Goal: Information Seeking & Learning: Learn about a topic

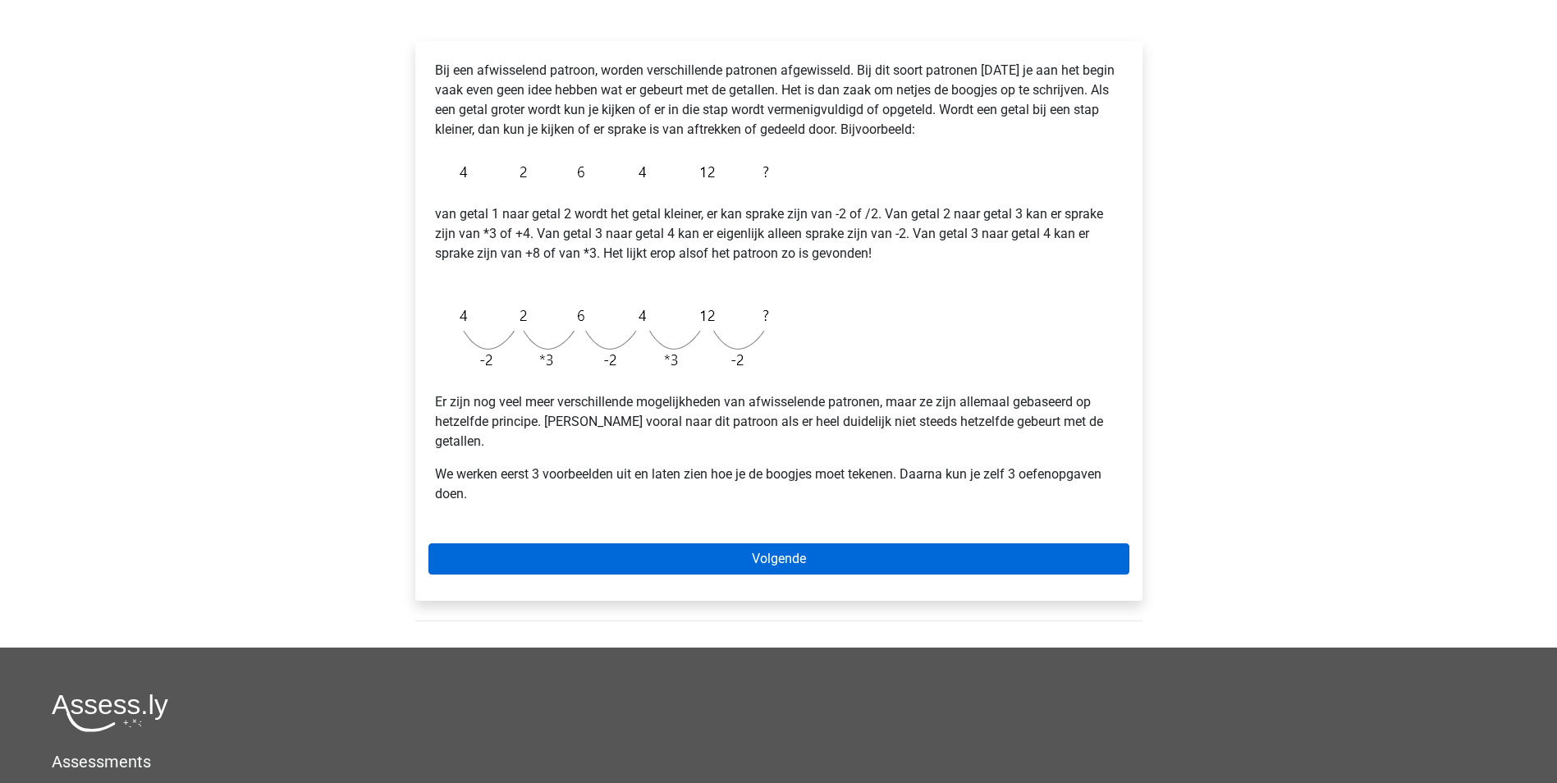
scroll to position [246, 0]
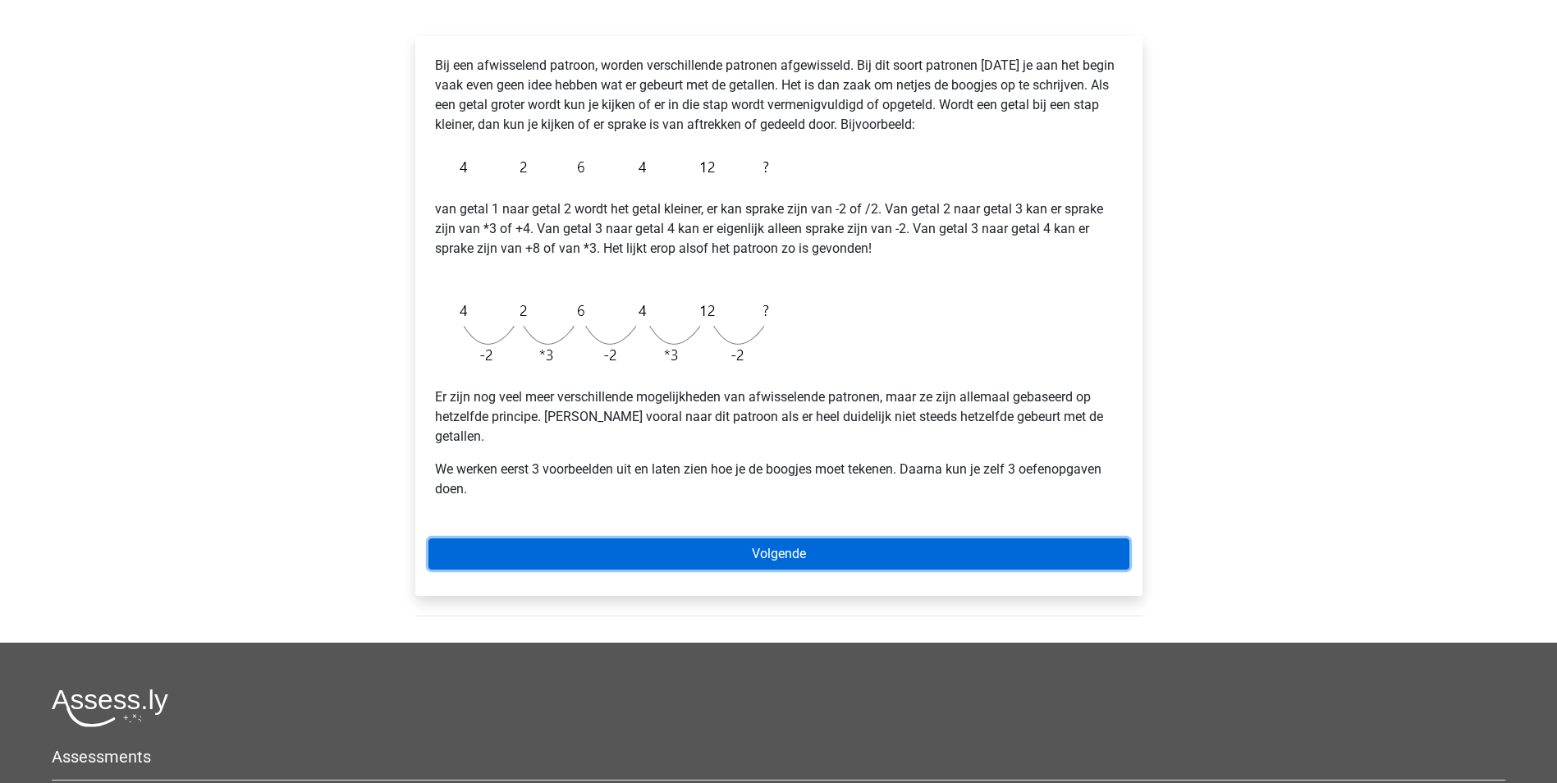
click at [818, 538] on link "Volgende" at bounding box center [778, 553] width 701 height 31
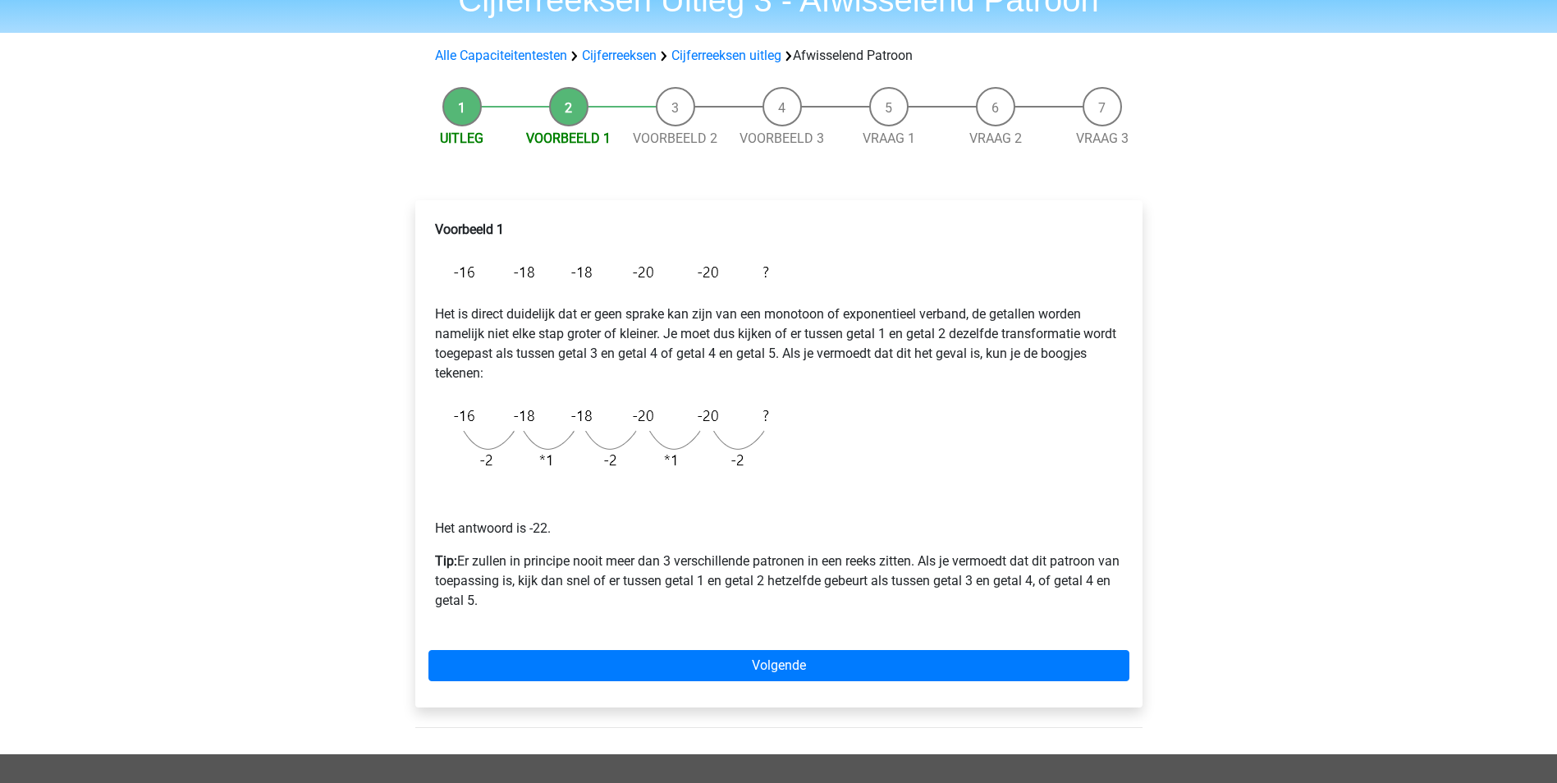
scroll to position [164, 0]
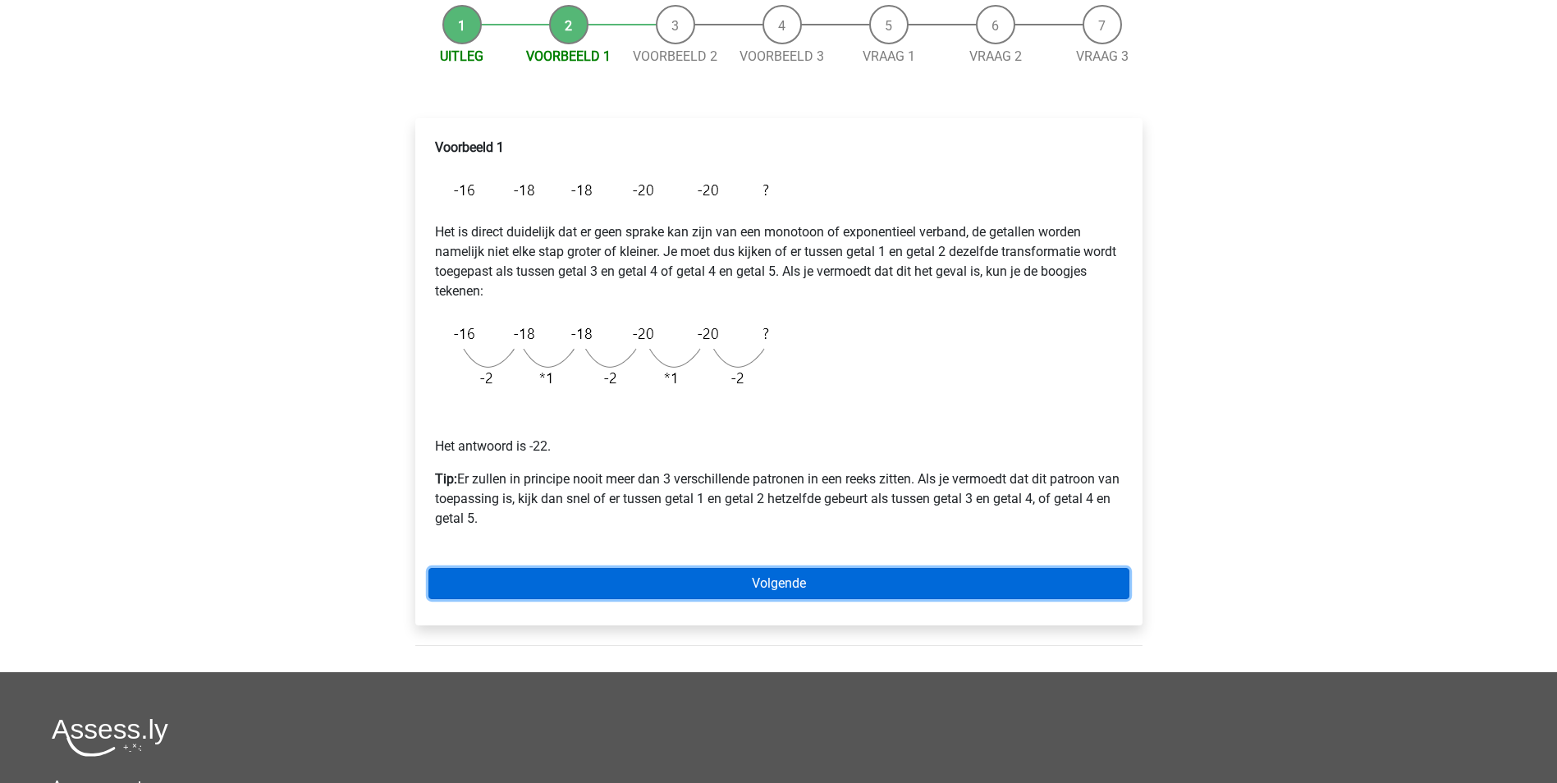
click at [830, 586] on link "Volgende" at bounding box center [778, 583] width 701 height 31
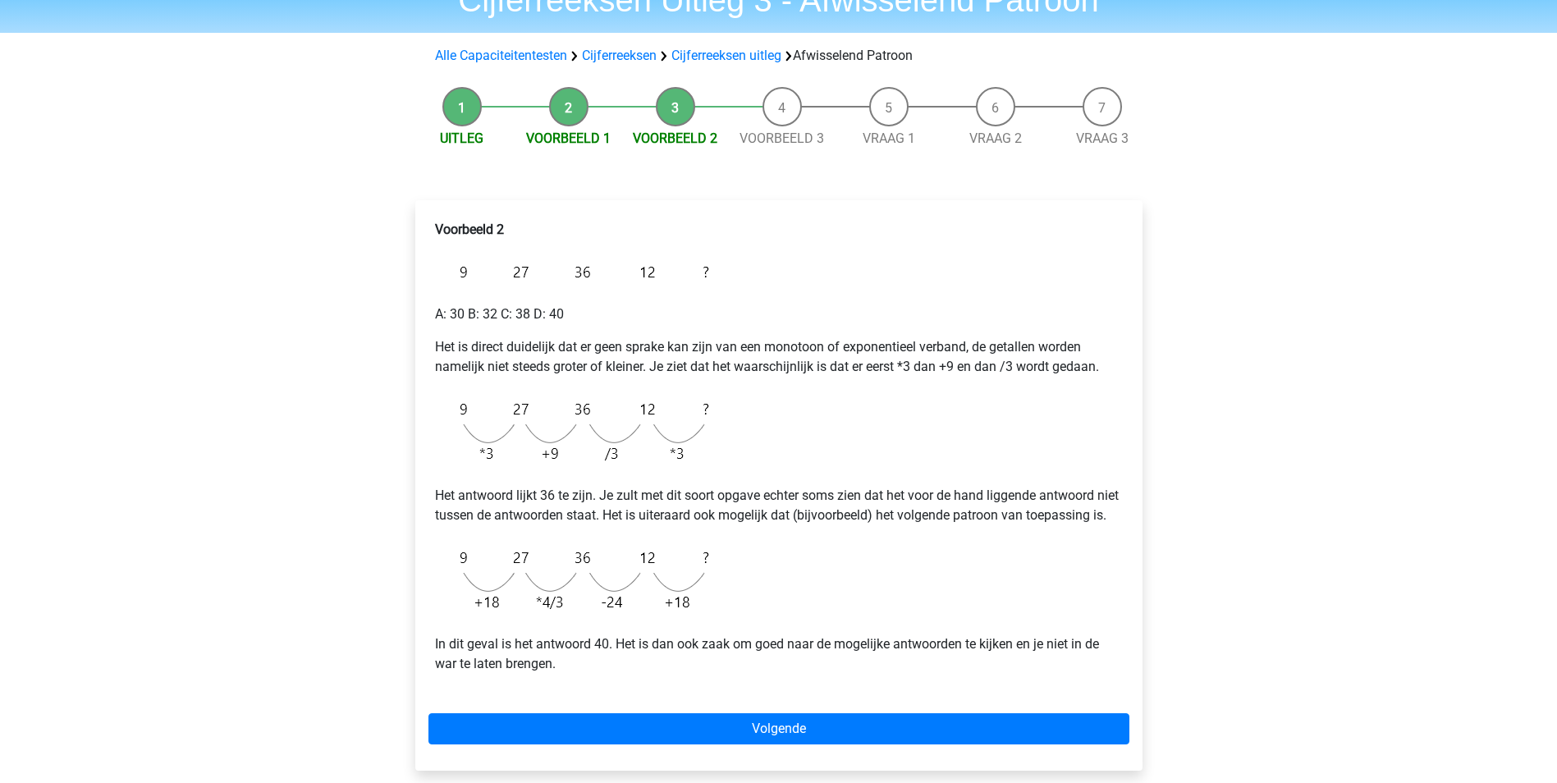
scroll to position [164, 0]
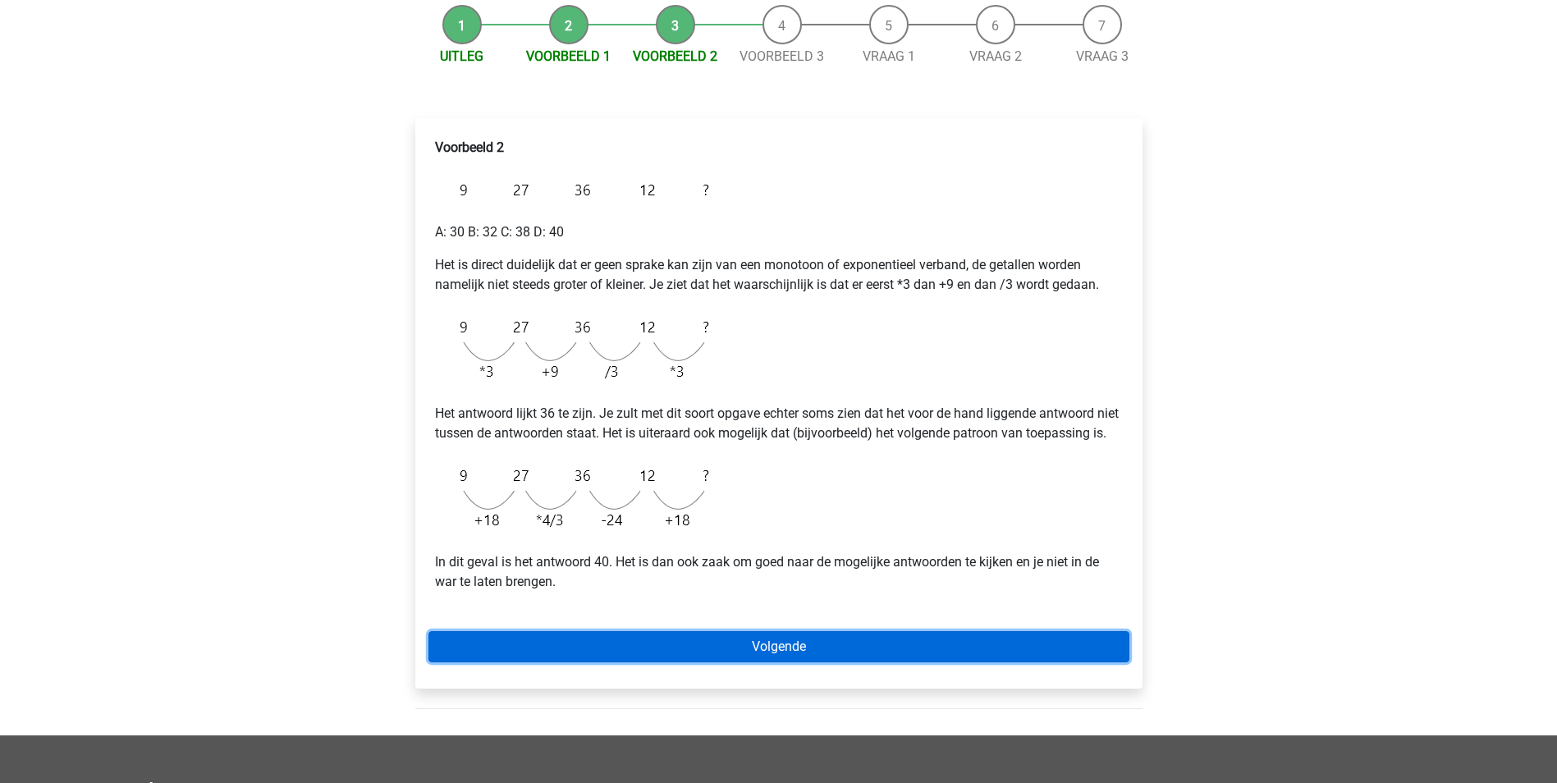
click at [818, 659] on link "Volgende" at bounding box center [778, 646] width 701 height 31
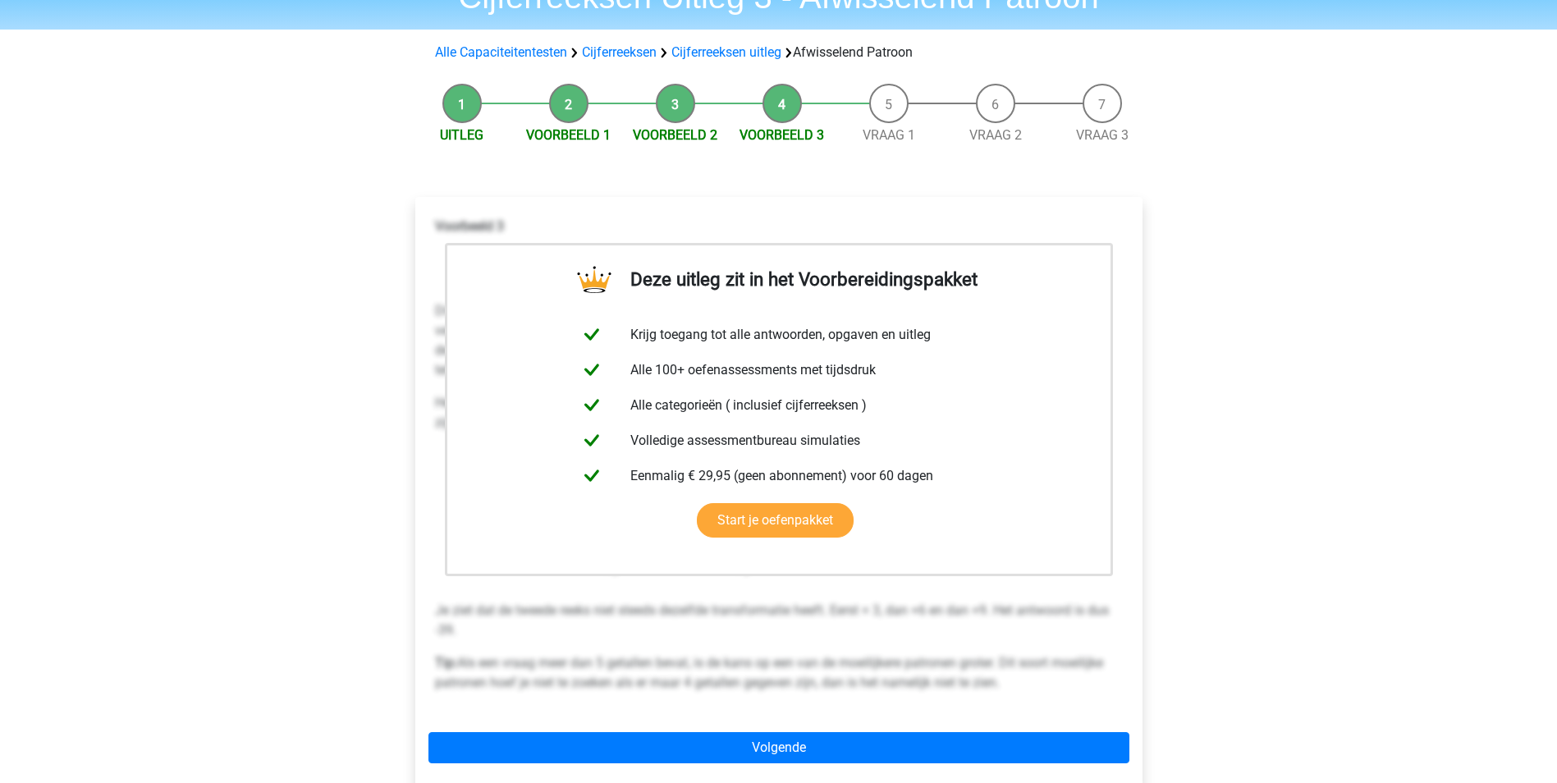
scroll to position [246, 0]
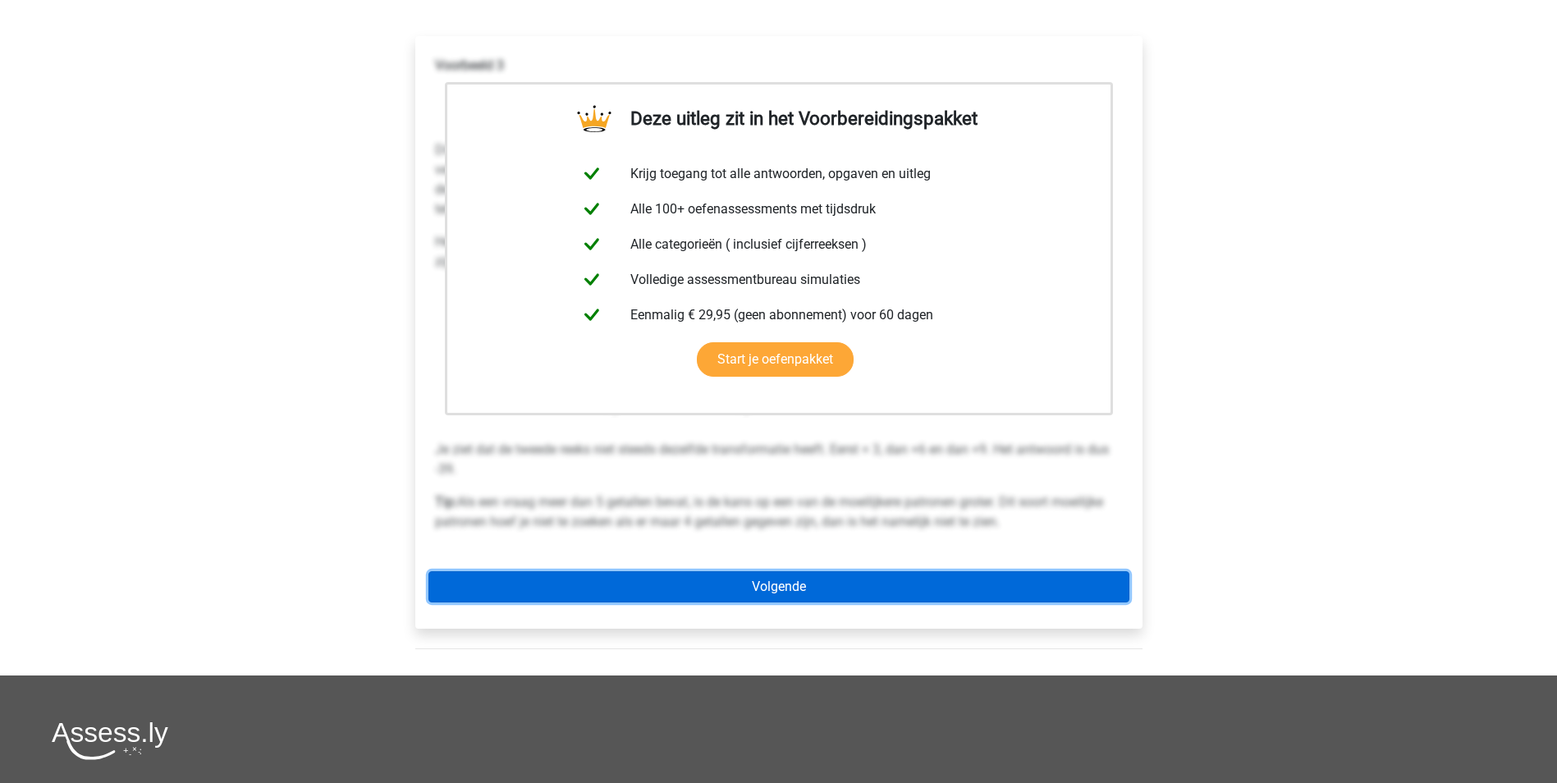
click at [843, 592] on link "Volgende" at bounding box center [778, 586] width 701 height 31
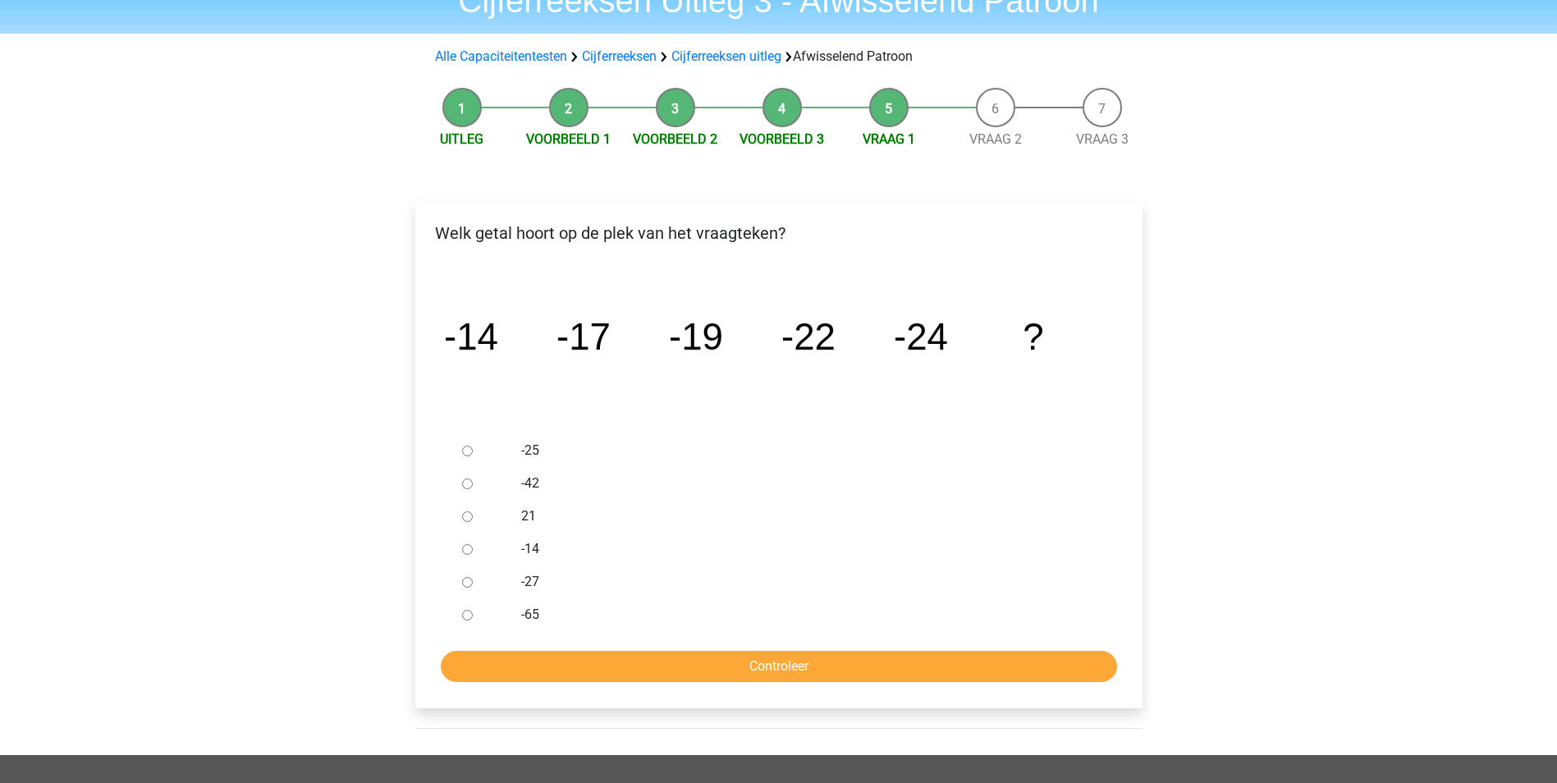
scroll to position [82, 0]
click at [464, 580] on input "-27" at bounding box center [467, 581] width 11 height 11
radio input "true"
click at [586, 668] on input "Controleer" at bounding box center [779, 665] width 676 height 31
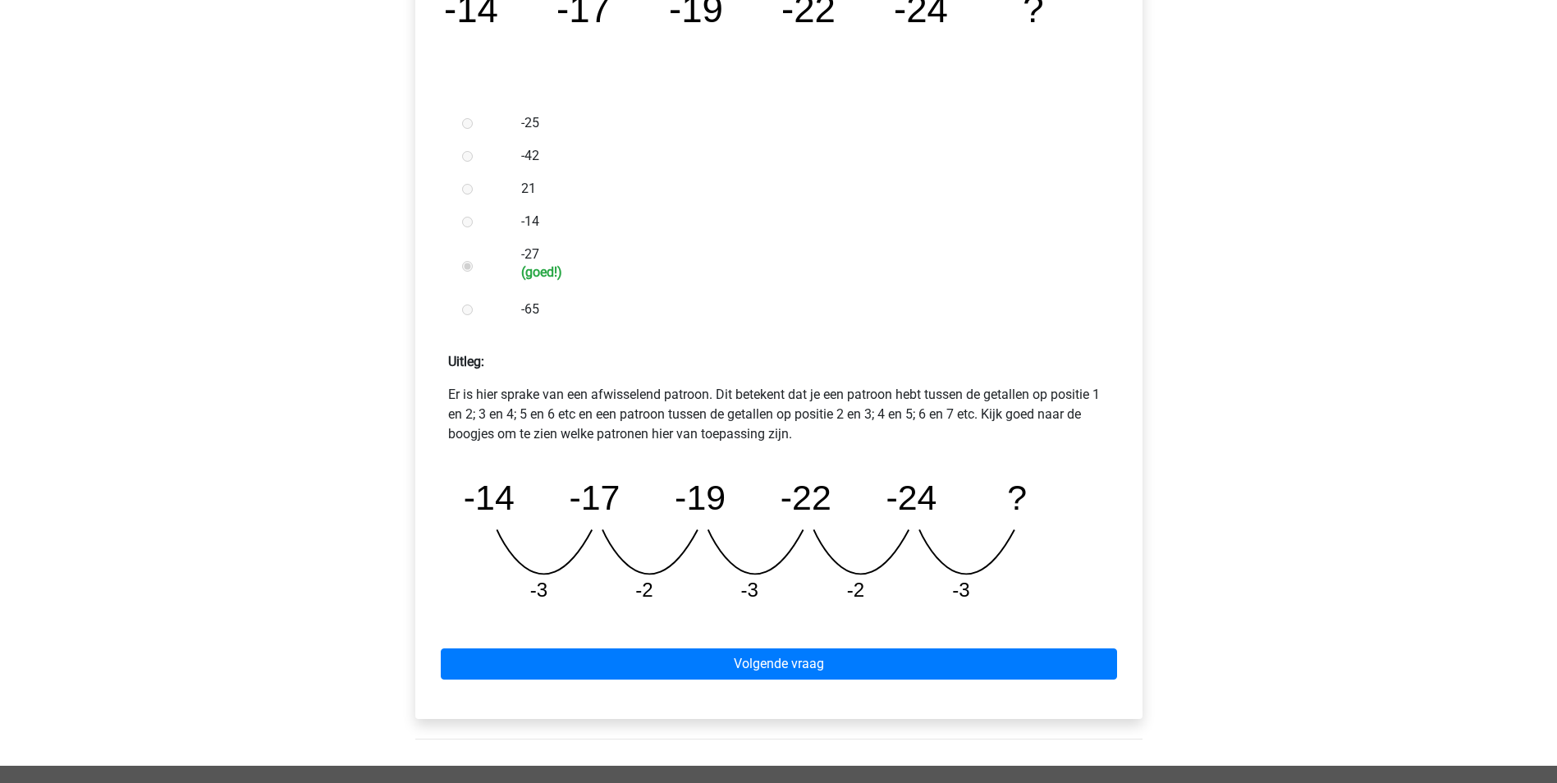
scroll to position [410, 0]
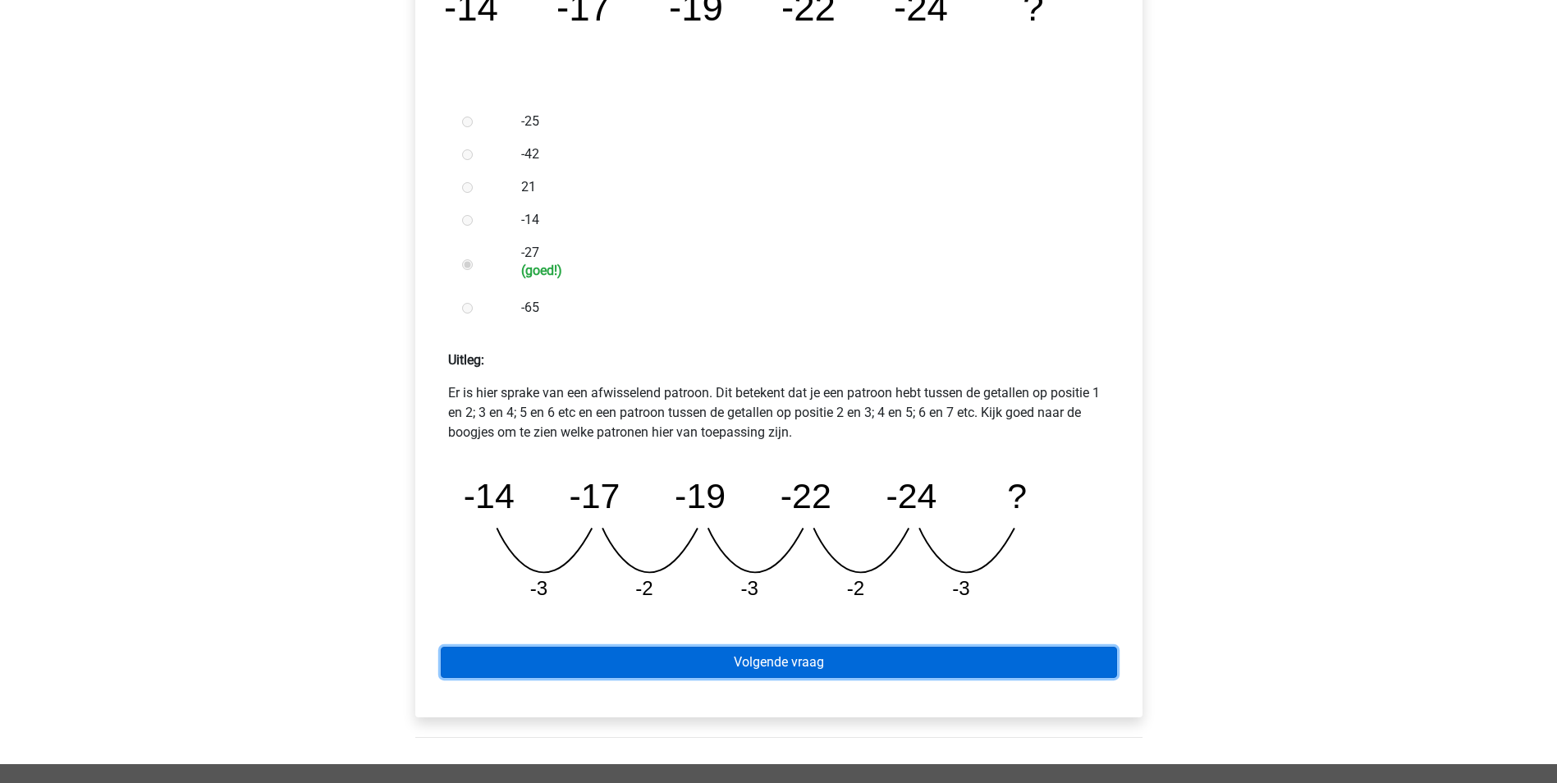
click at [725, 661] on link "Volgende vraag" at bounding box center [779, 662] width 676 height 31
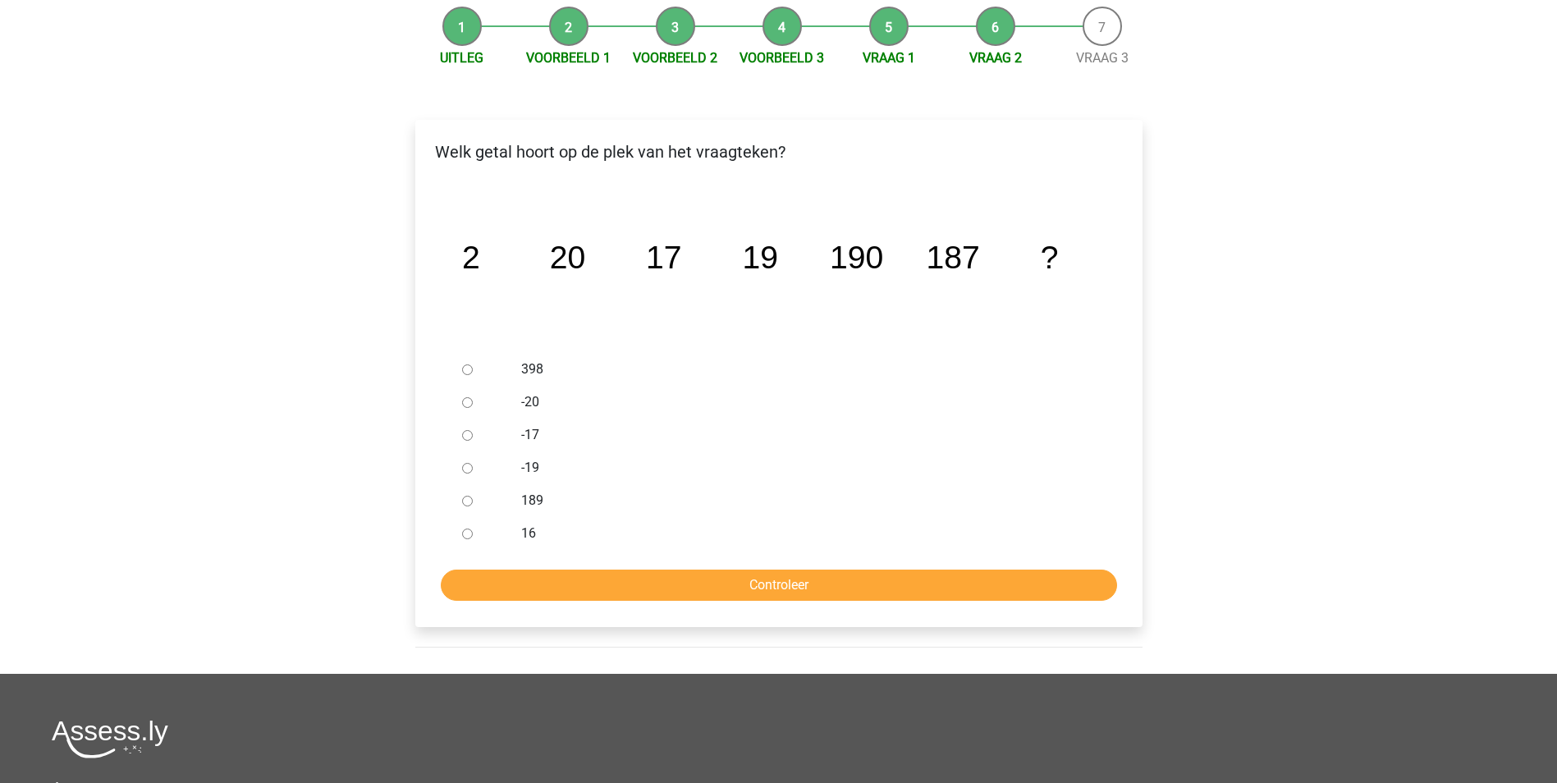
scroll to position [164, 0]
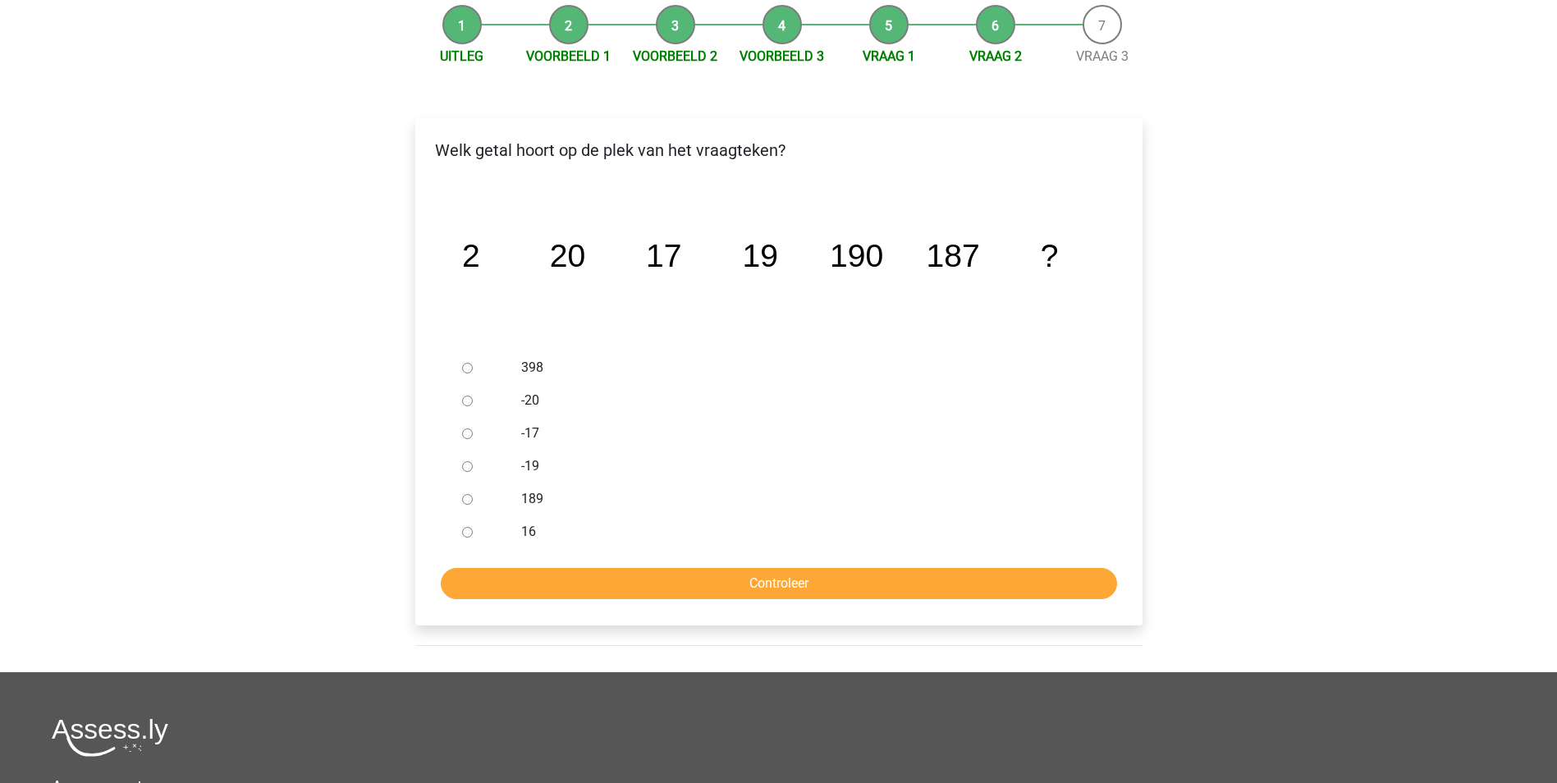
click at [467, 501] on input "189" at bounding box center [467, 499] width 11 height 11
radio input "true"
click at [569, 596] on input "Controleer" at bounding box center [779, 583] width 676 height 31
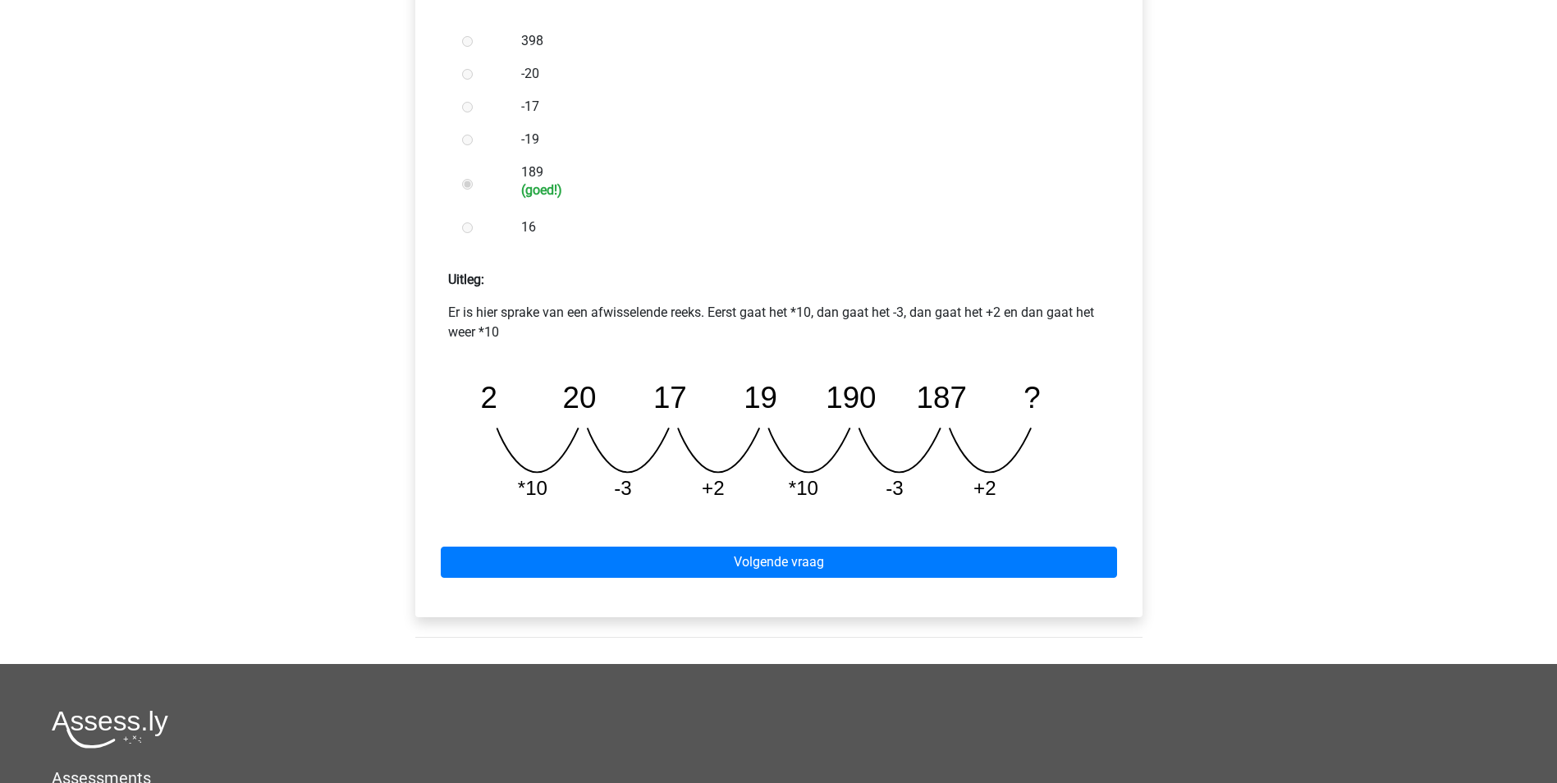
scroll to position [492, 0]
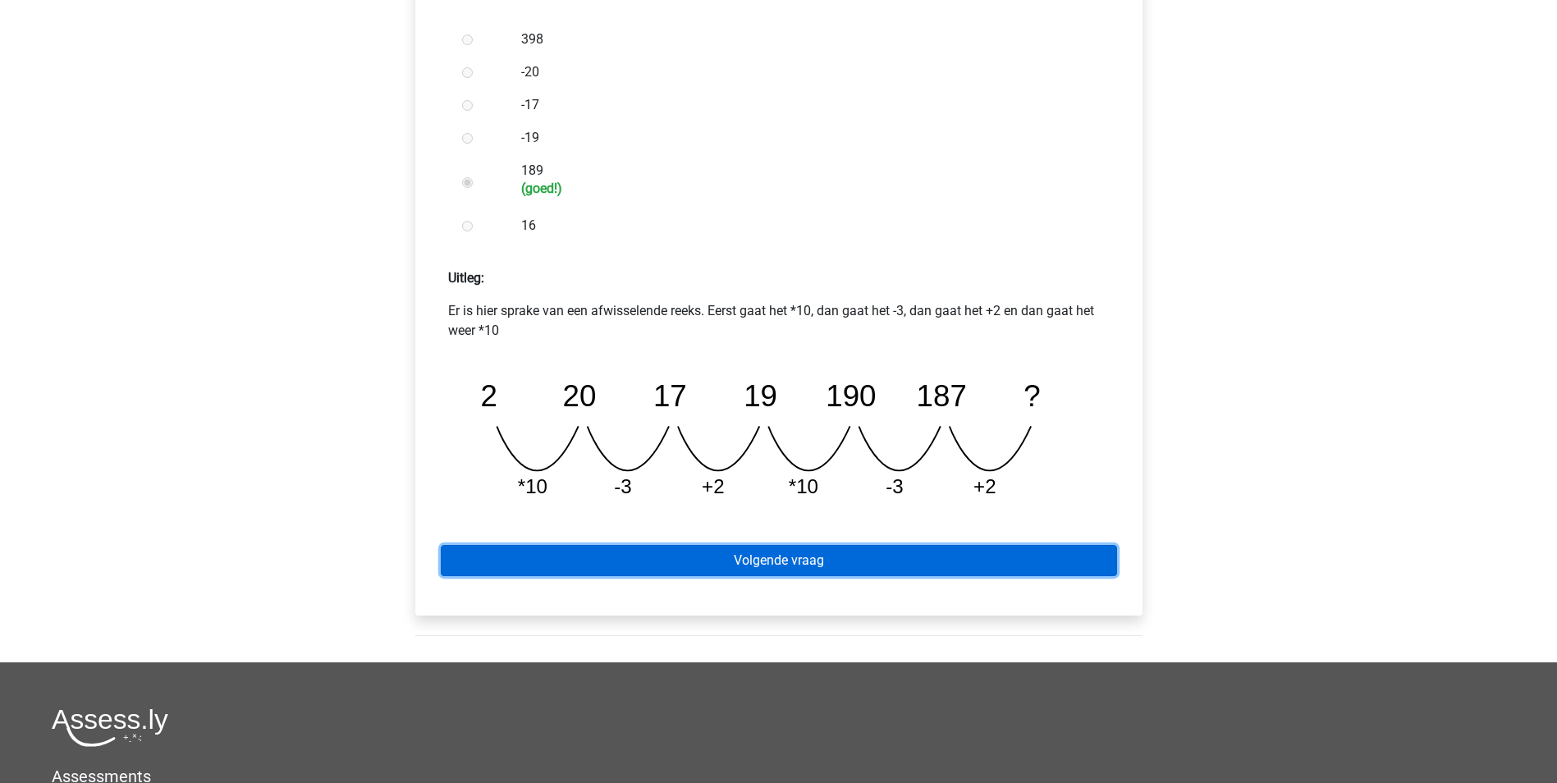
click at [743, 563] on link "Volgende vraag" at bounding box center [779, 560] width 676 height 31
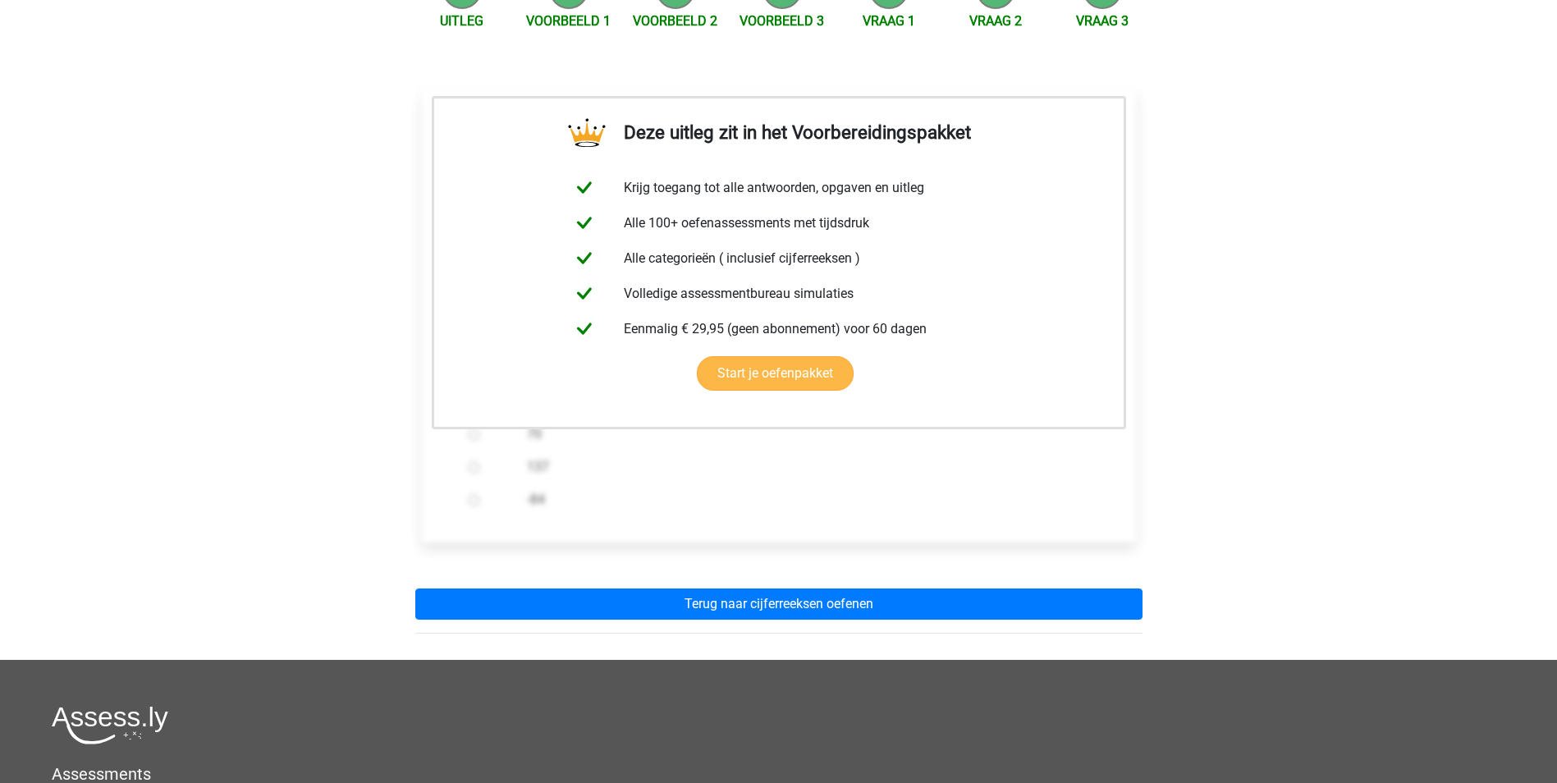
scroll to position [246, 0]
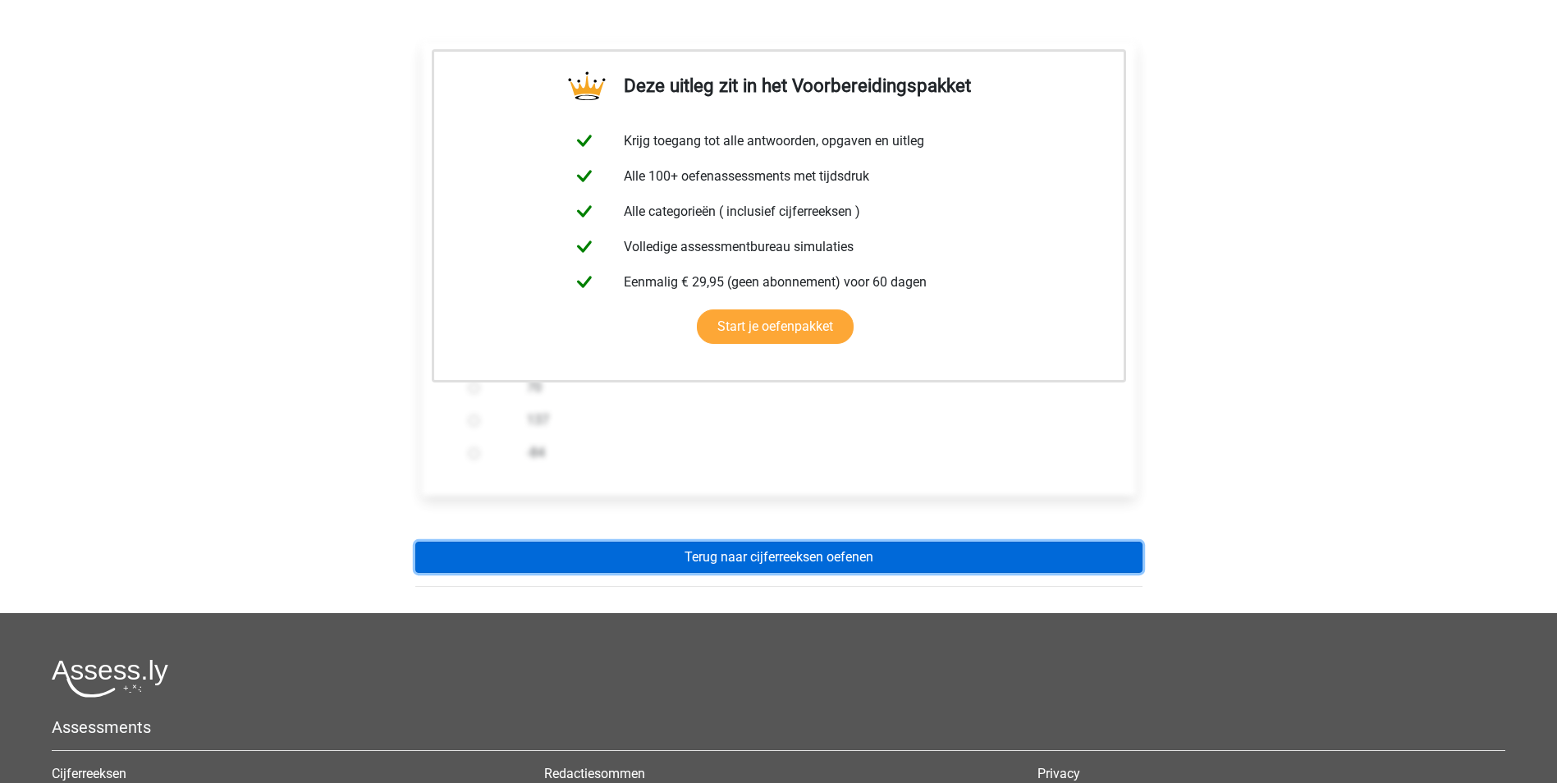
click at [753, 551] on link "Terug naar cijferreeksen oefenen" at bounding box center [778, 557] width 727 height 31
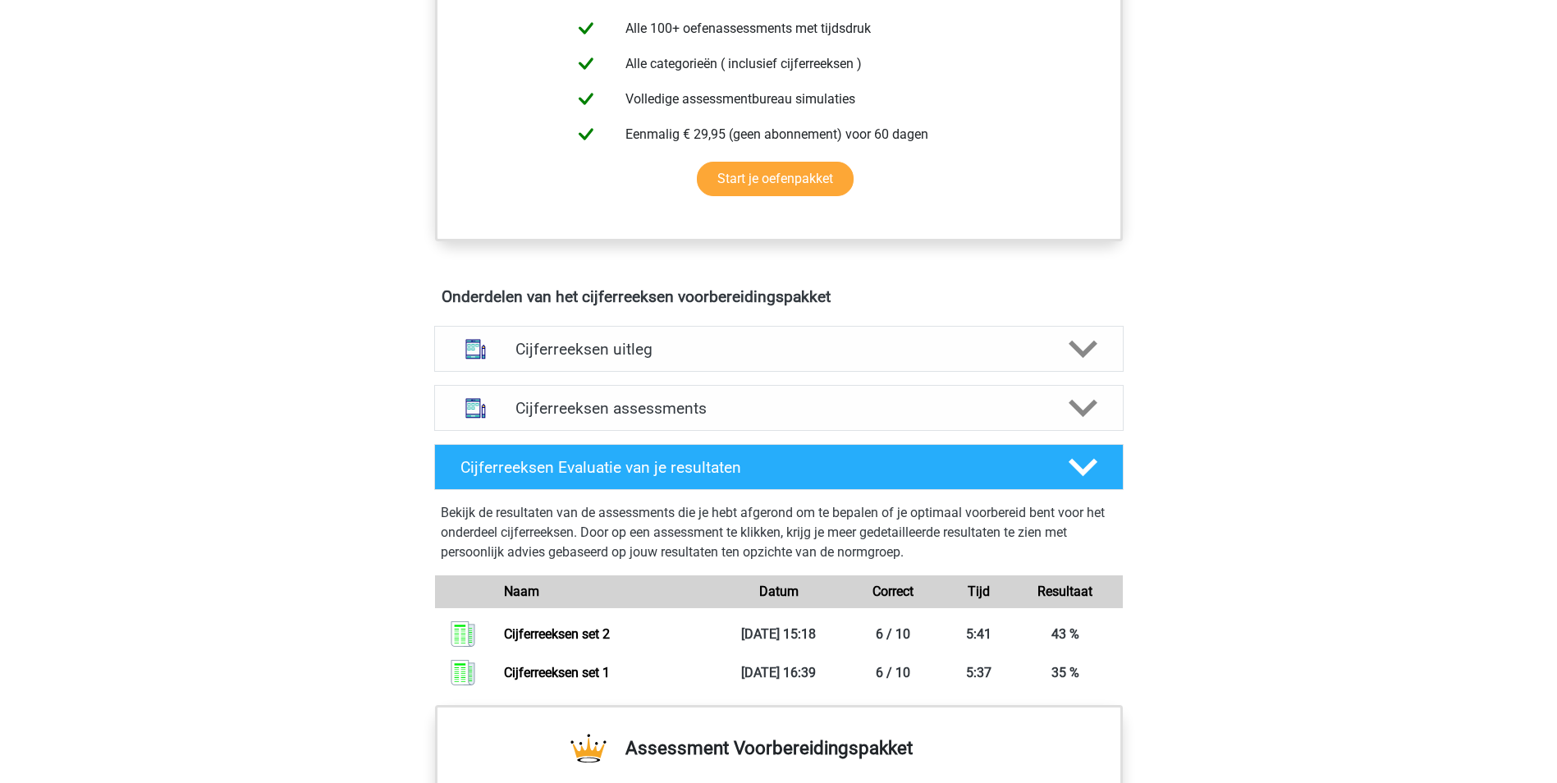
scroll to position [738, 0]
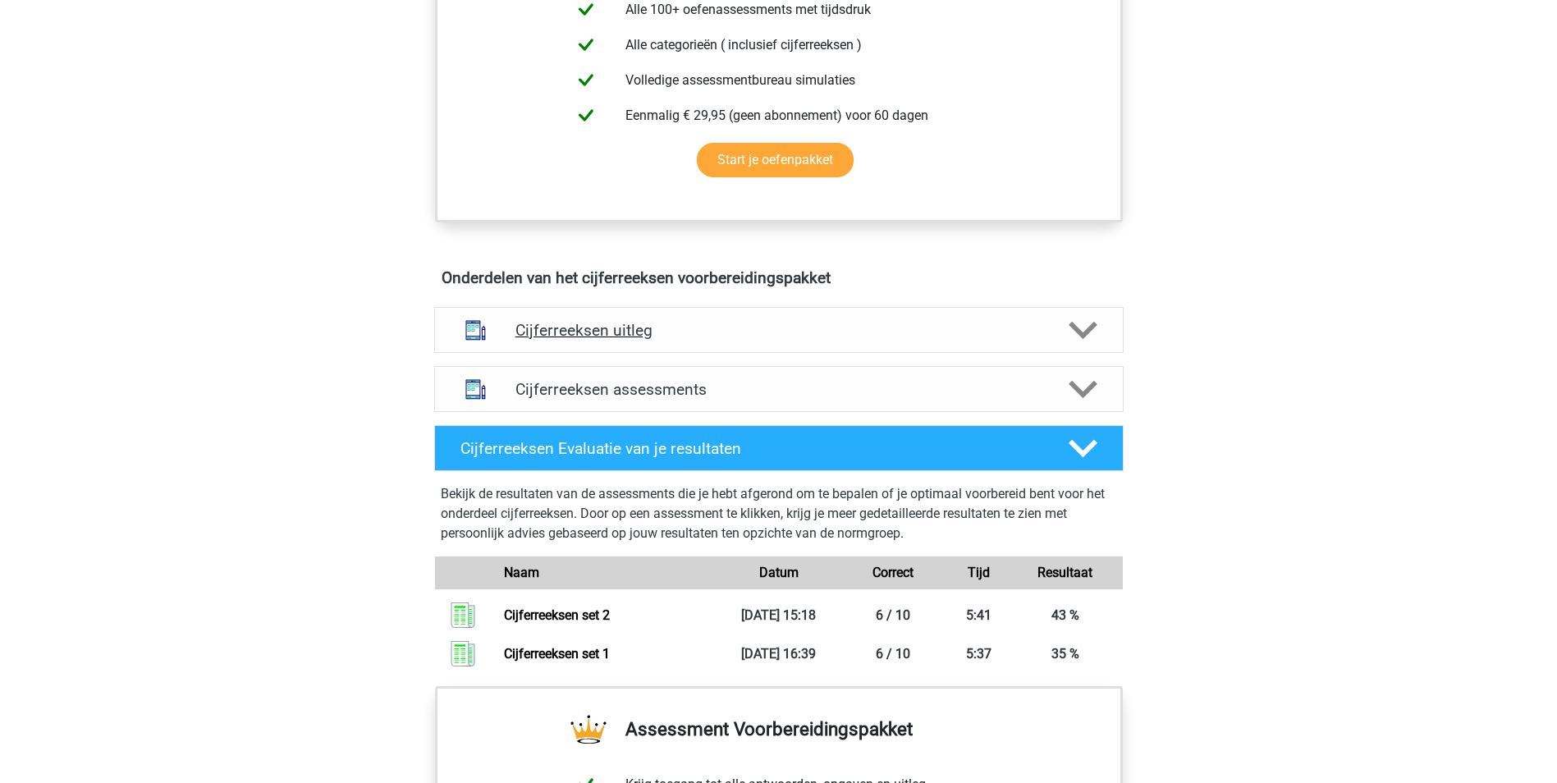
click at [738, 340] on h4 "Cijferreeksen uitleg" at bounding box center [778, 330] width 527 height 19
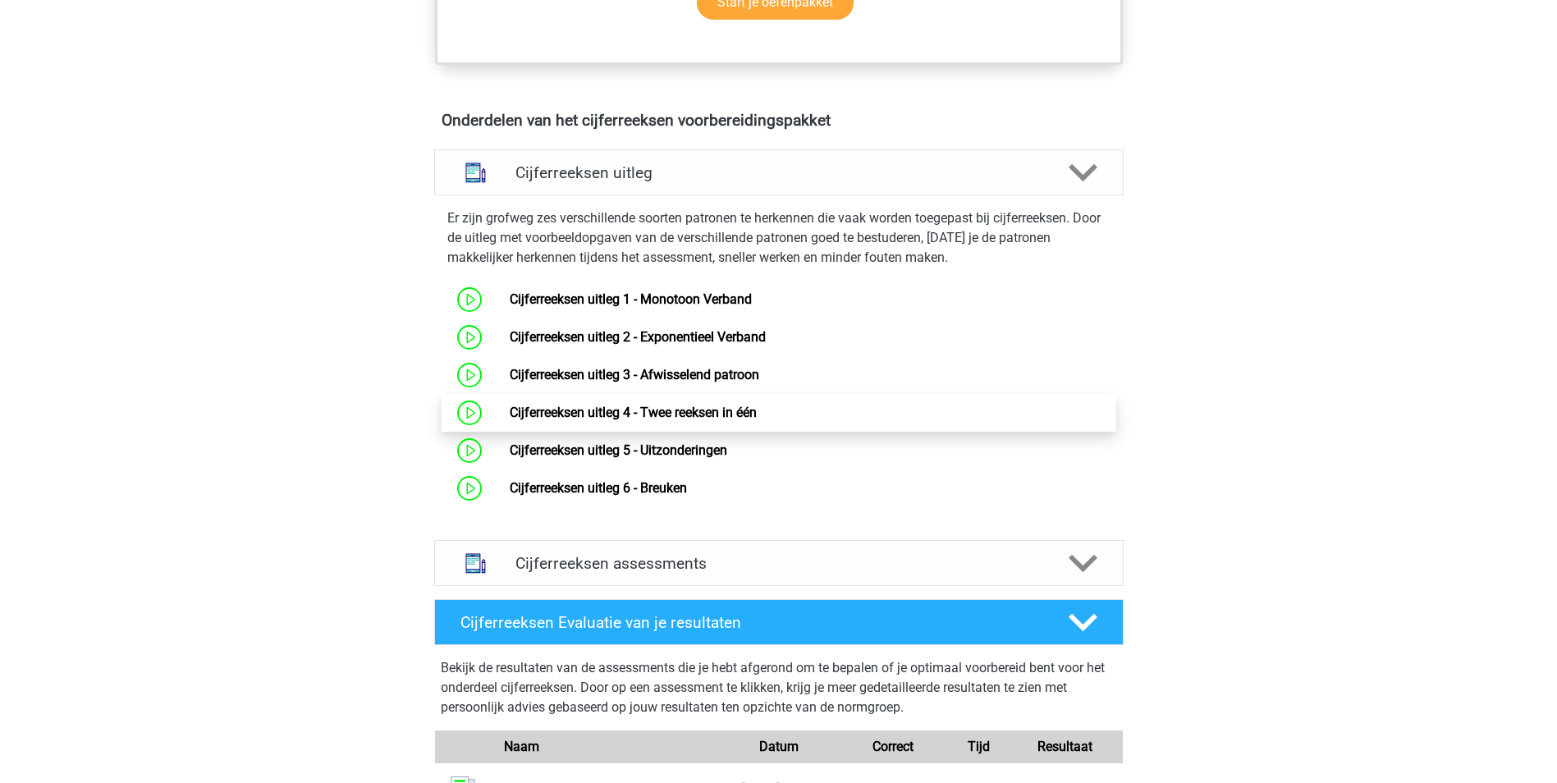
scroll to position [903, 0]
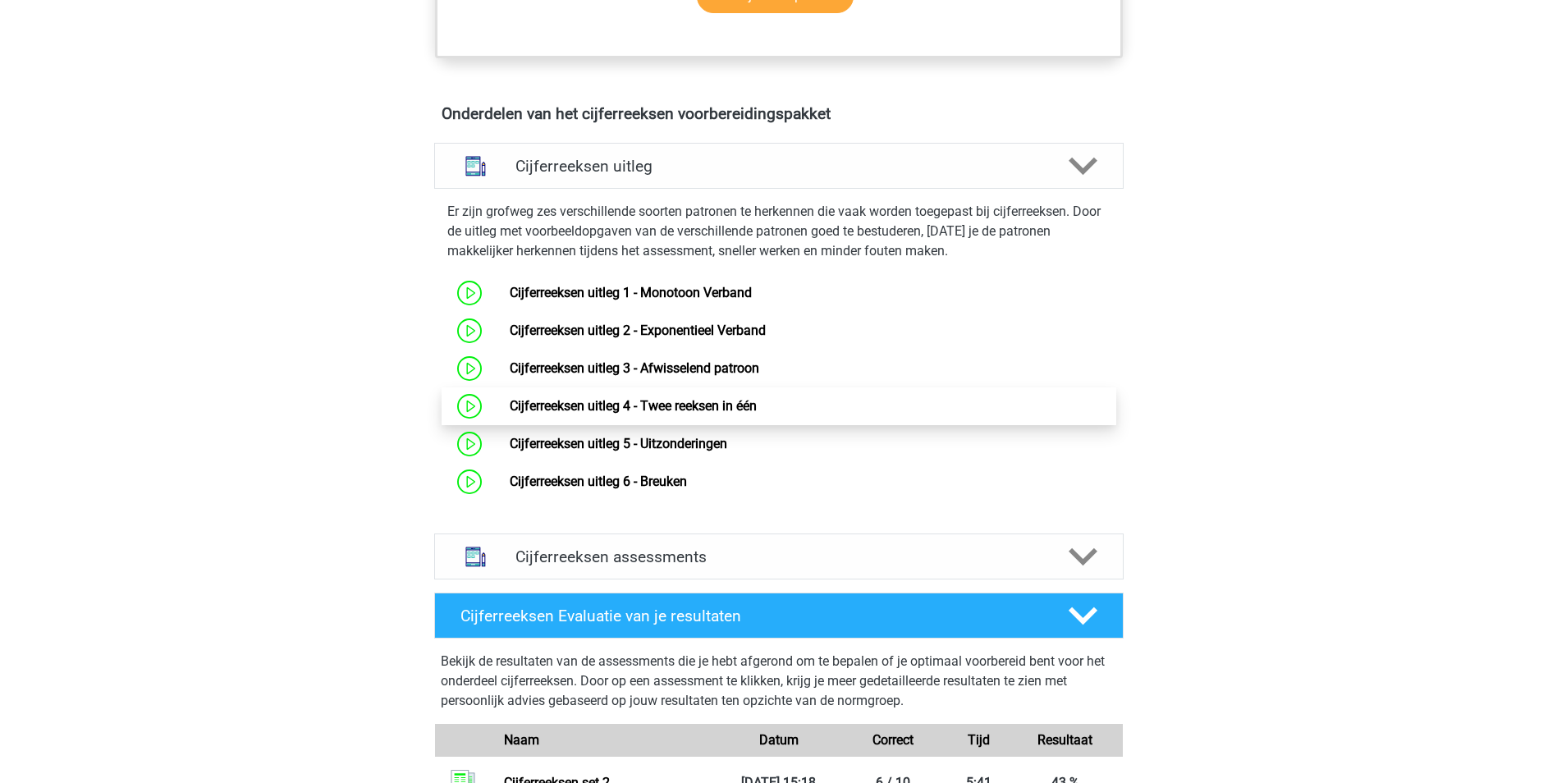
click at [727, 414] on link "Cijferreeksen uitleg 4 - Twee reeksen in één" at bounding box center [633, 406] width 247 height 16
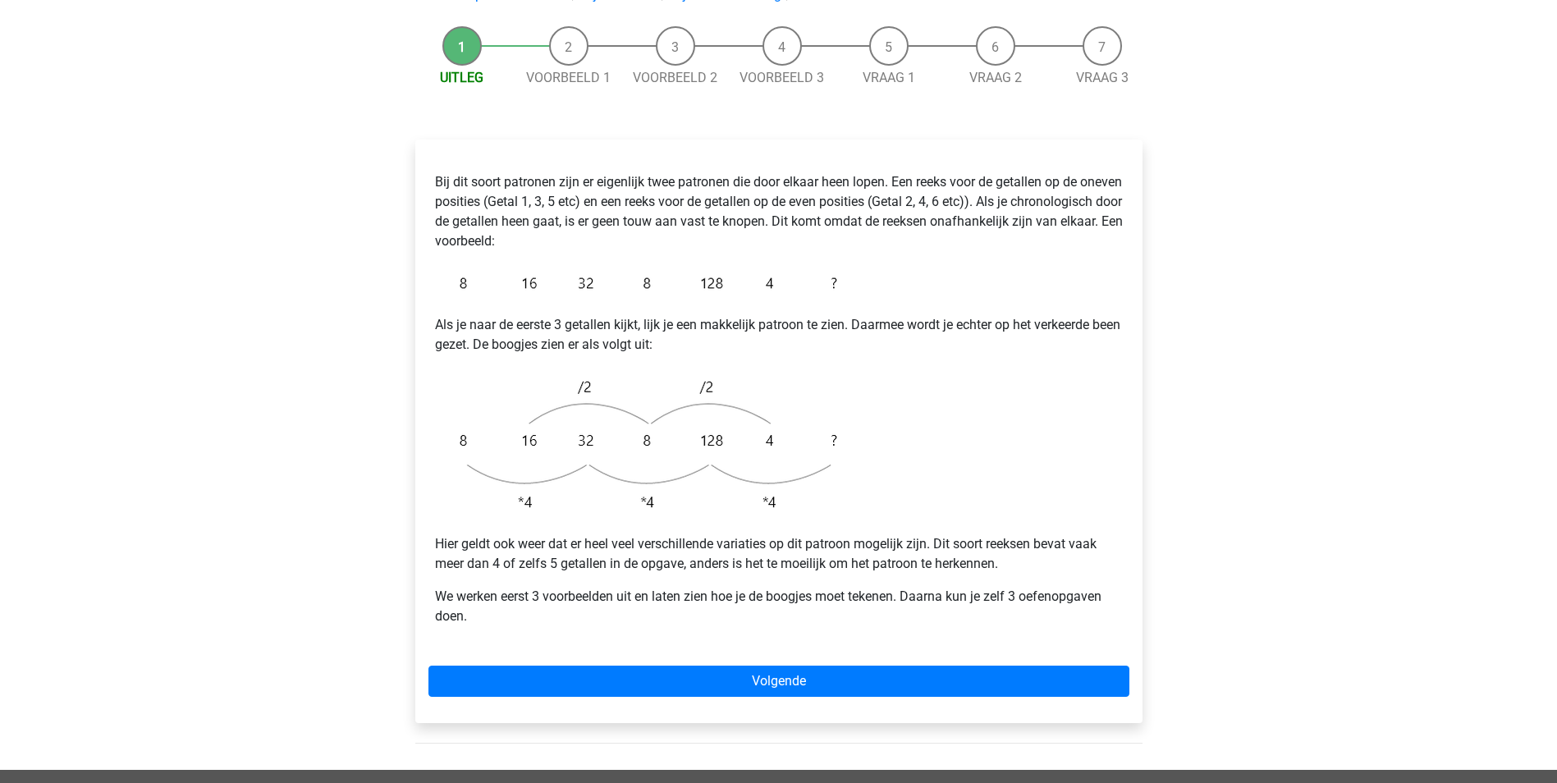
scroll to position [246, 0]
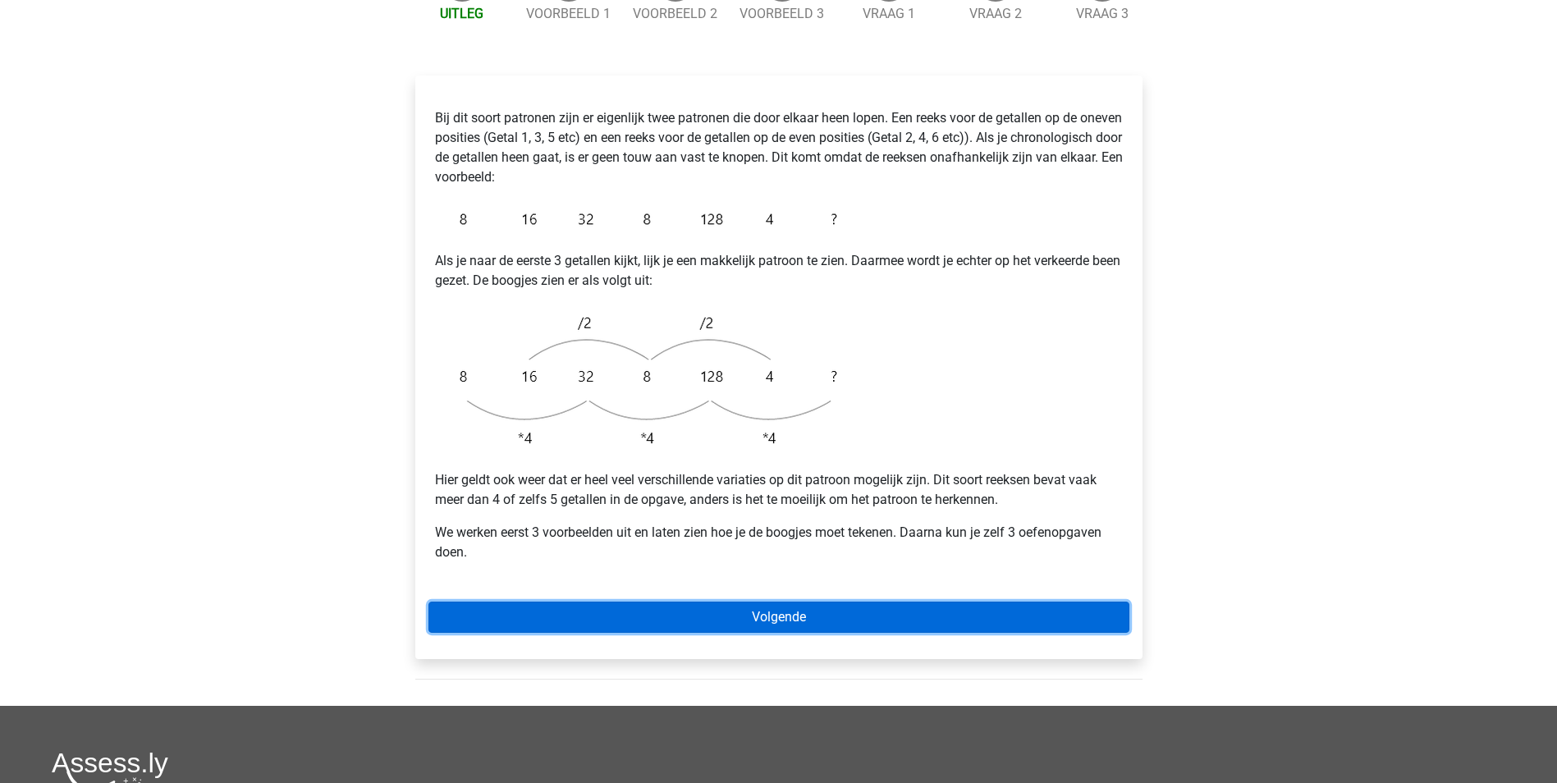
click at [757, 601] on link "Volgende" at bounding box center [778, 616] width 701 height 31
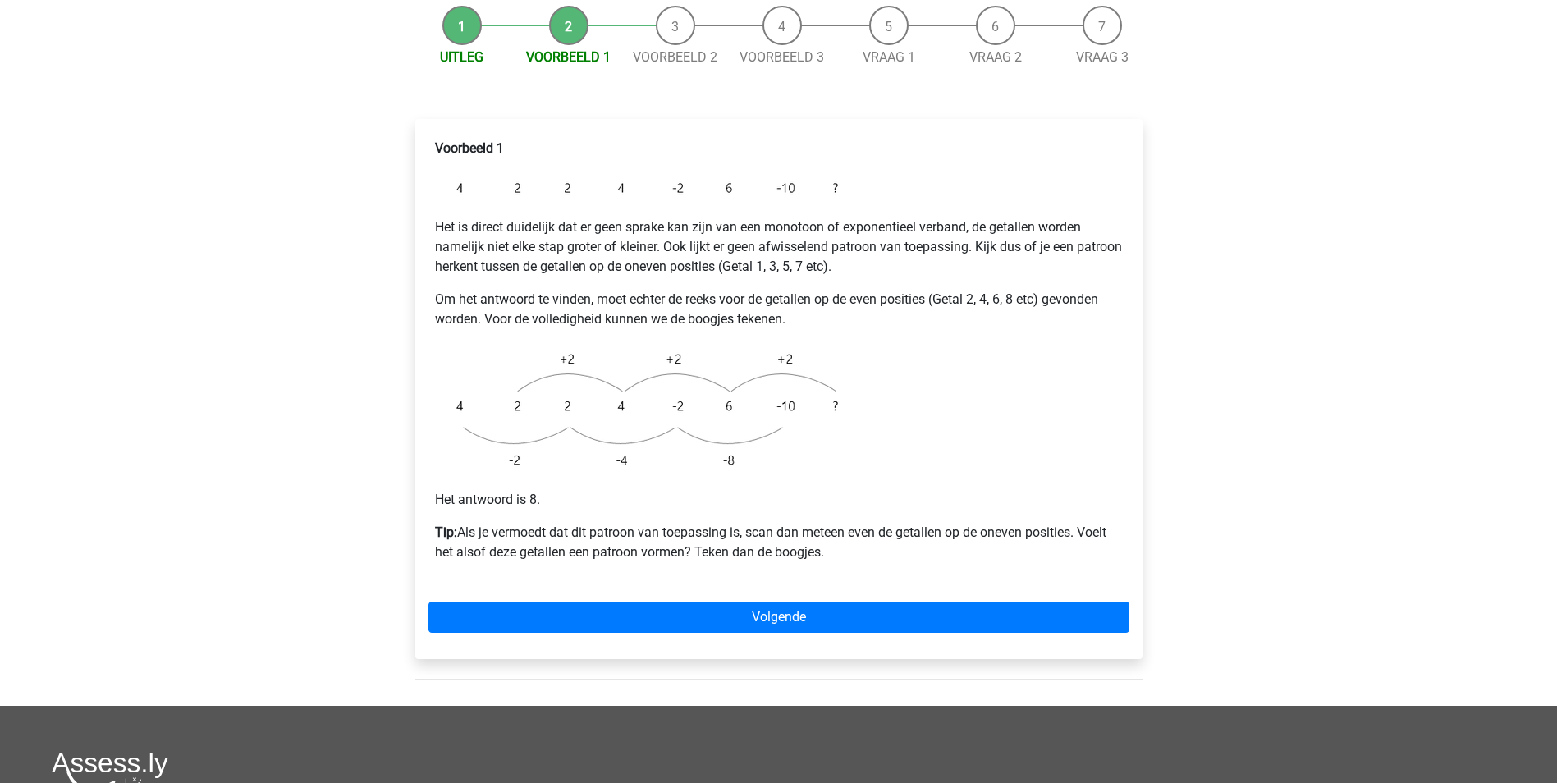
scroll to position [246, 0]
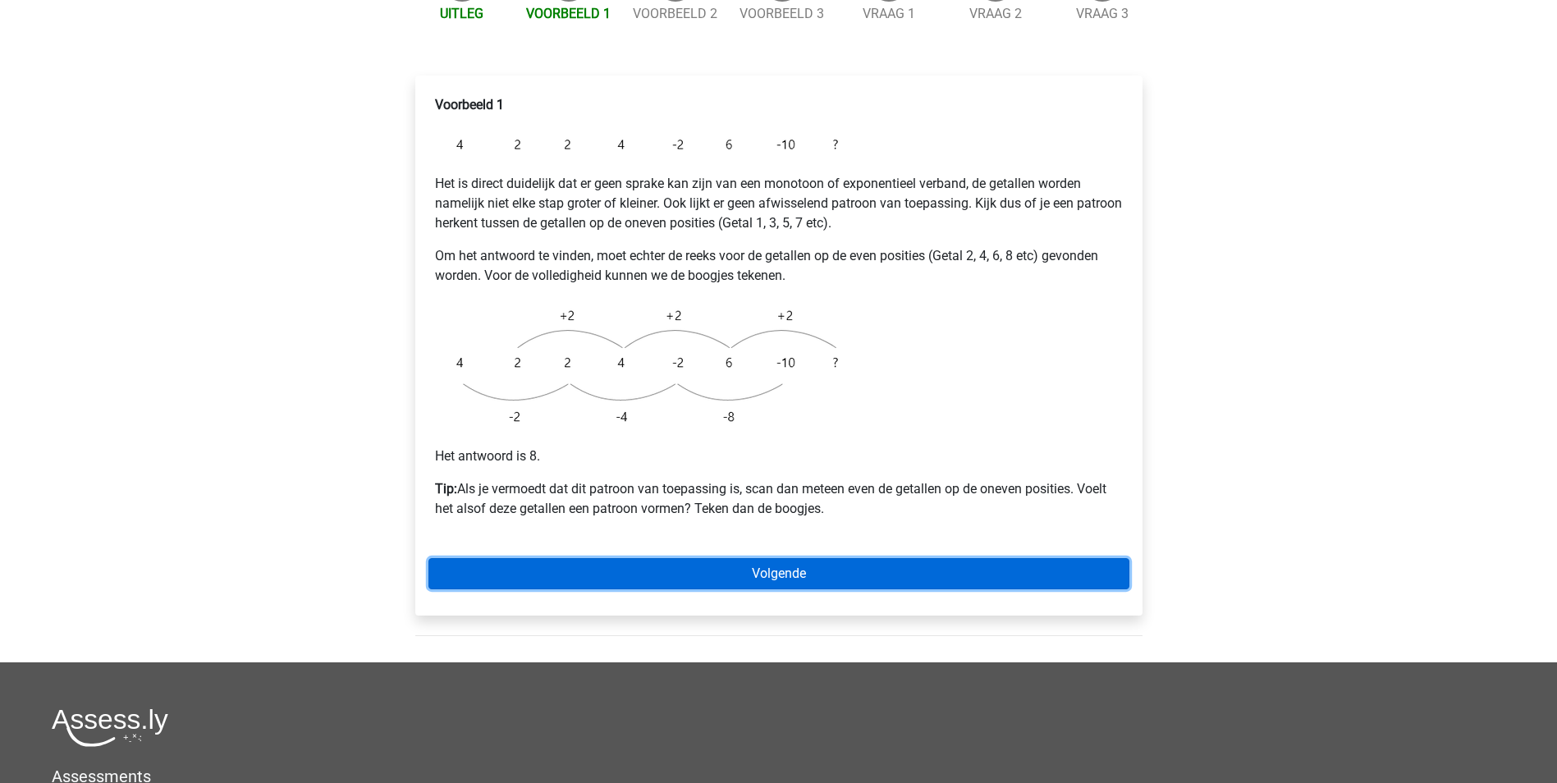
click at [836, 558] on link "Volgende" at bounding box center [778, 573] width 701 height 31
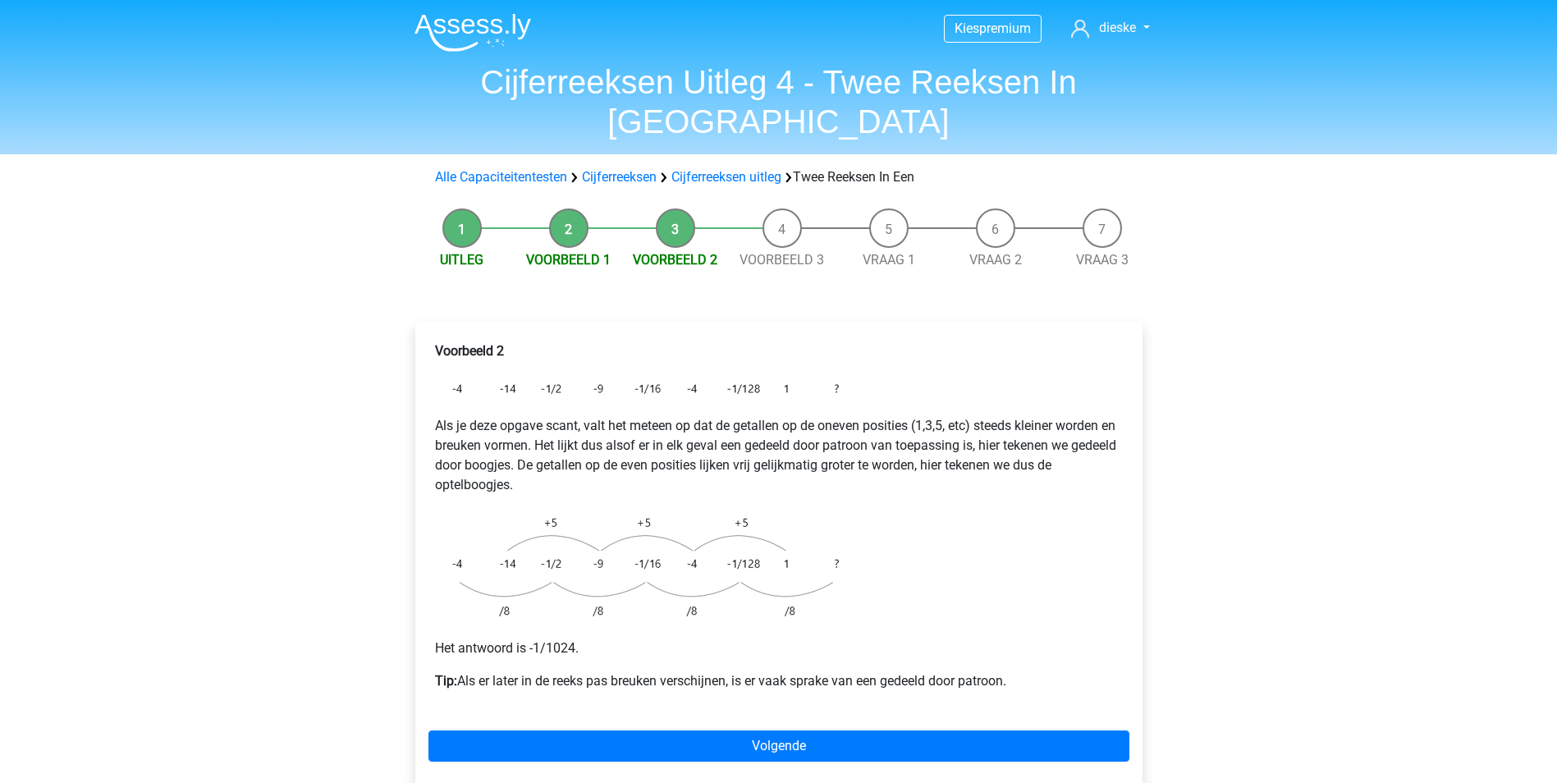
scroll to position [82, 0]
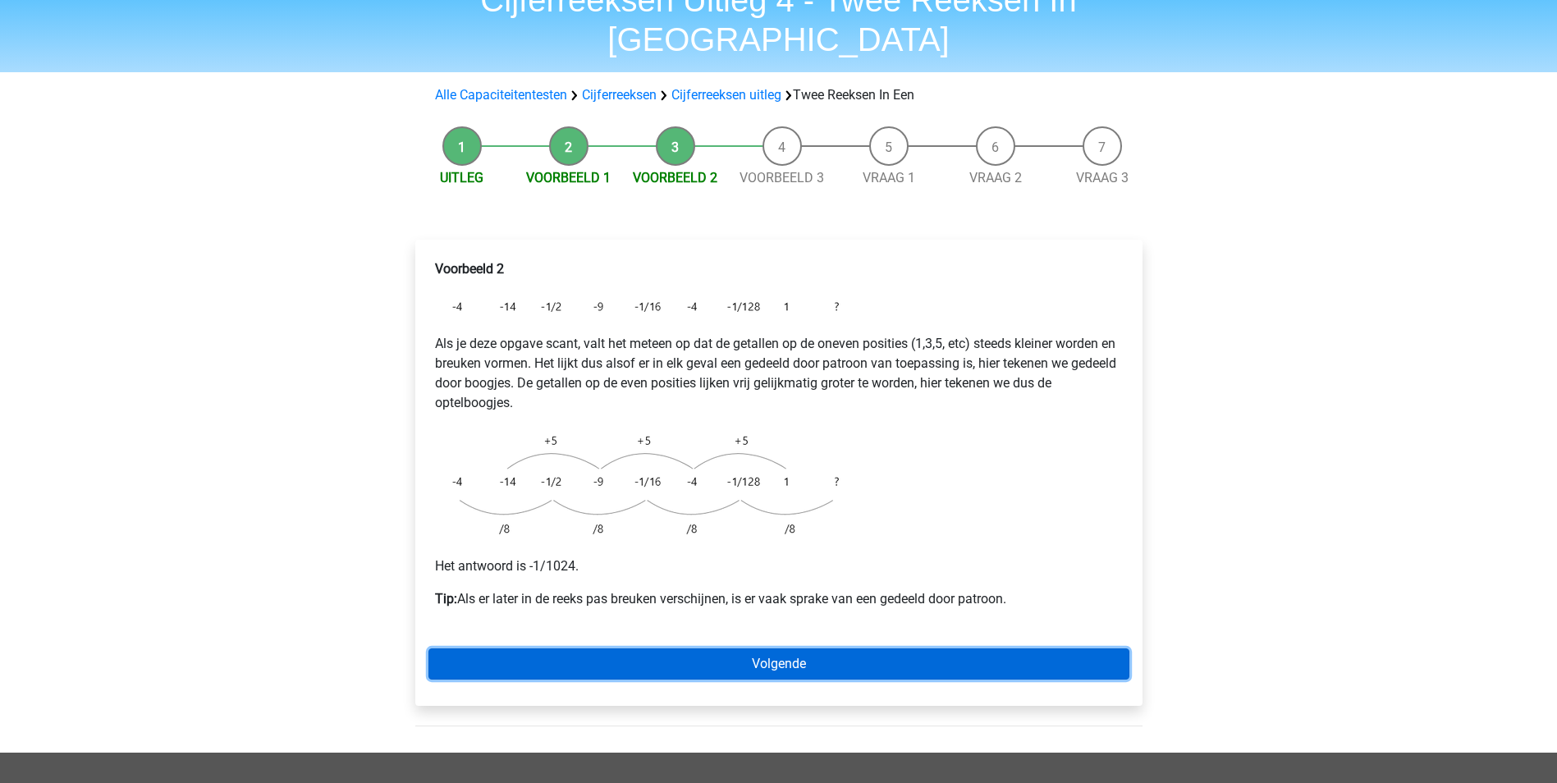
click at [804, 648] on link "Volgende" at bounding box center [778, 663] width 701 height 31
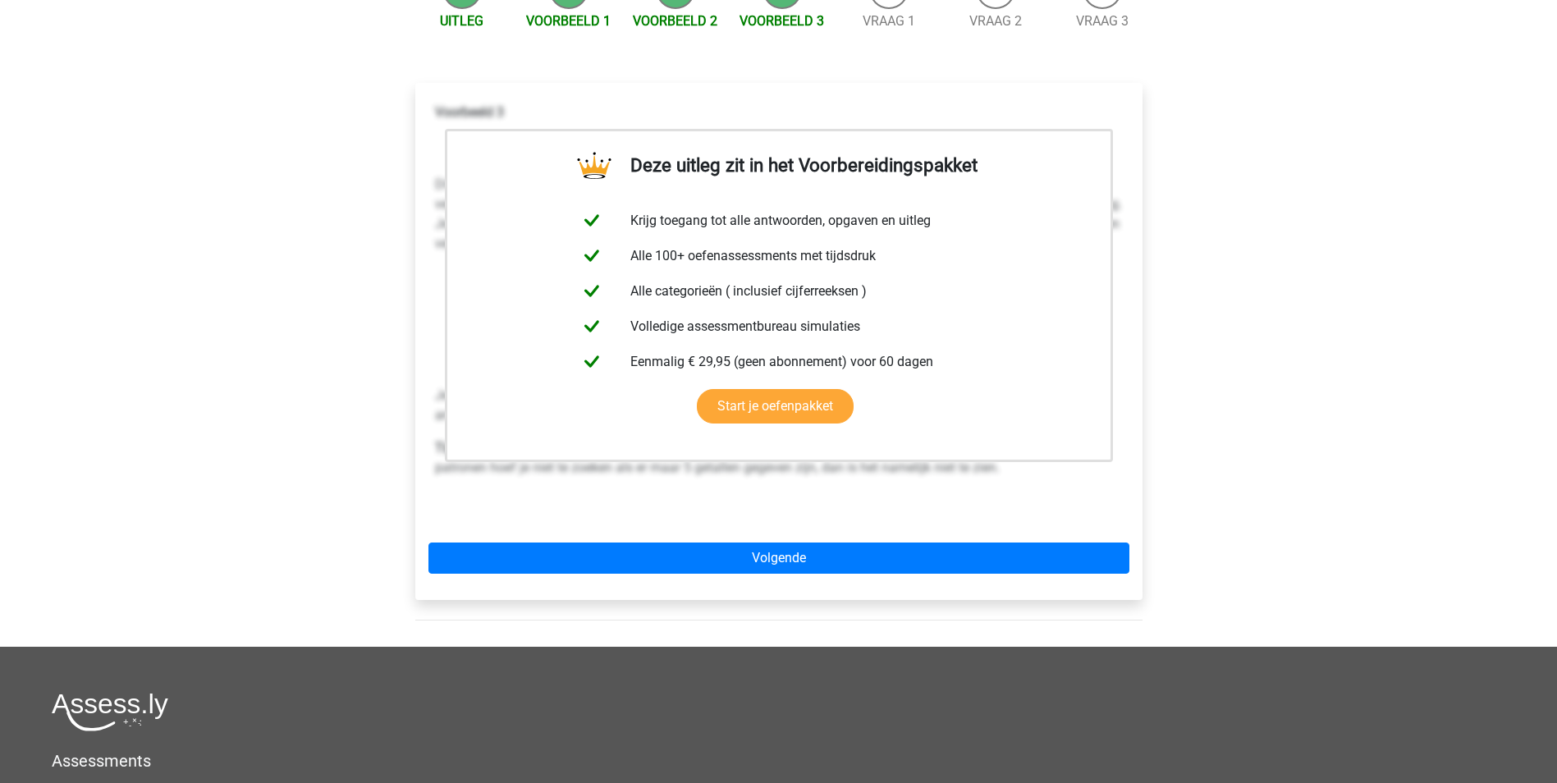
scroll to position [246, 0]
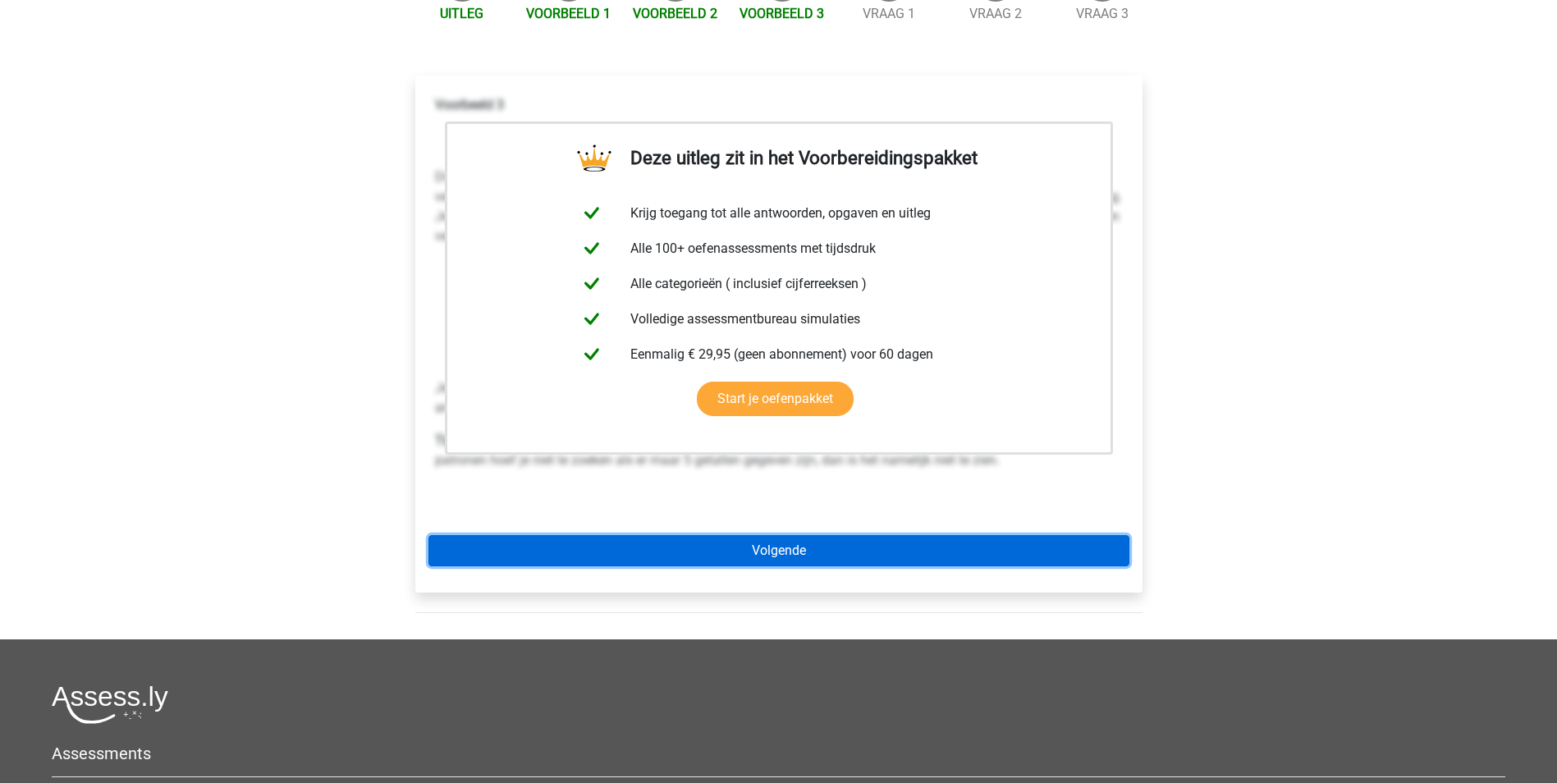
click at [821, 535] on link "Volgende" at bounding box center [778, 550] width 701 height 31
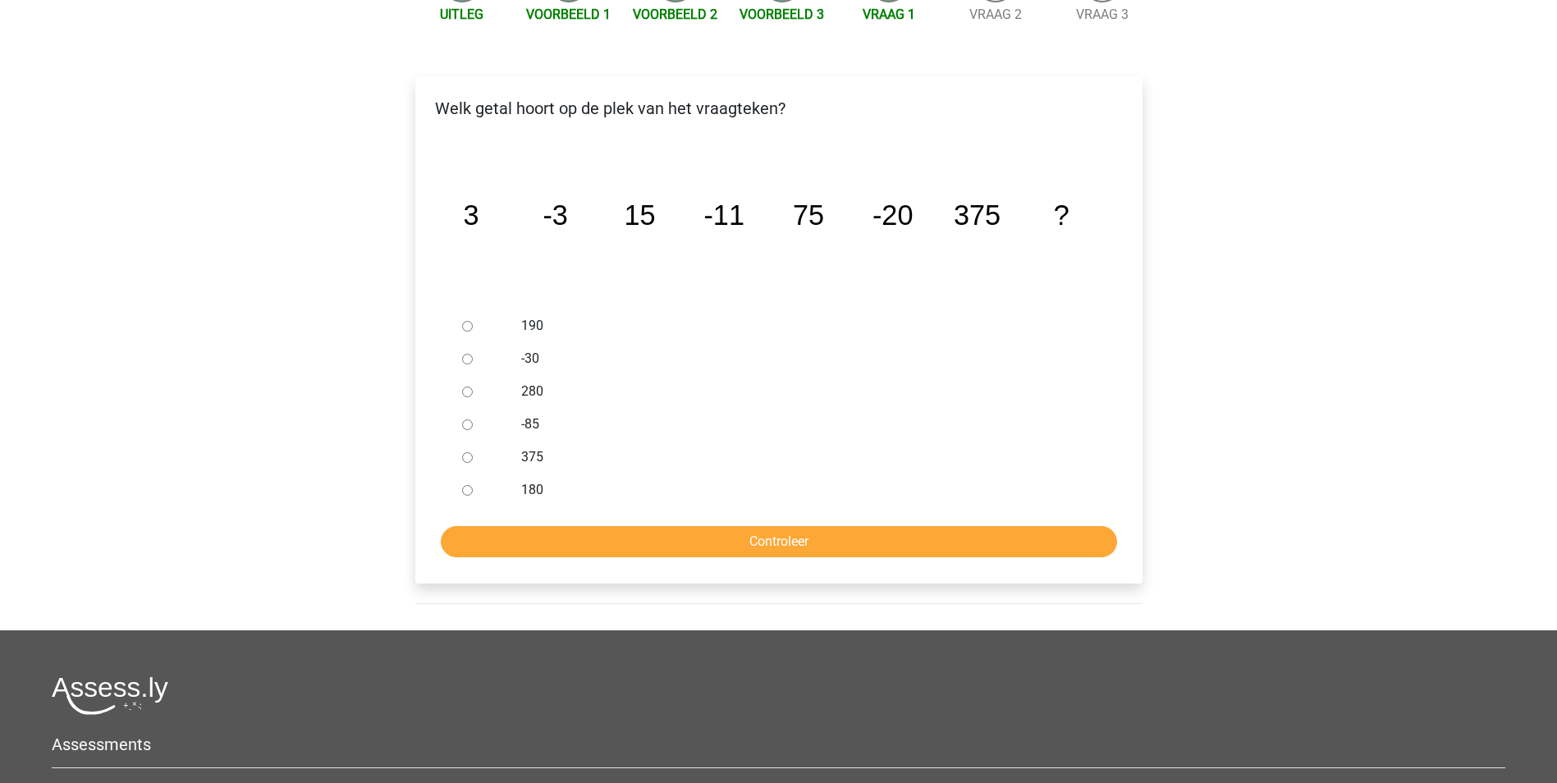
scroll to position [246, 0]
click at [470, 353] on input "-30" at bounding box center [467, 358] width 11 height 11
radio input "true"
click at [596, 525] on input "Controleer" at bounding box center [779, 540] width 676 height 31
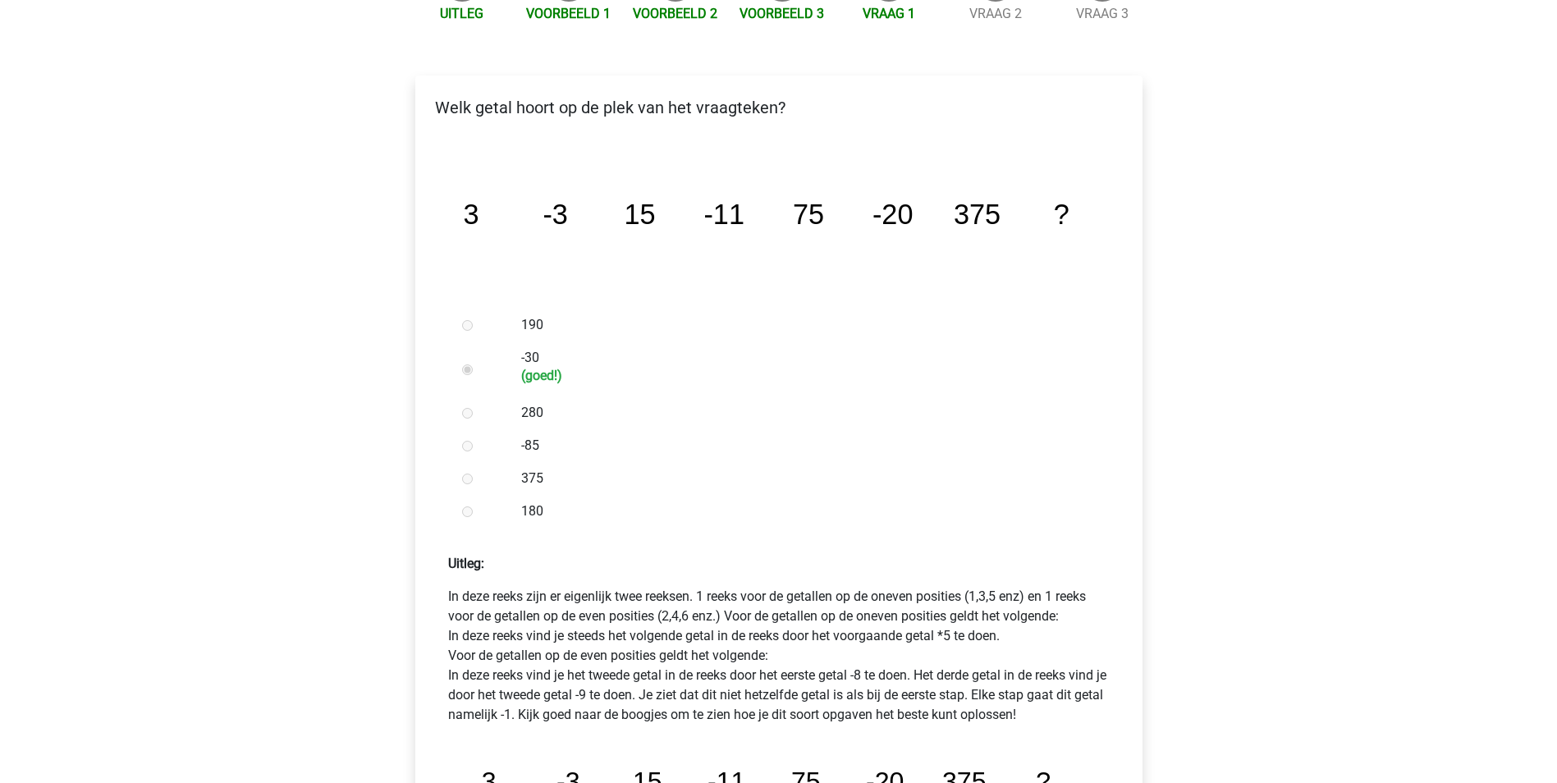
scroll to position [328, 0]
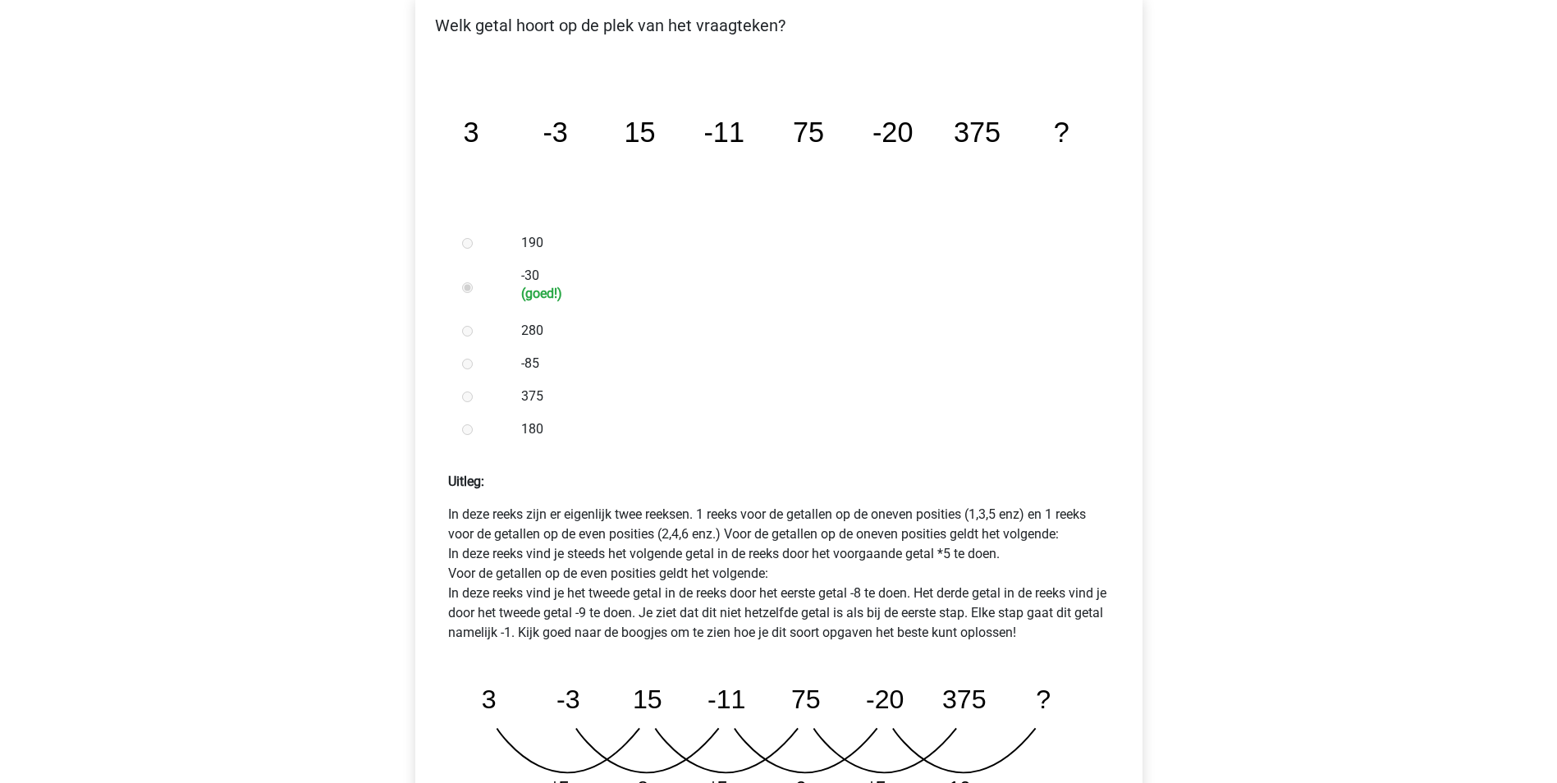
click at [536, 550] on p "In deze reeks zijn er eigenlijk twee reeksen. 1 reeks voor de getallen op de on…" at bounding box center [778, 574] width 661 height 138
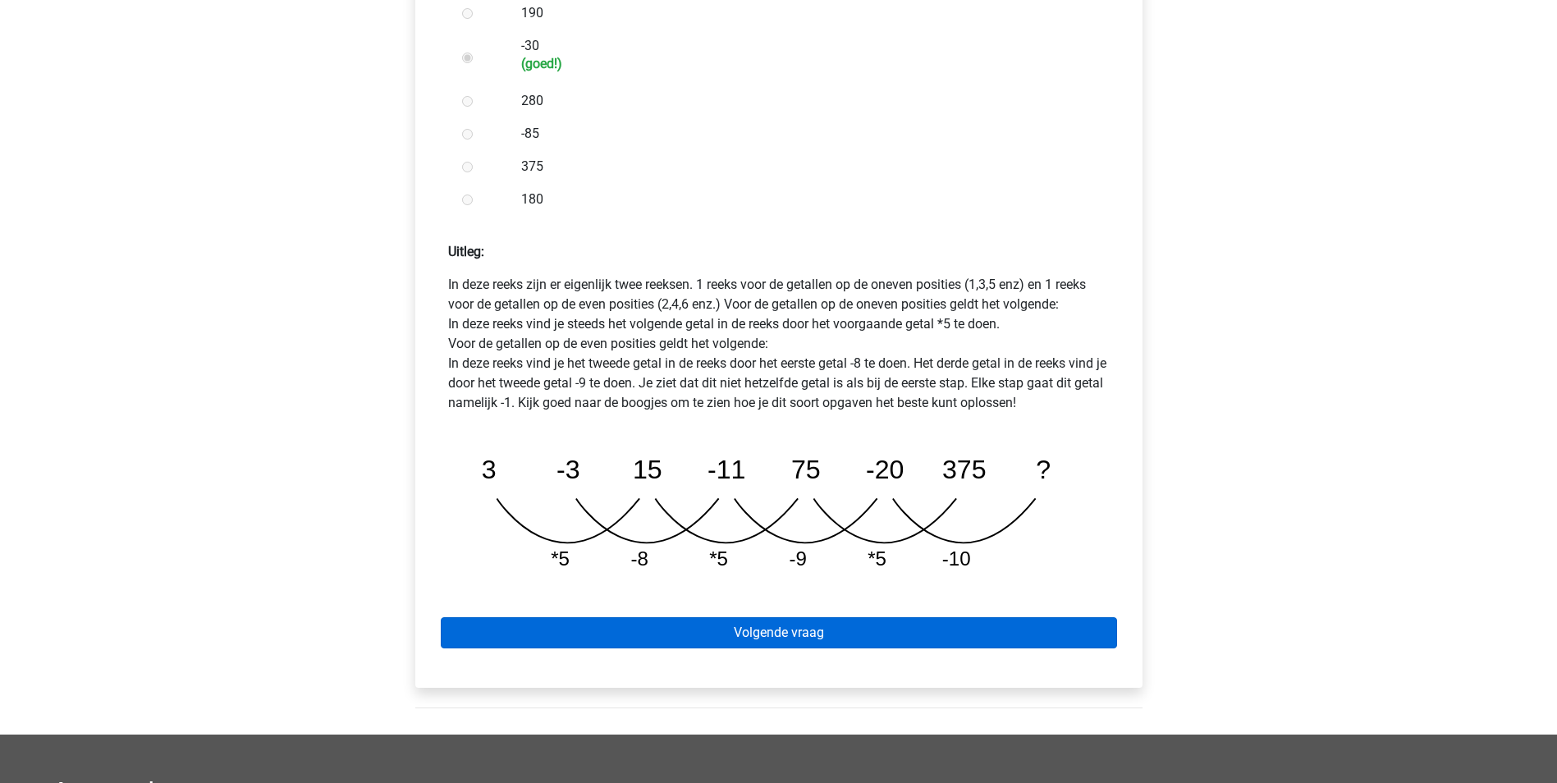
scroll to position [656, 0]
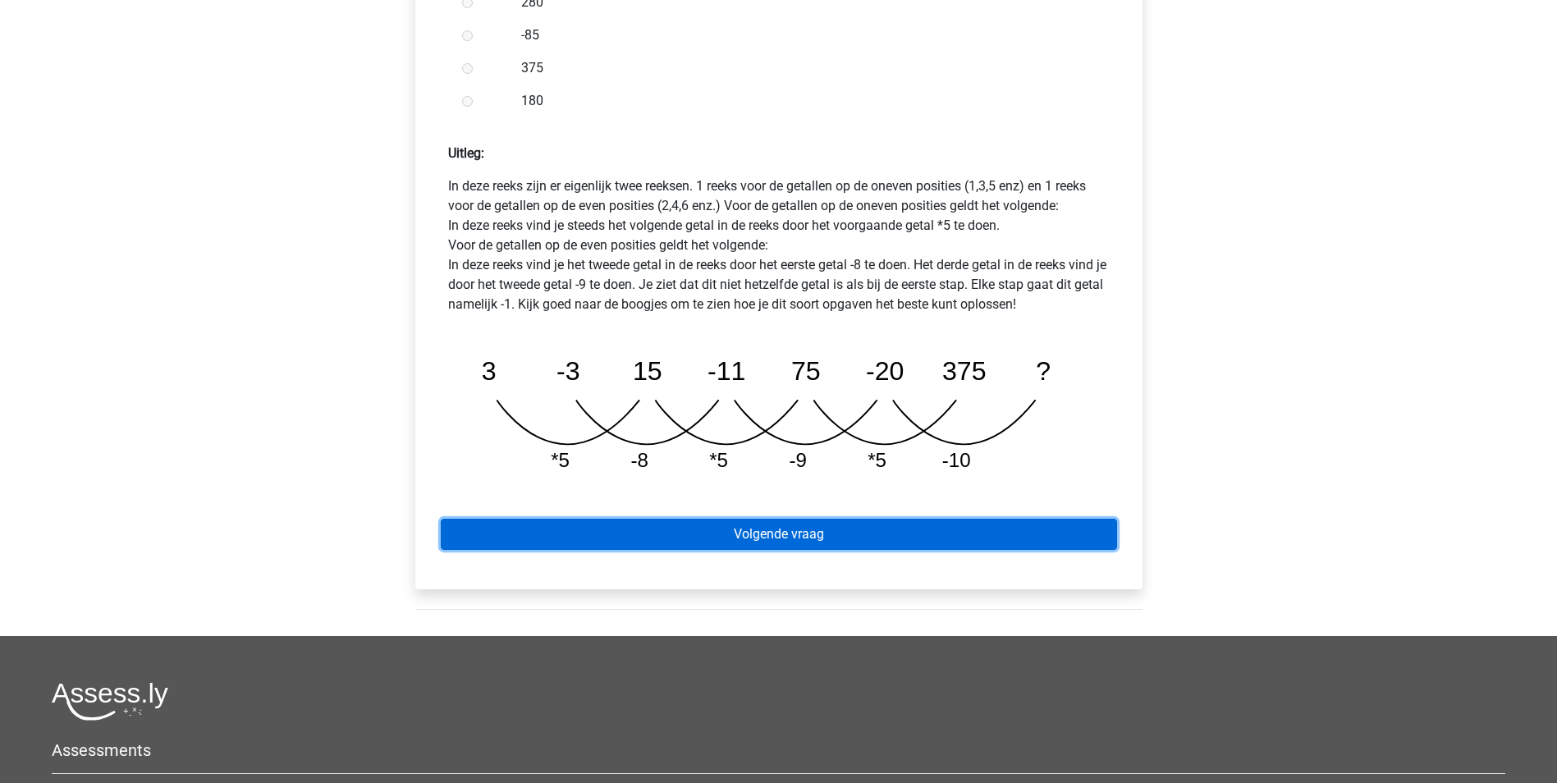
click at [879, 519] on link "Volgende vraag" at bounding box center [779, 534] width 676 height 31
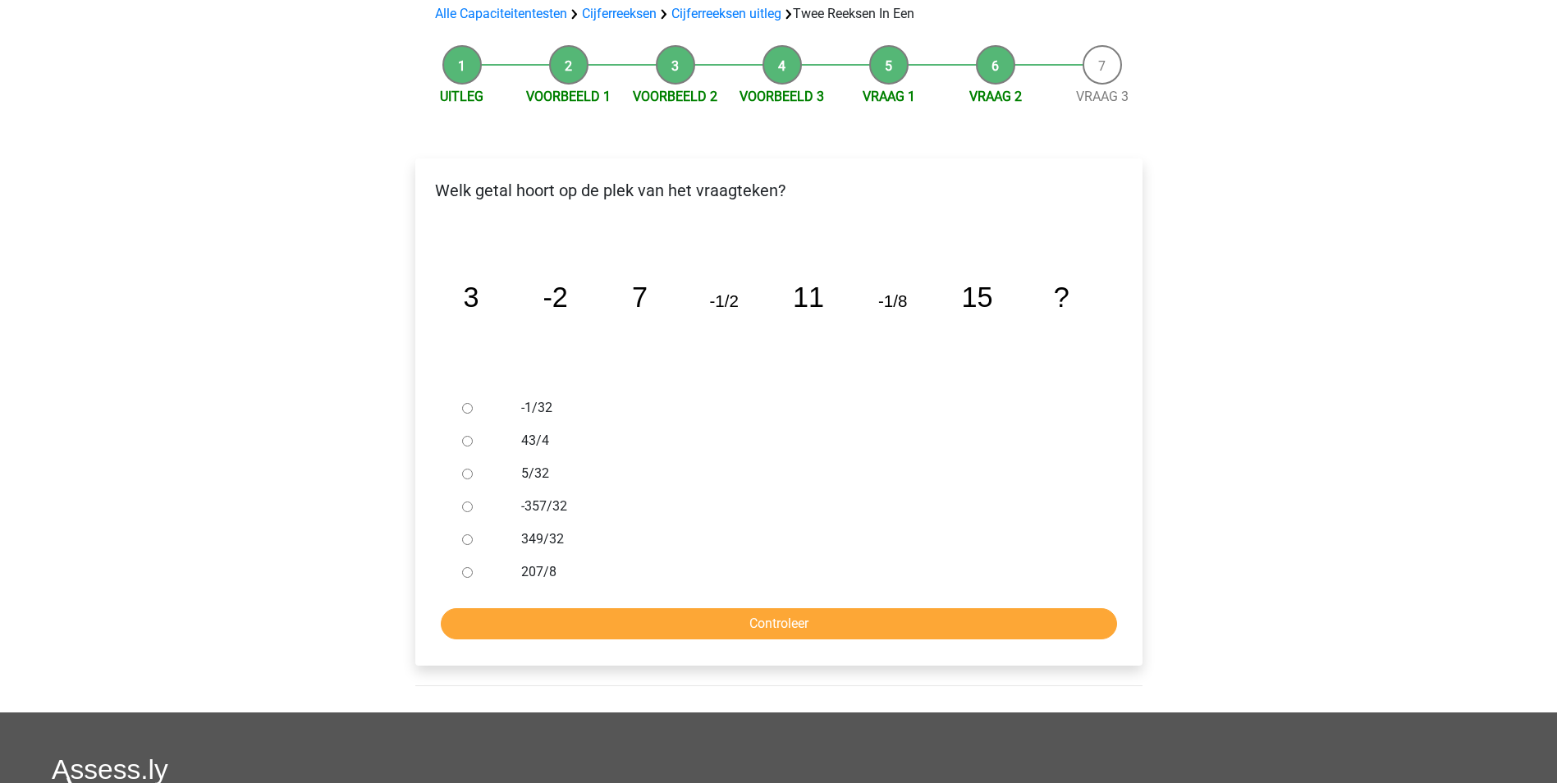
scroll to position [164, 0]
click at [468, 402] on input "-1/32" at bounding box center [467, 407] width 11 height 11
radio input "true"
click at [641, 607] on input "Controleer" at bounding box center [779, 622] width 676 height 31
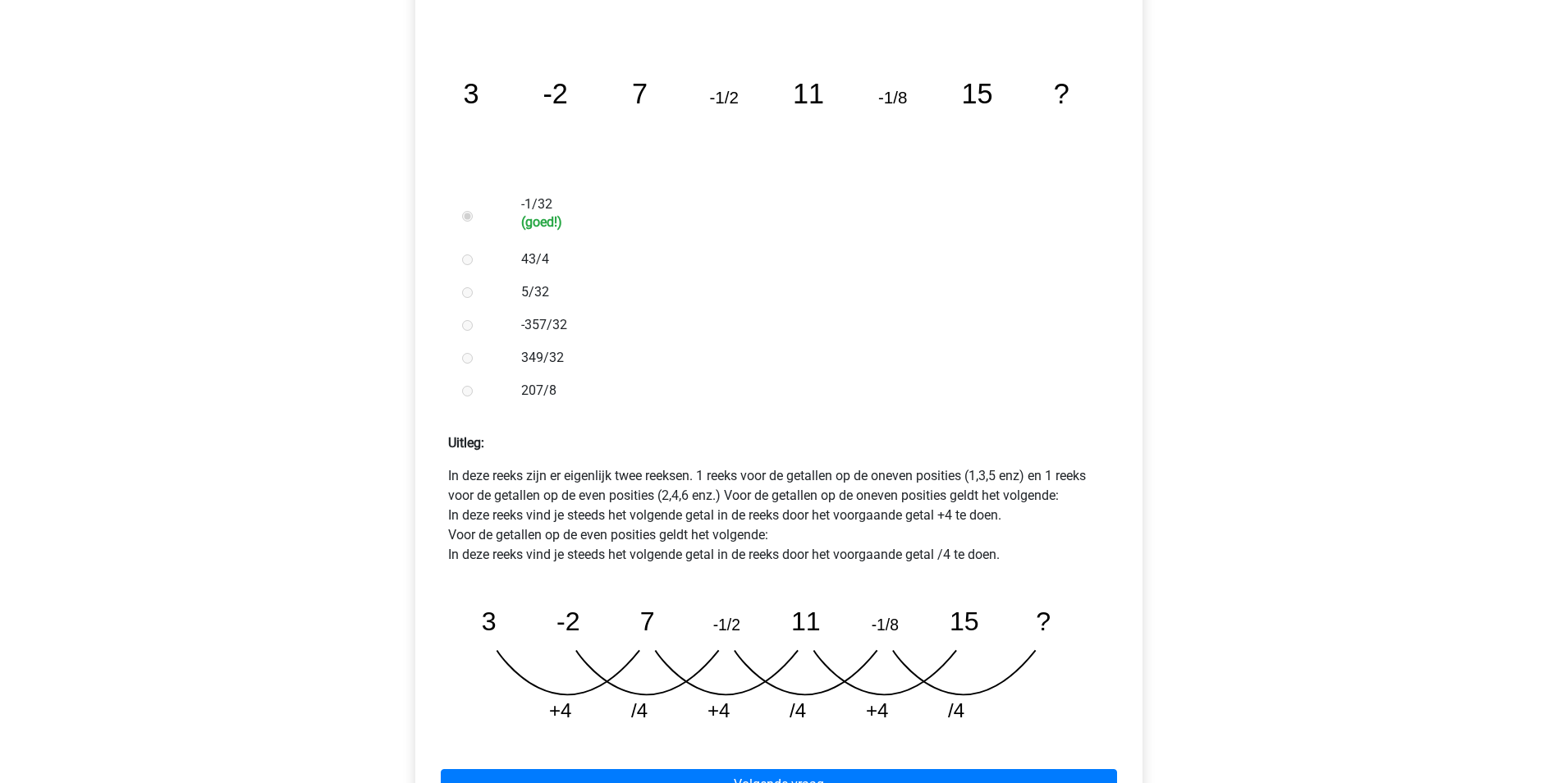
scroll to position [410, 0]
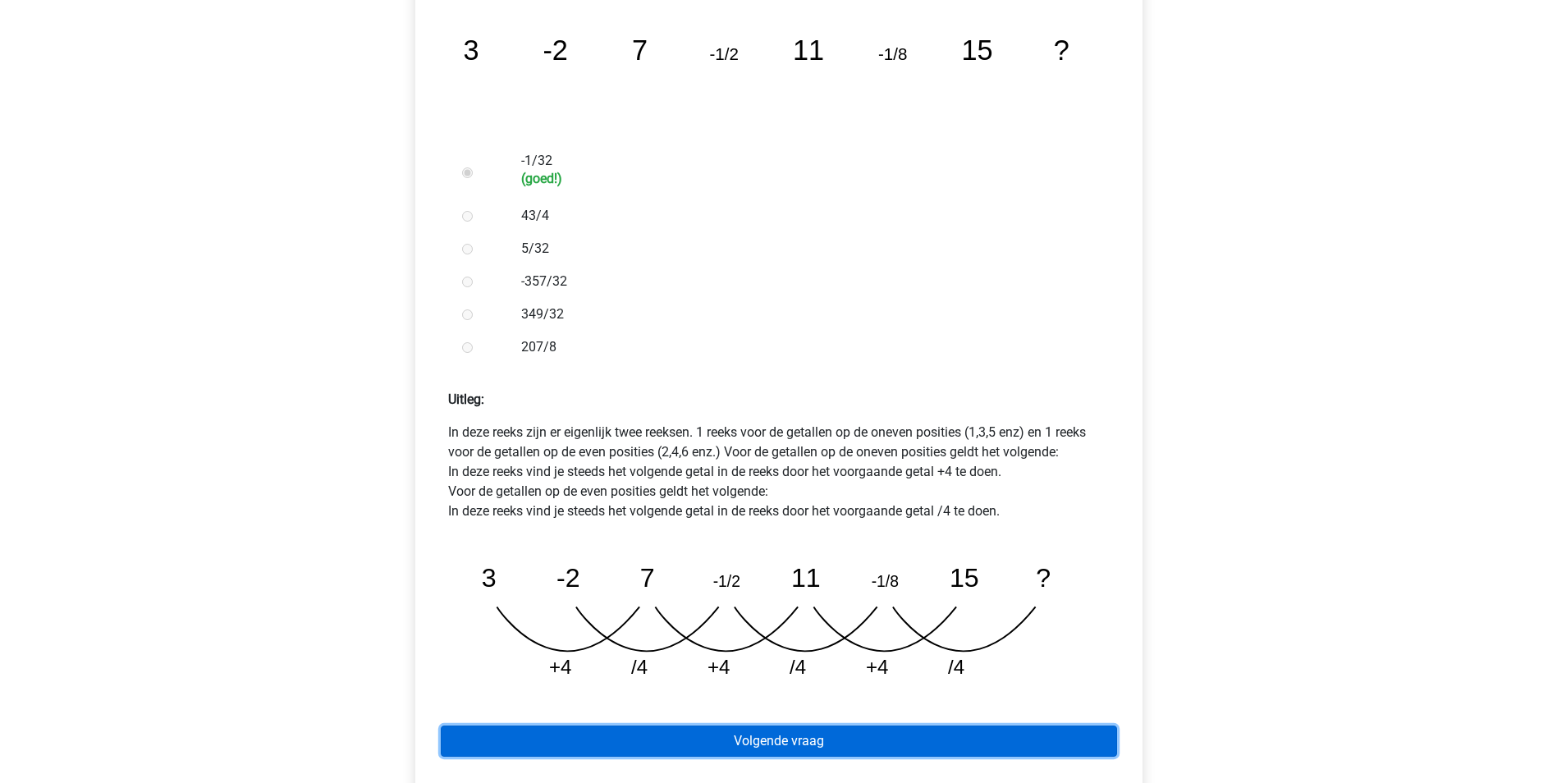
click at [867, 725] on link "Volgende vraag" at bounding box center [779, 740] width 676 height 31
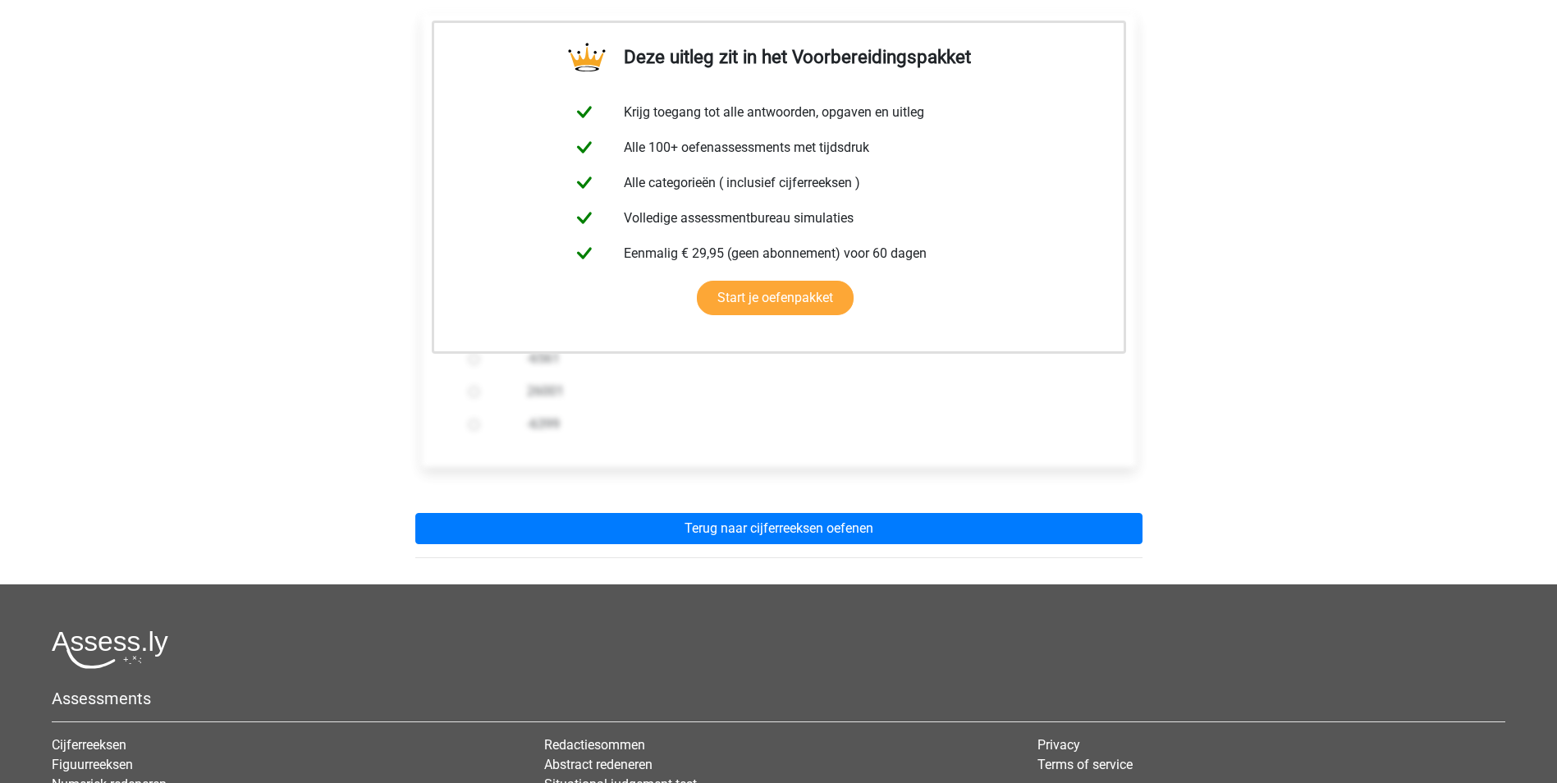
scroll to position [328, 0]
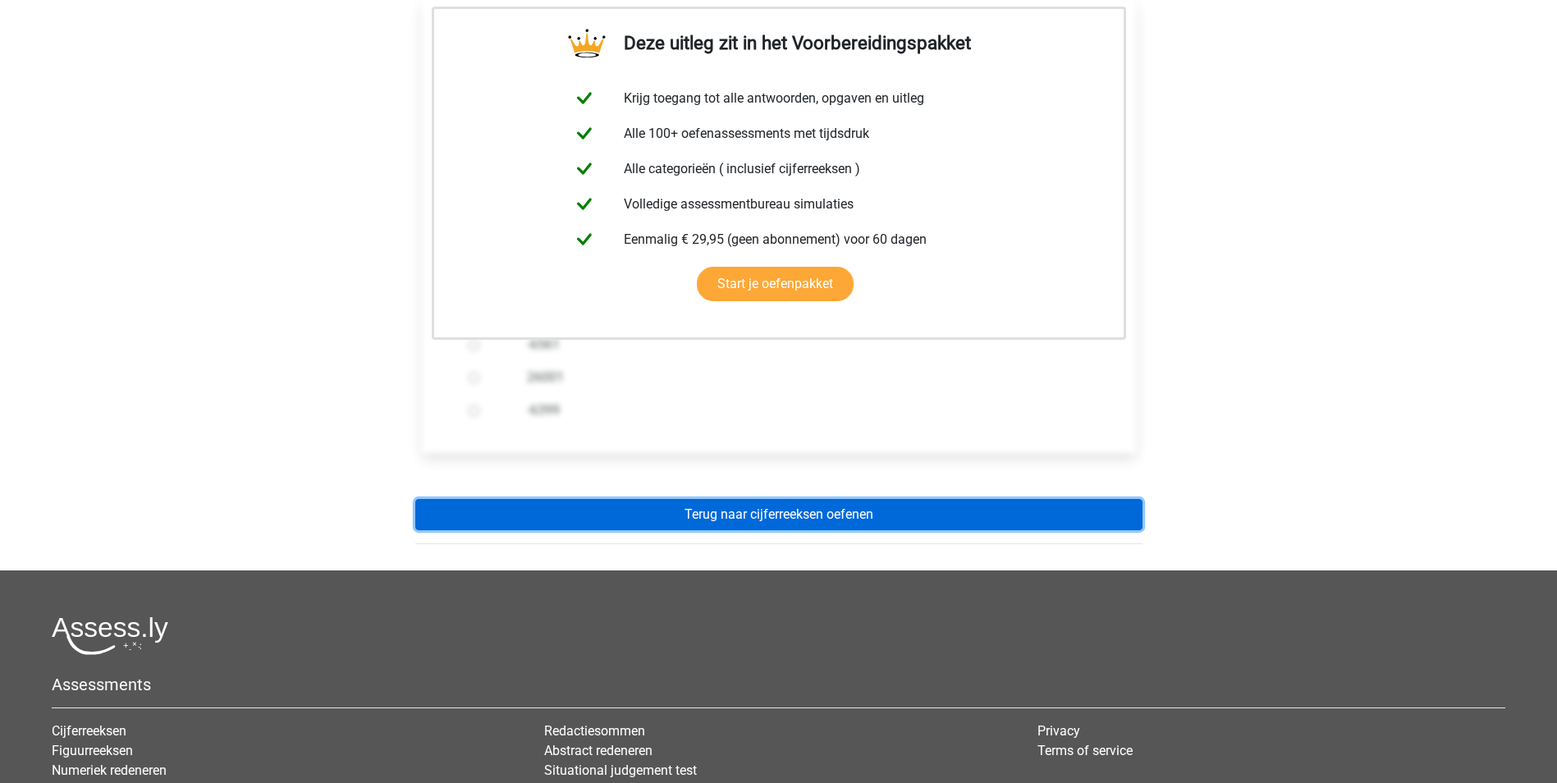
click at [830, 499] on link "Terug naar cijferreeksen oefenen" at bounding box center [778, 514] width 727 height 31
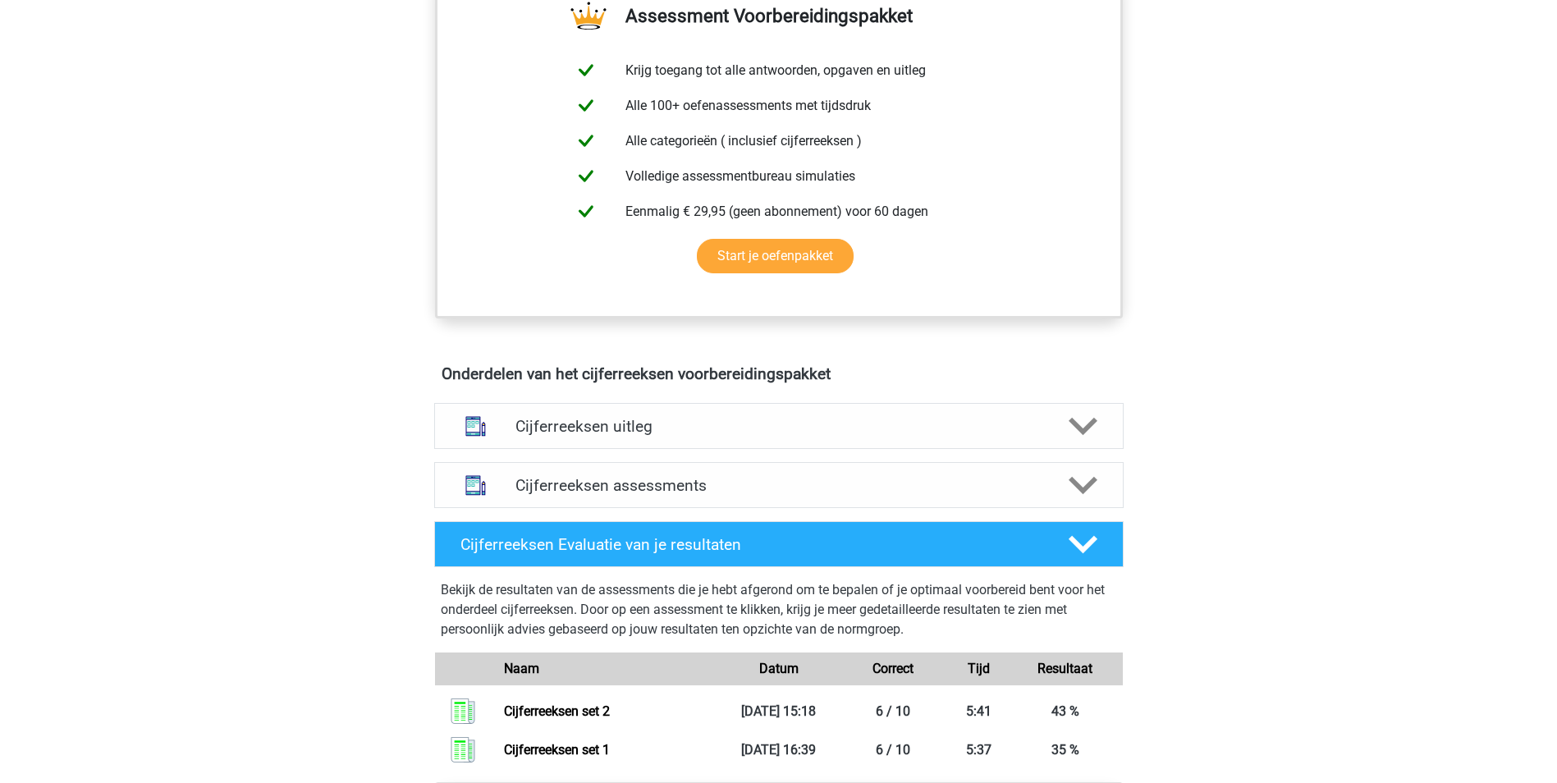
scroll to position [656, 0]
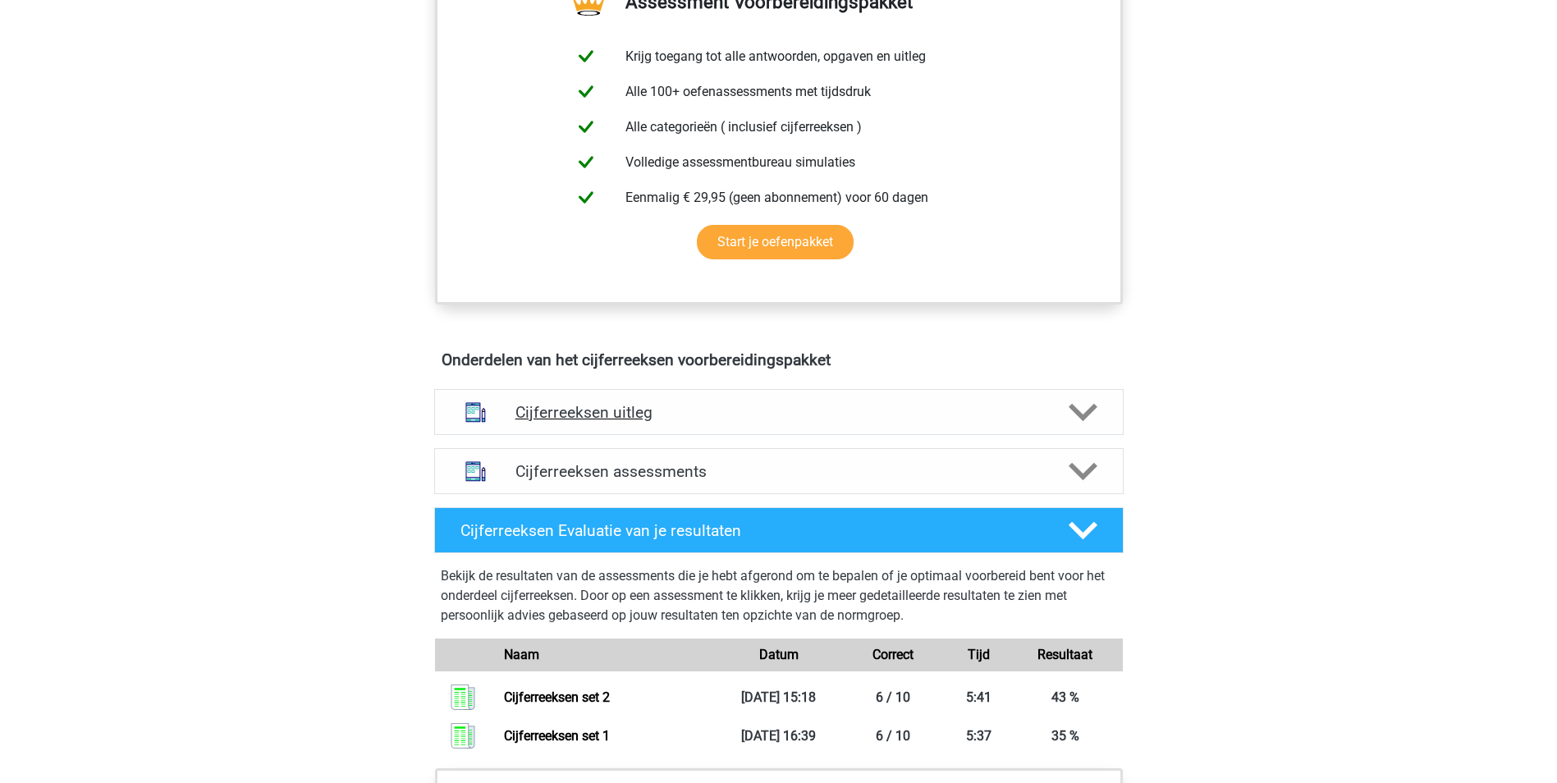
click at [620, 422] on h4 "Cijferreeksen uitleg" at bounding box center [778, 412] width 527 height 19
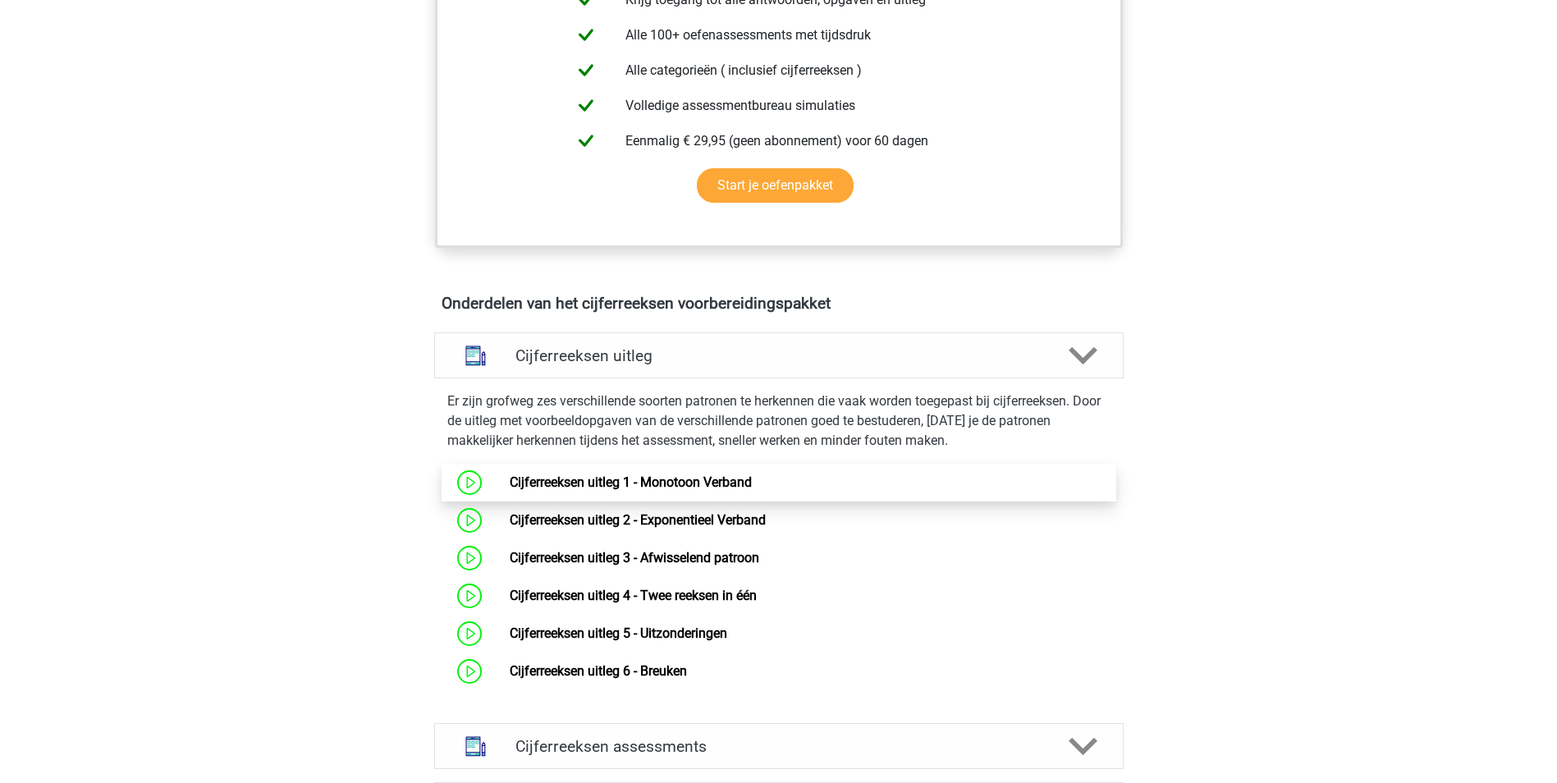
scroll to position [821, 0]
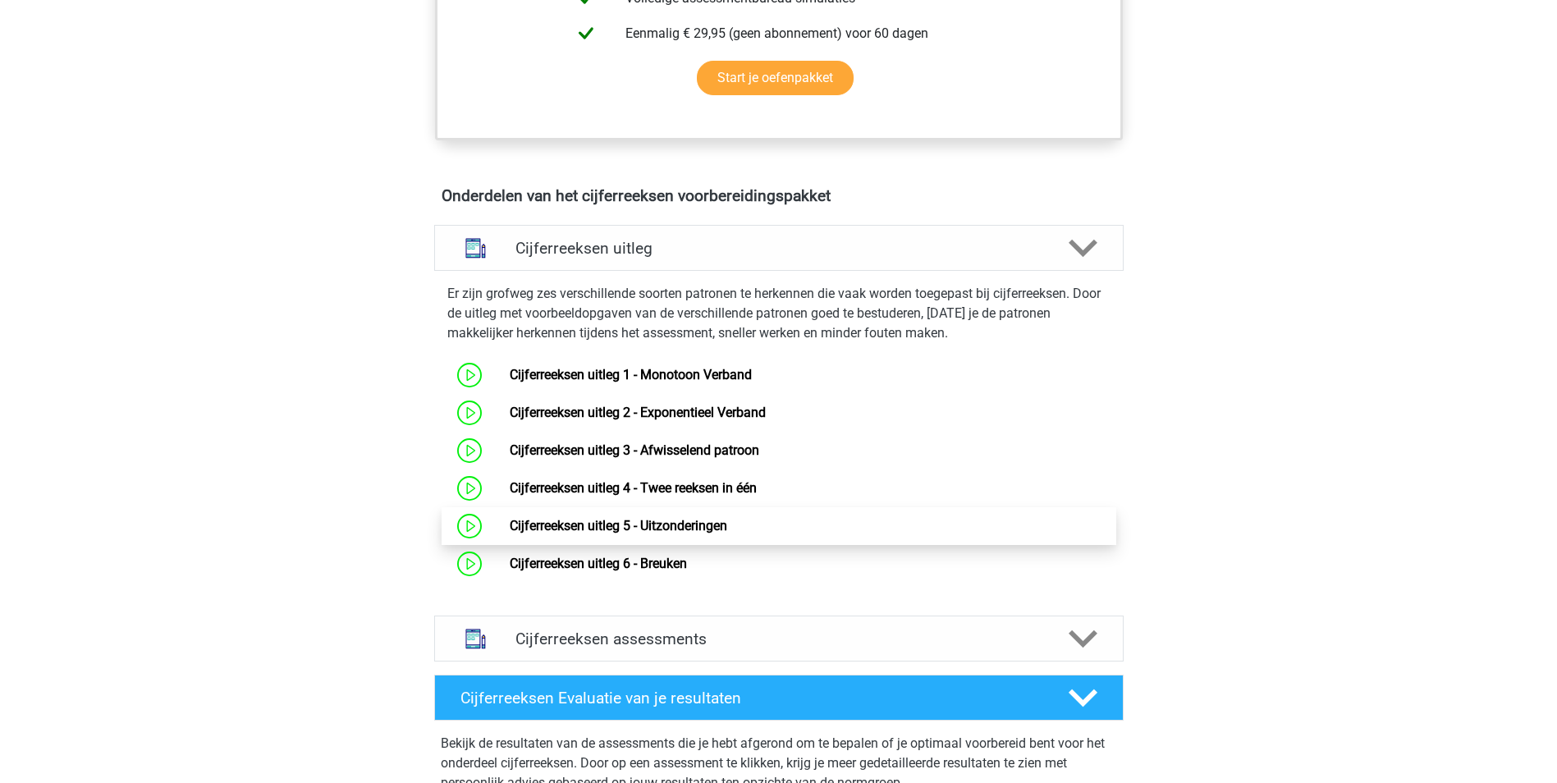
click at [653, 533] on link "Cijferreeksen uitleg 5 - Uitzonderingen" at bounding box center [618, 526] width 217 height 16
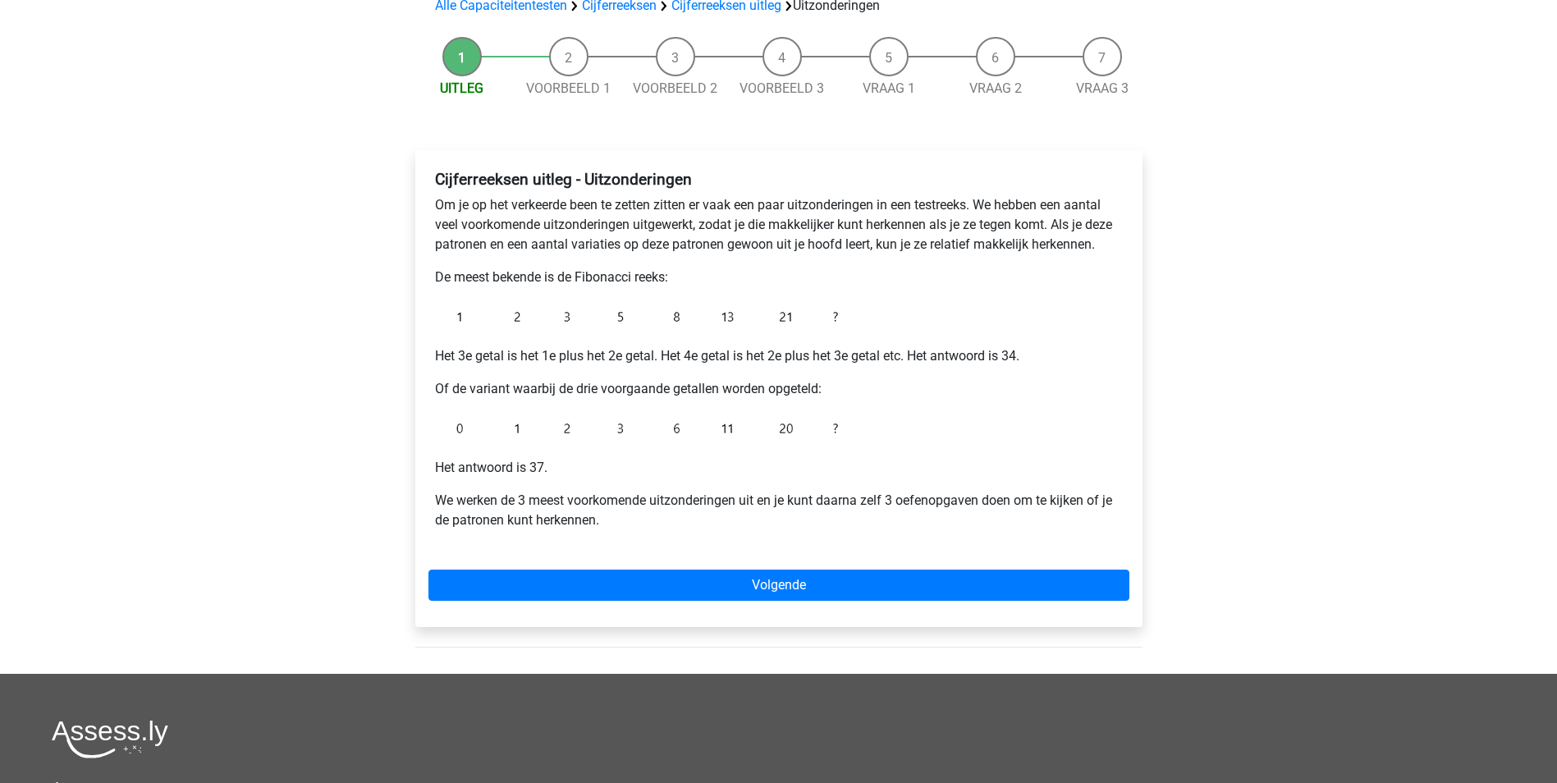
scroll to position [164, 0]
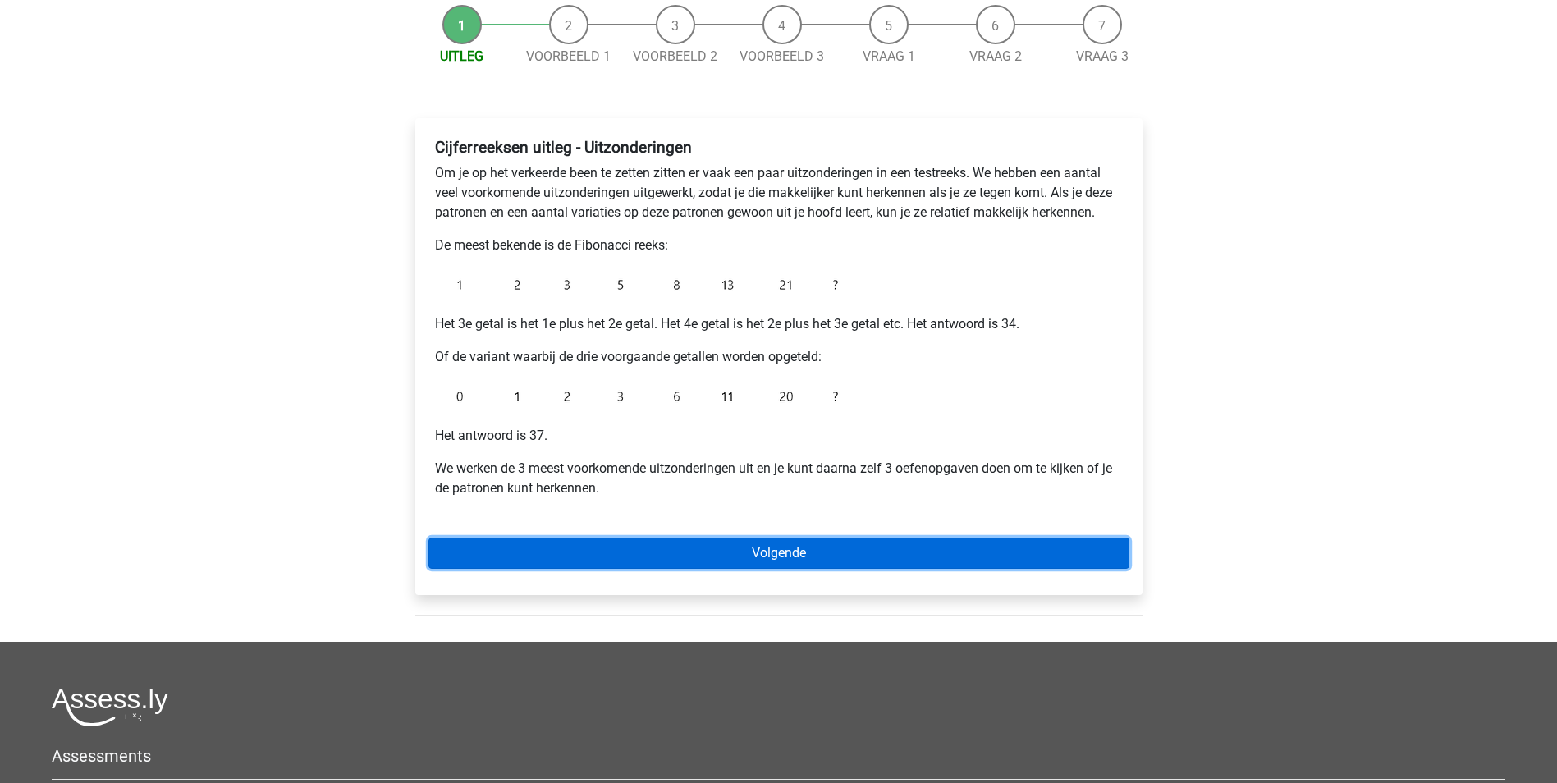
click at [745, 553] on link "Volgende" at bounding box center [778, 552] width 701 height 31
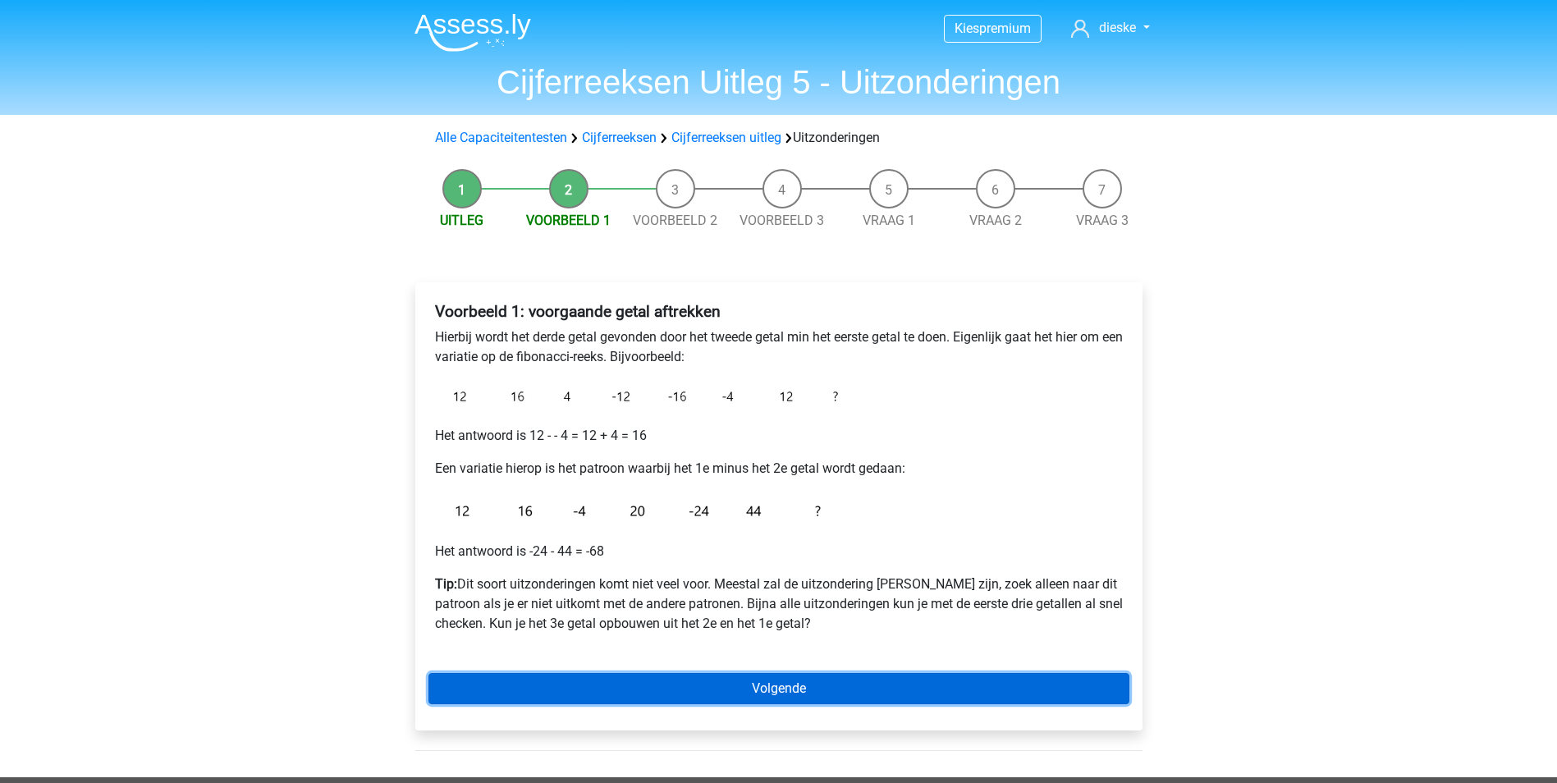
click at [726, 684] on link "Volgende" at bounding box center [778, 688] width 701 height 31
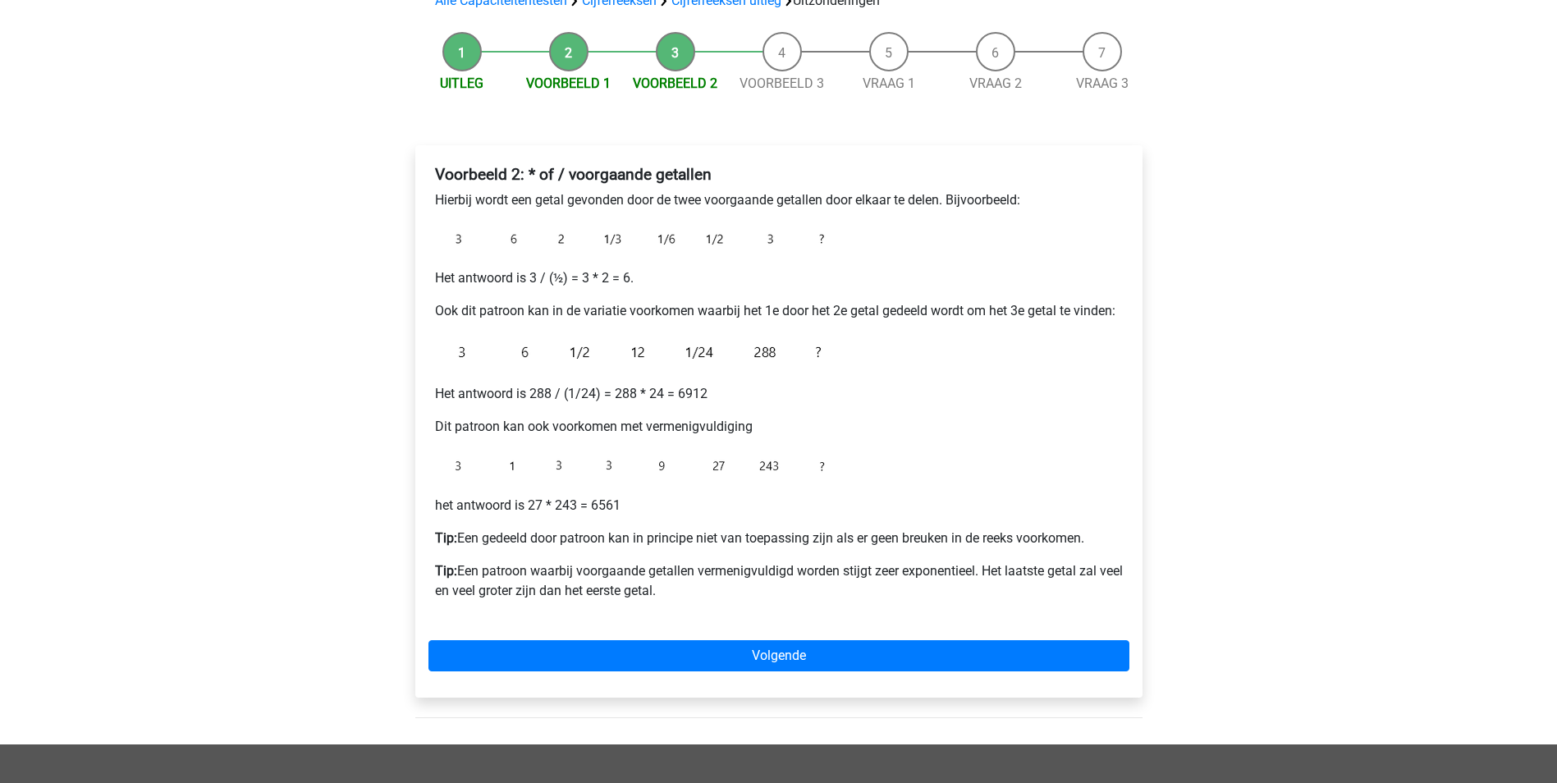
scroll to position [164, 0]
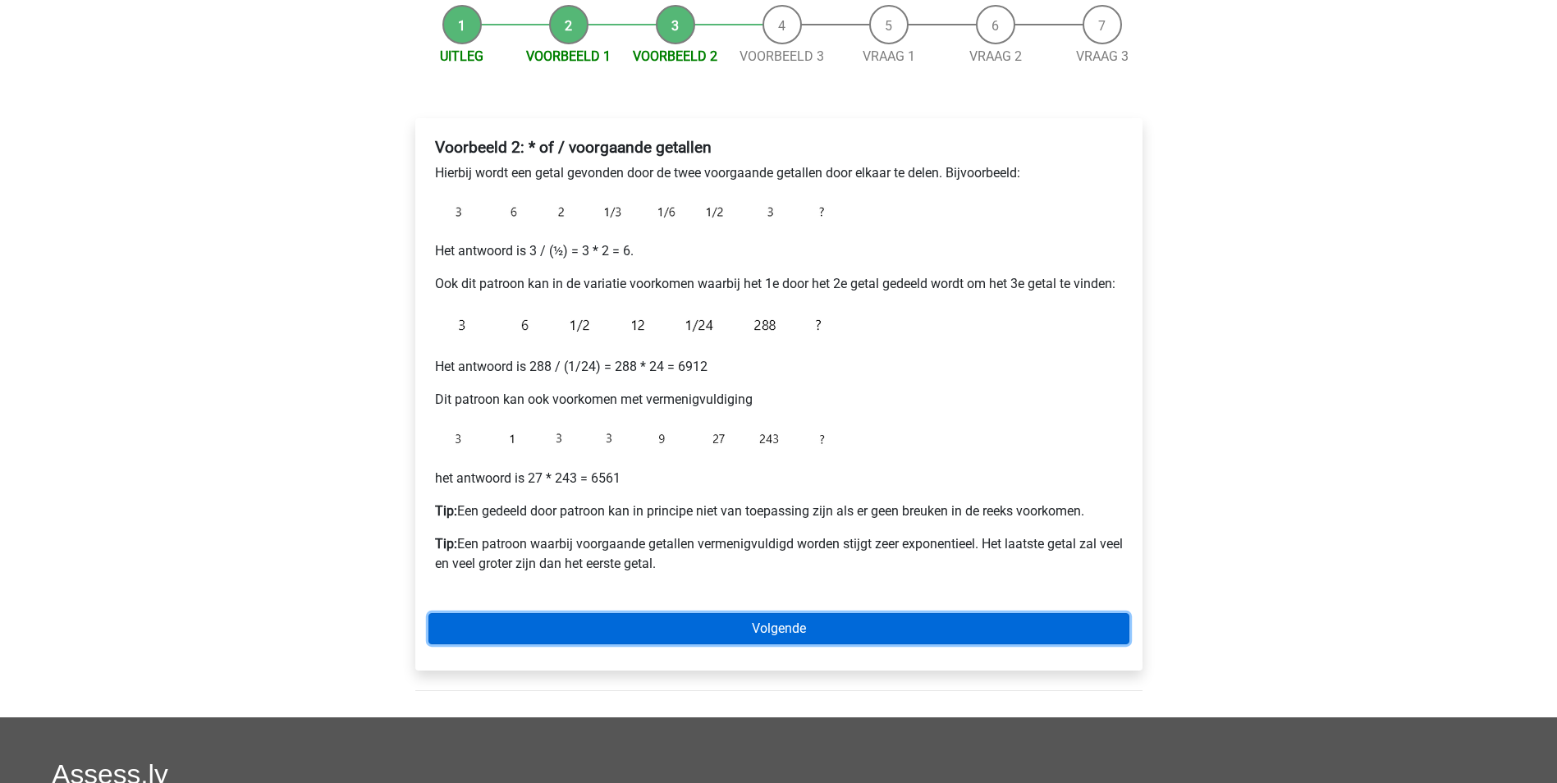
click at [785, 635] on link "Volgende" at bounding box center [778, 628] width 701 height 31
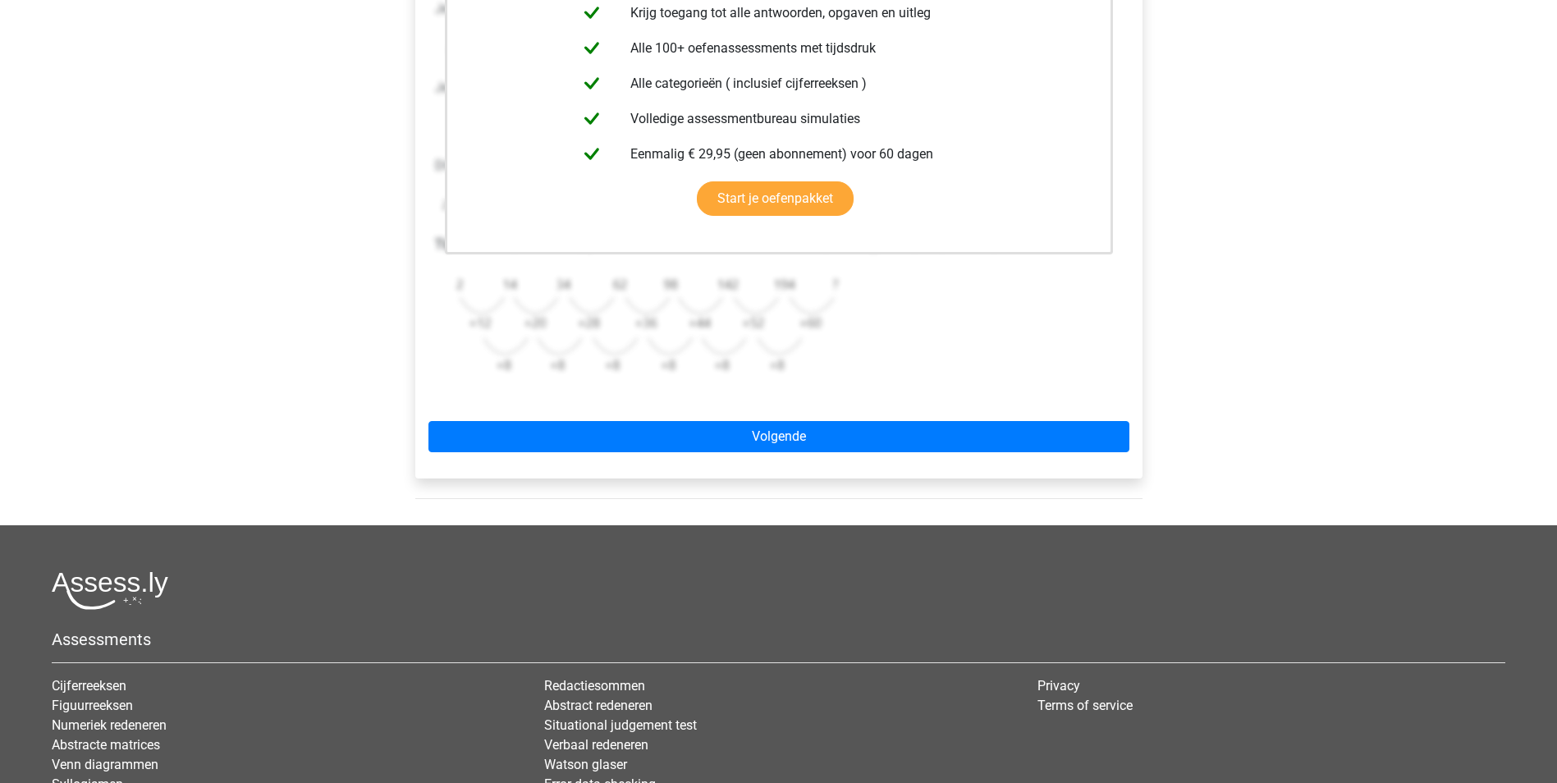
scroll to position [410, 0]
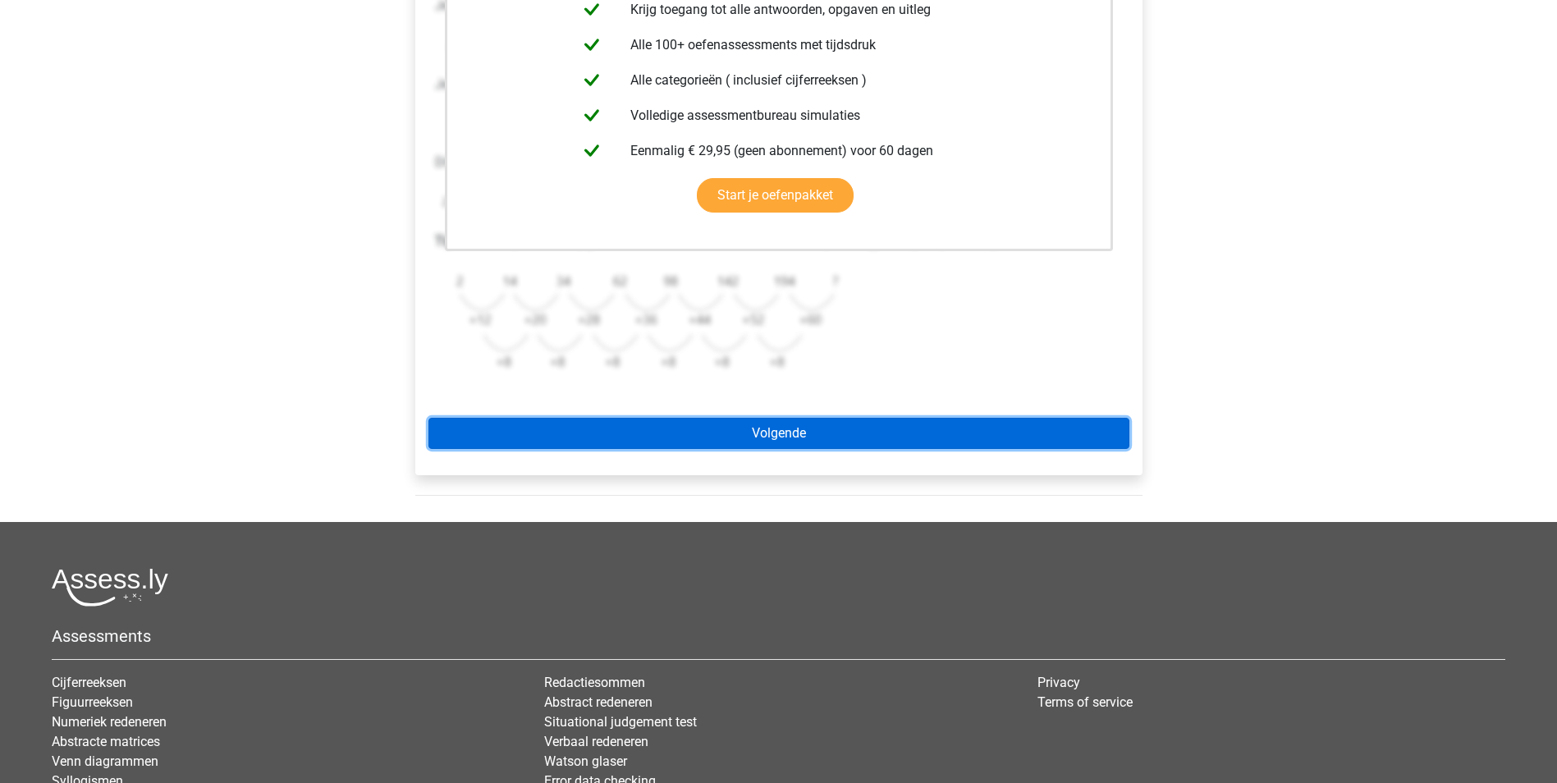
click at [770, 430] on link "Volgende" at bounding box center [778, 433] width 701 height 31
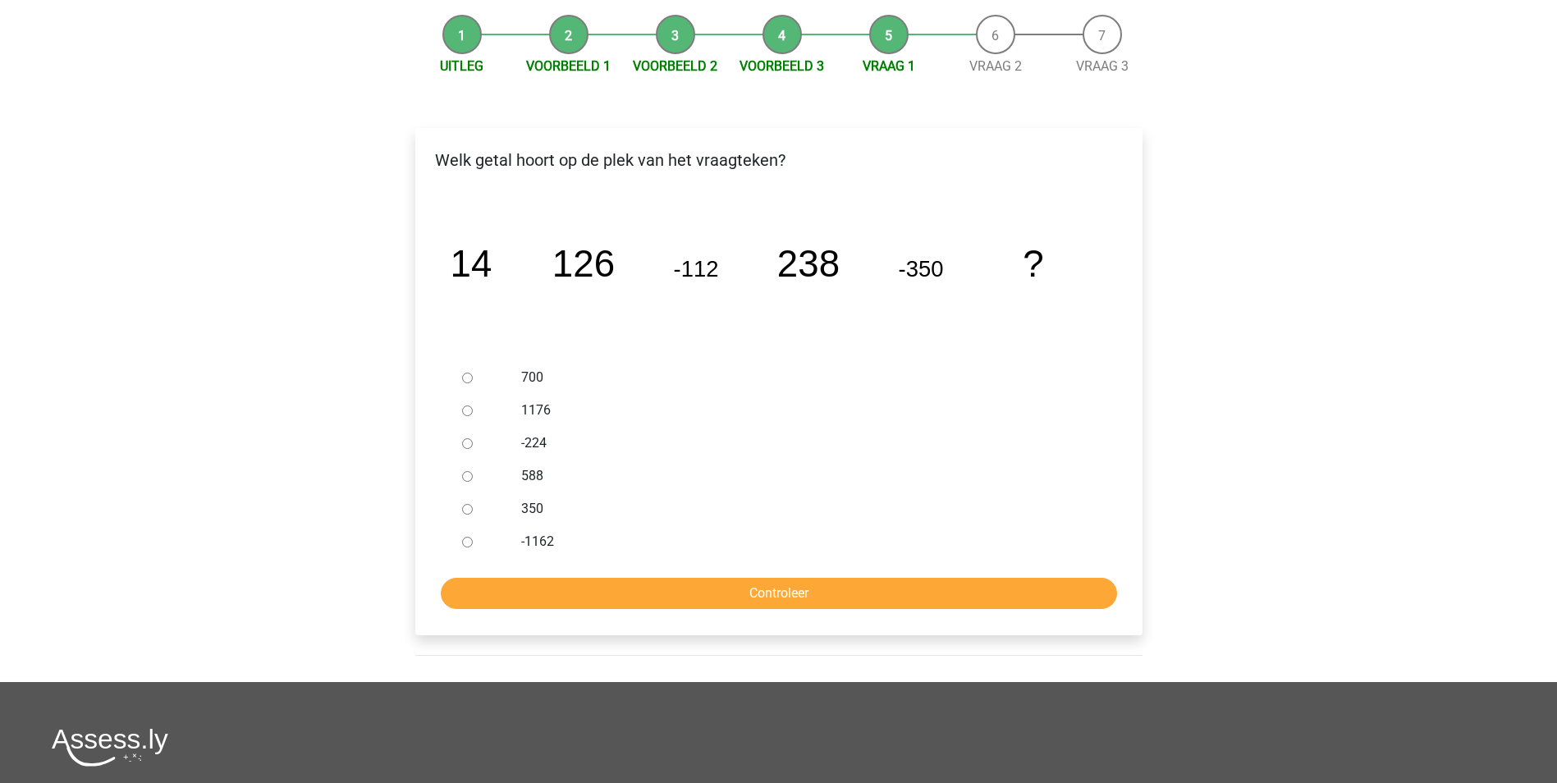
scroll to position [164, 0]
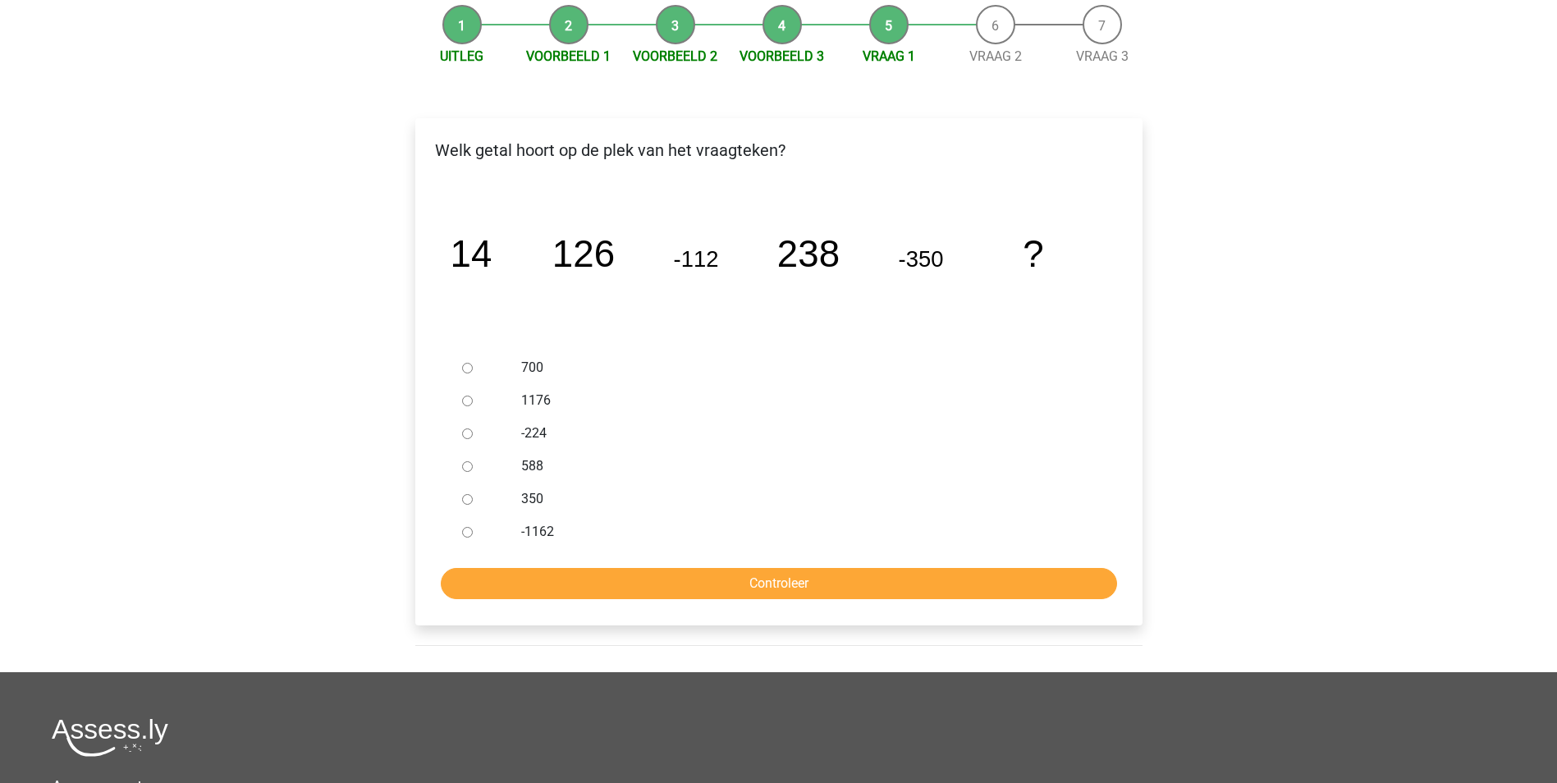
click at [469, 468] on input "588" at bounding box center [467, 466] width 11 height 11
radio input "true"
click at [524, 588] on input "Controleer" at bounding box center [779, 583] width 676 height 31
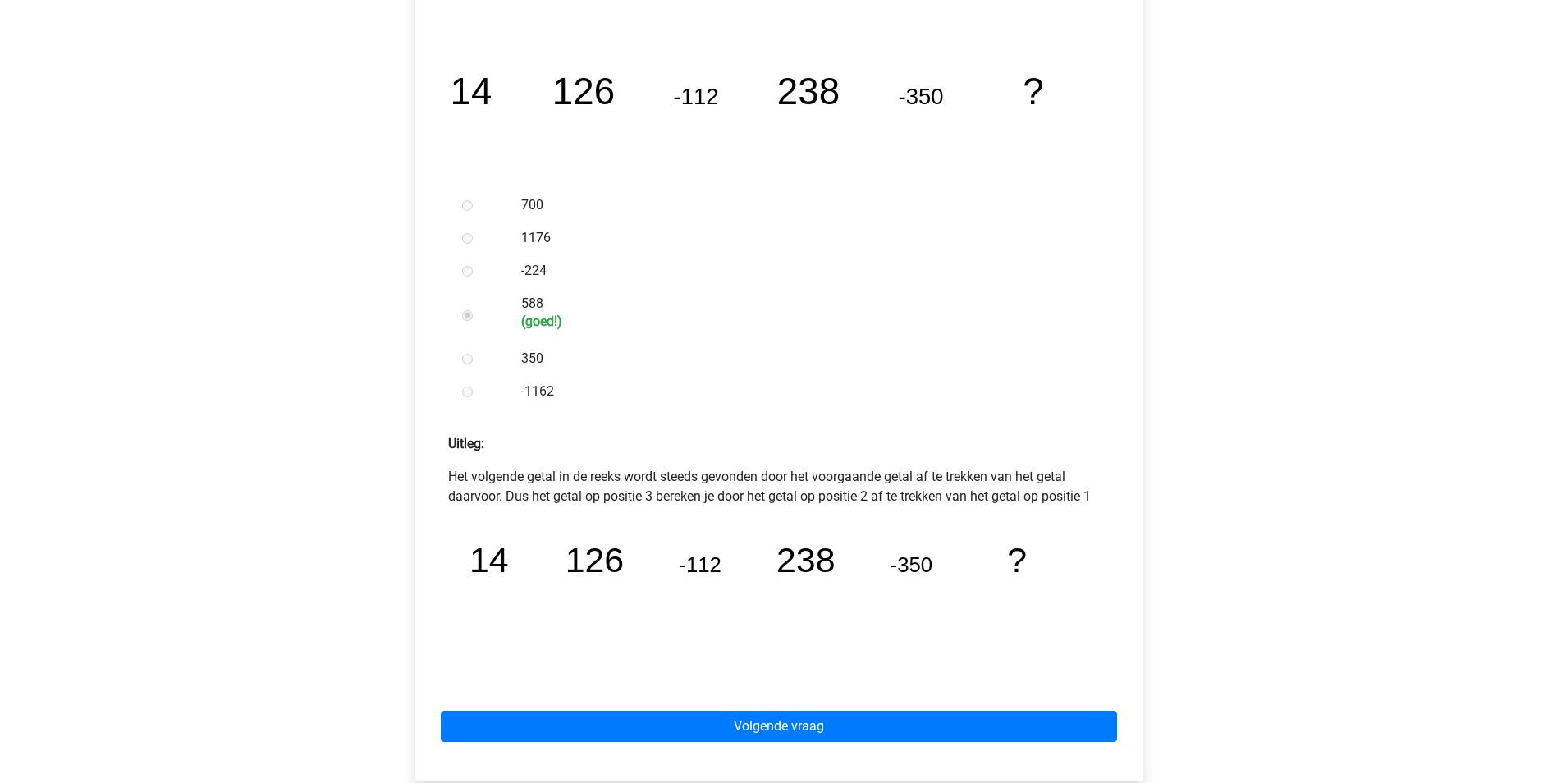
scroll to position [328, 0]
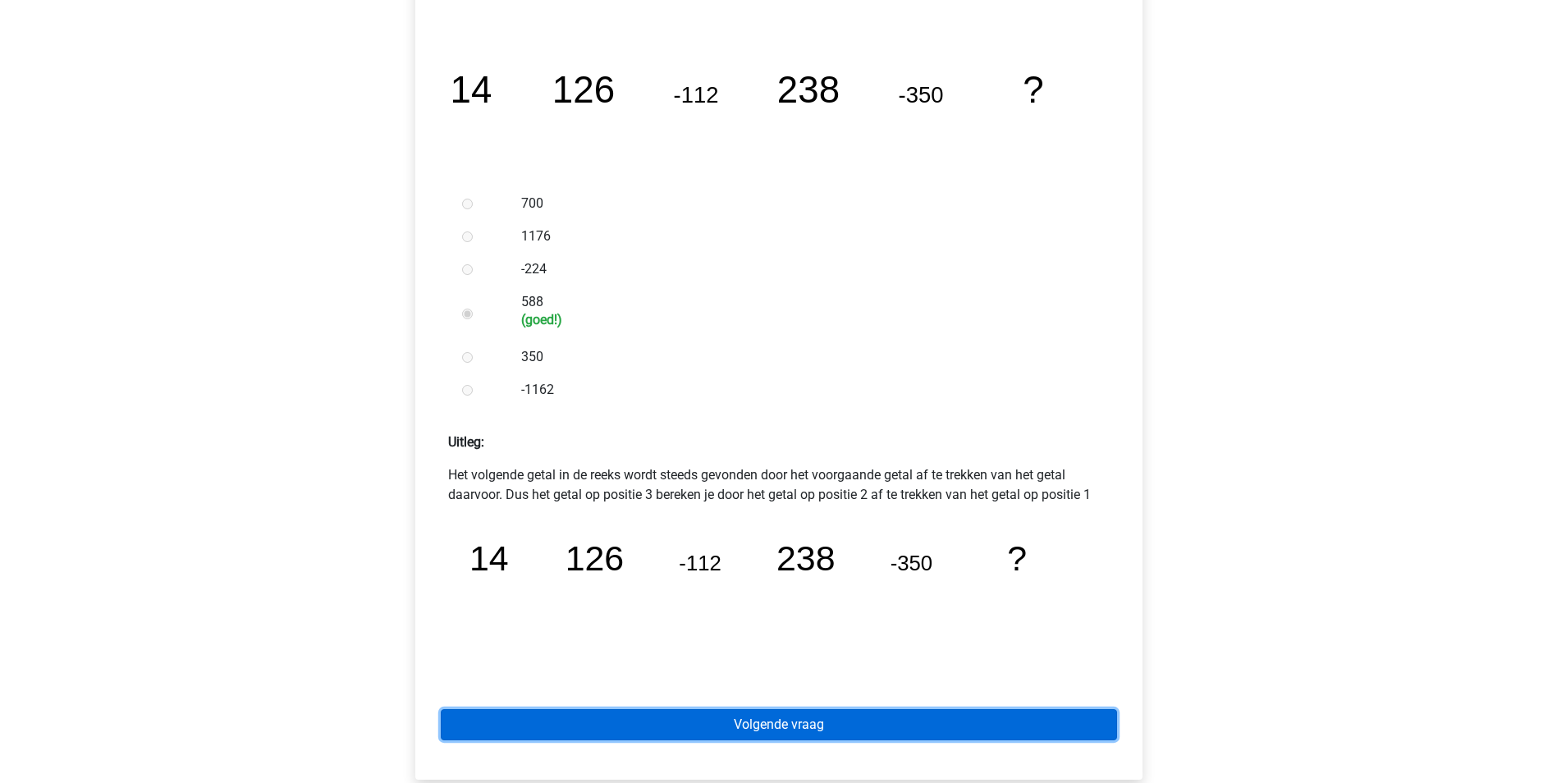
click at [706, 716] on link "Volgende vraag" at bounding box center [779, 724] width 676 height 31
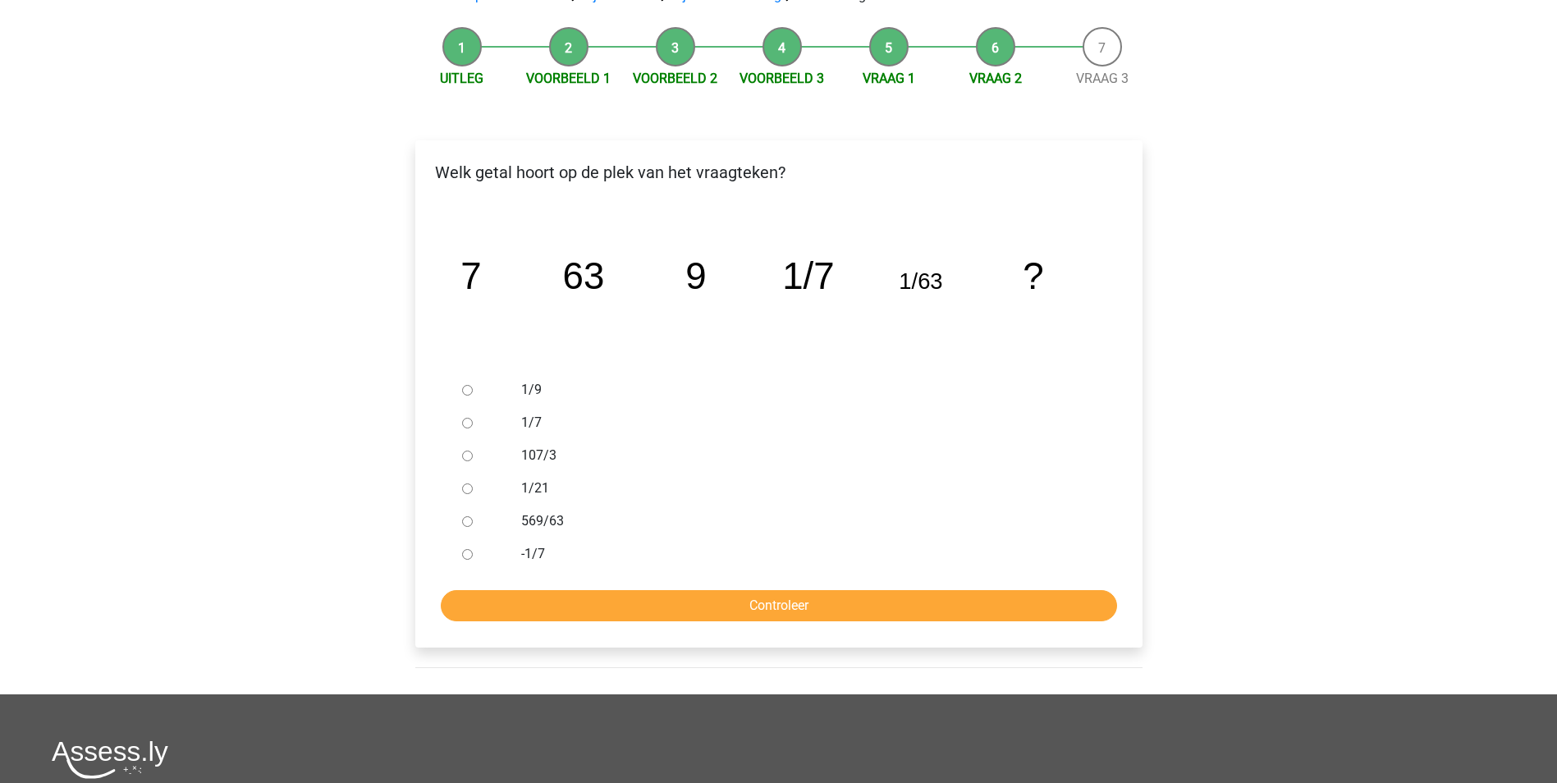
scroll to position [164, 0]
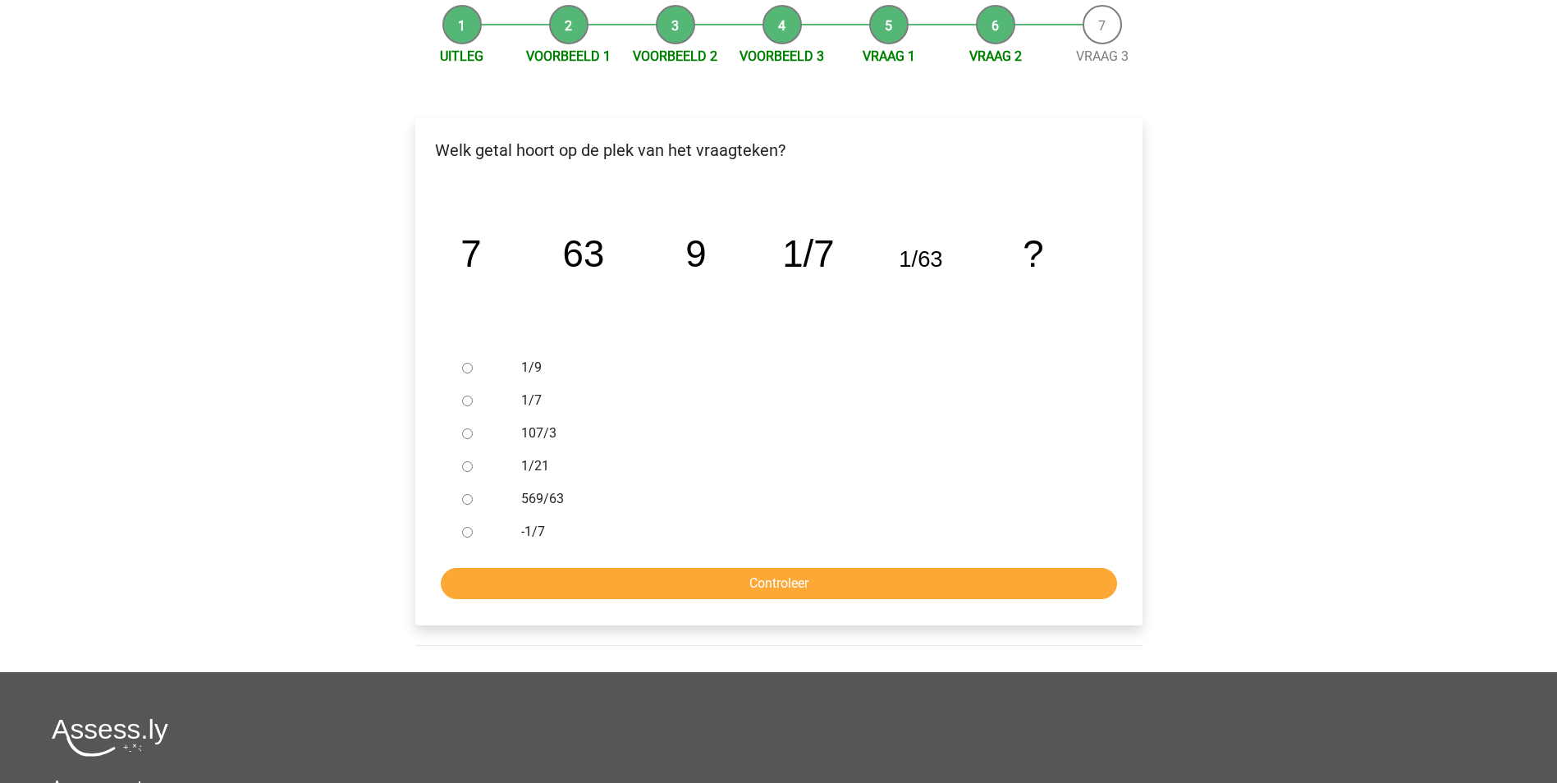
drag, startPoint x: 459, startPoint y: 369, endPoint x: 468, endPoint y: 378, distance: 12.2
click at [460, 369] on div at bounding box center [482, 367] width 54 height 33
click at [469, 371] on input "1/9" at bounding box center [467, 368] width 11 height 11
radio input "true"
click at [654, 574] on input "Controleer" at bounding box center [779, 583] width 676 height 31
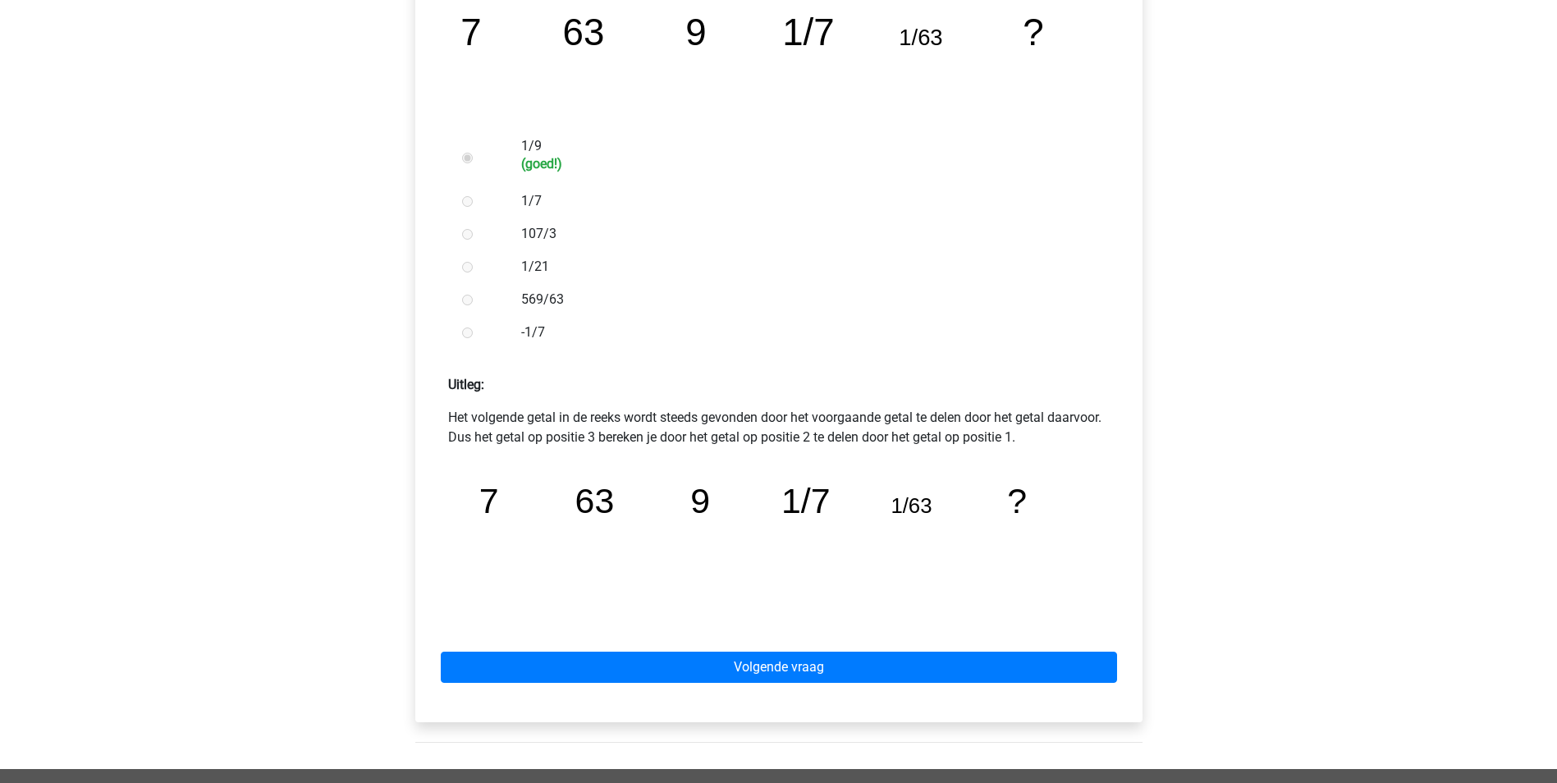
scroll to position [410, 0]
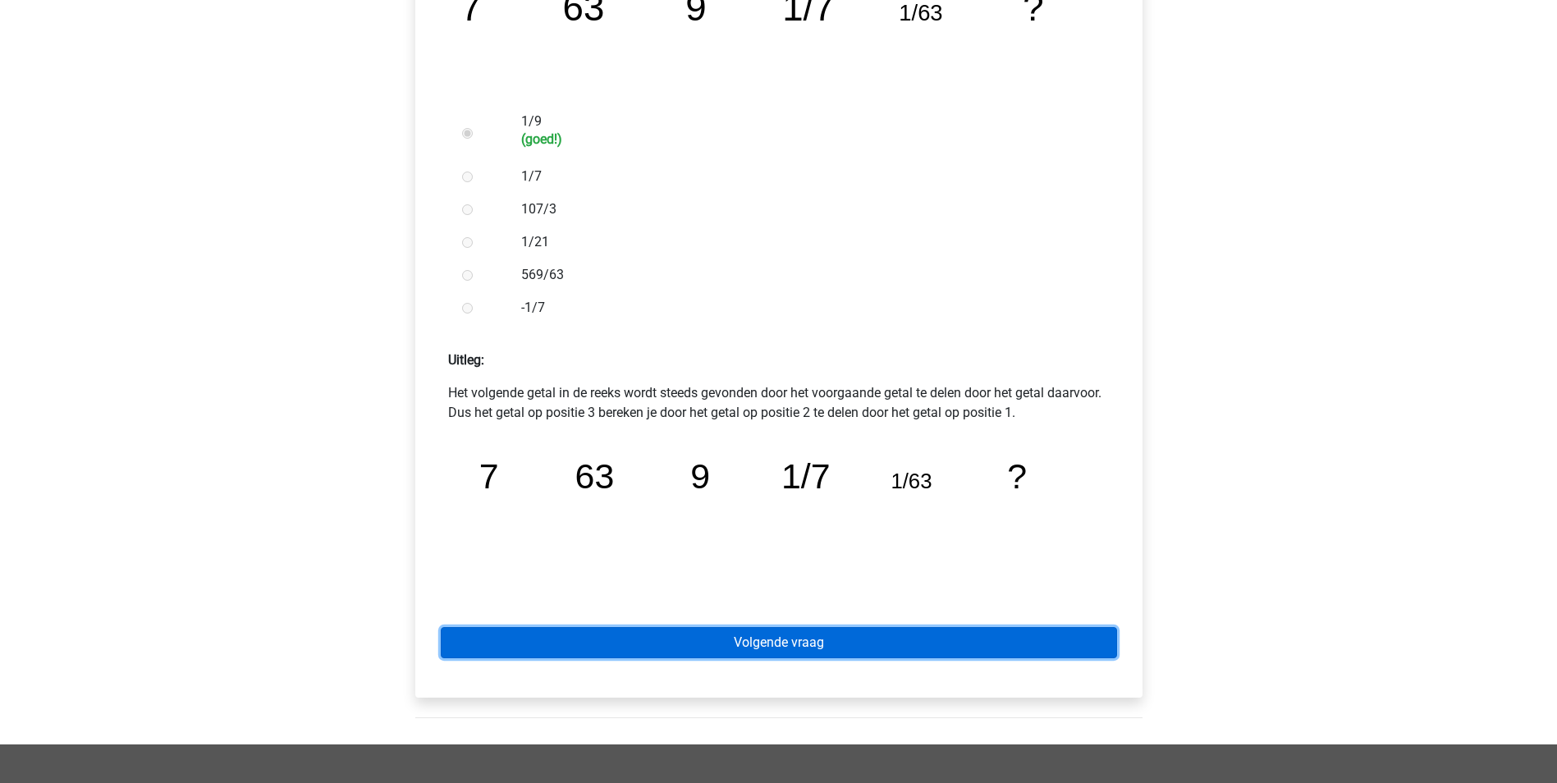
click at [687, 629] on link "Volgende vraag" at bounding box center [779, 642] width 676 height 31
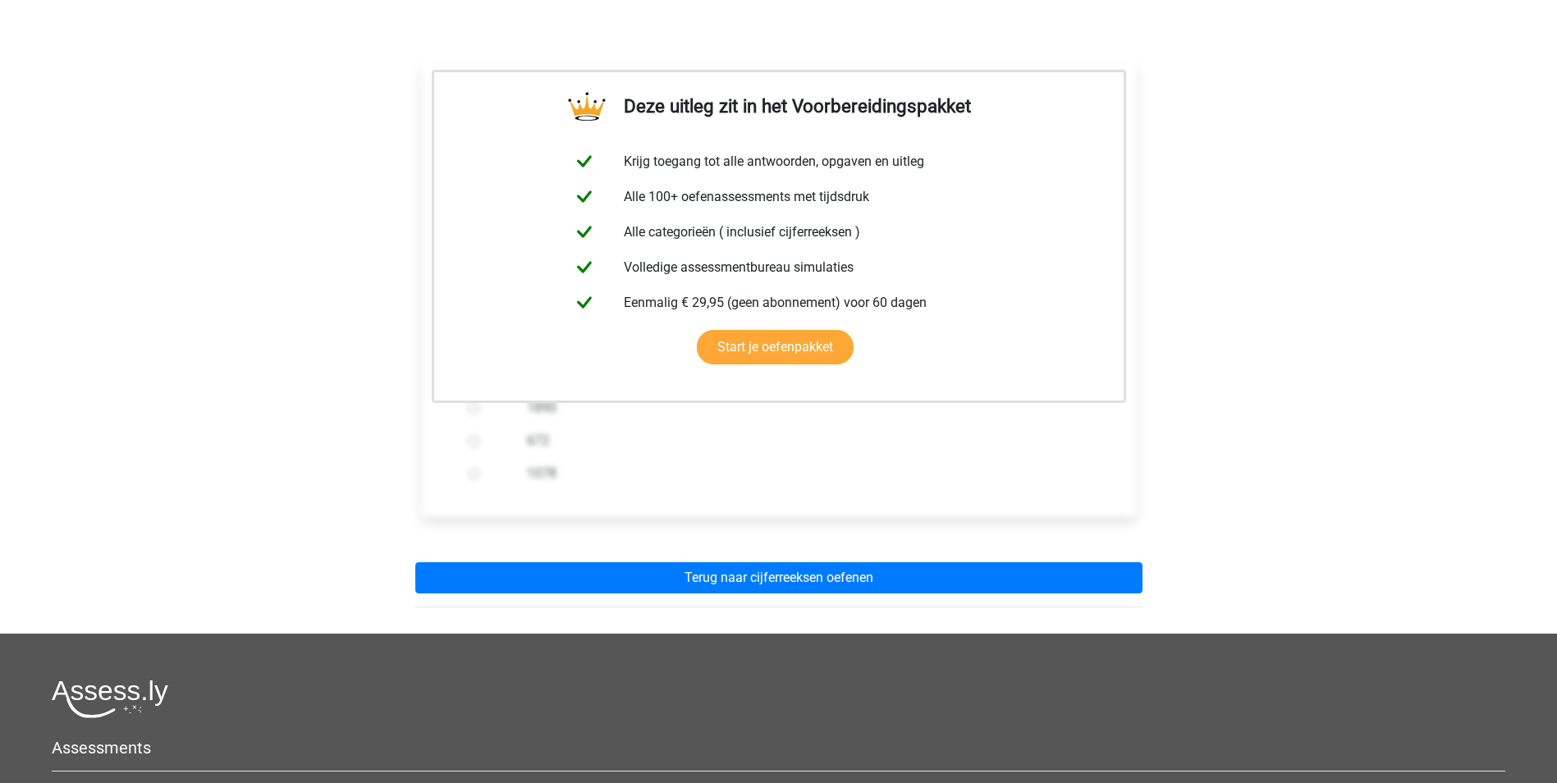
scroll to position [246, 0]
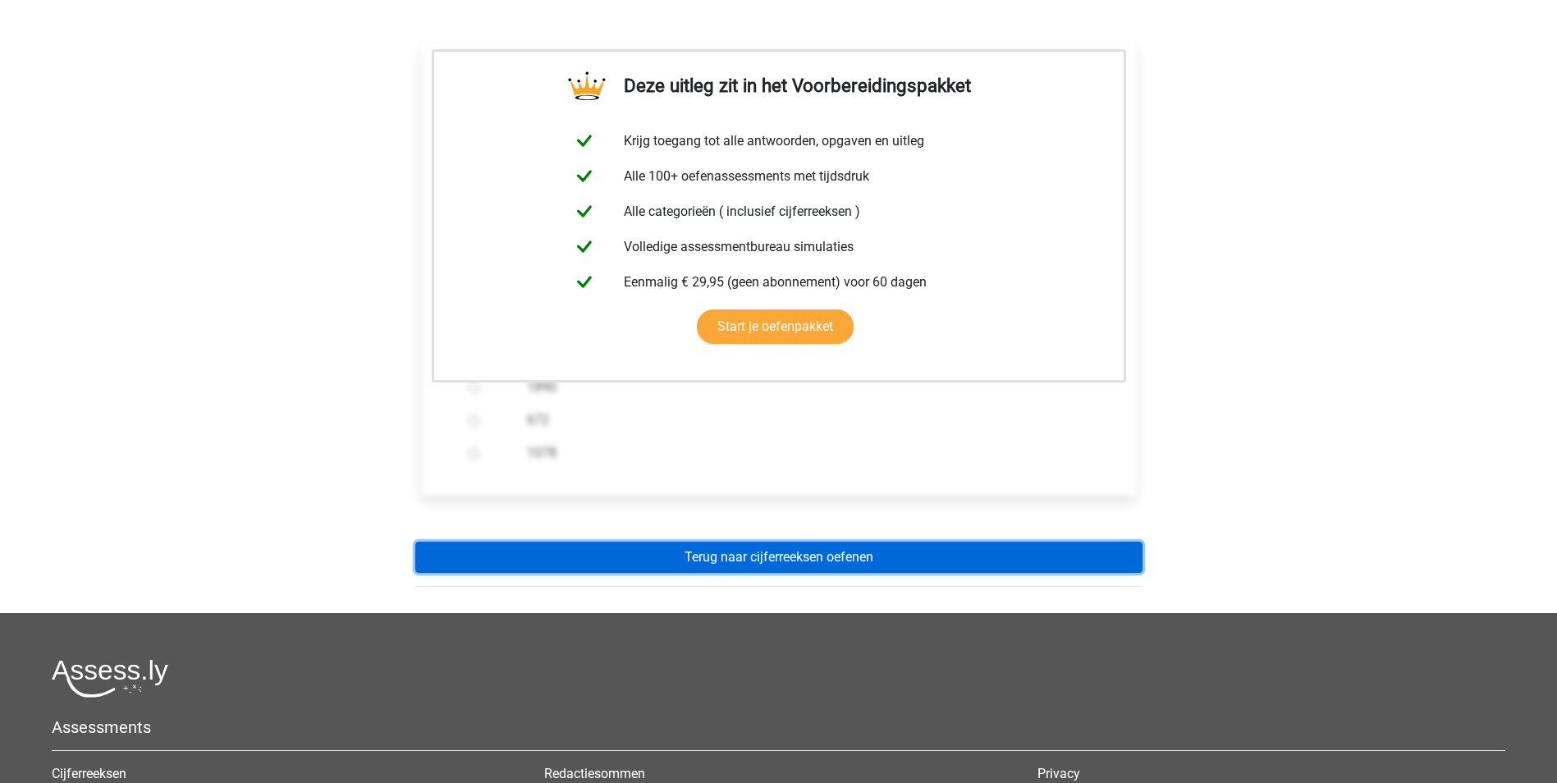
click at [687, 562] on link "Terug naar cijferreeksen oefenen" at bounding box center [778, 557] width 727 height 31
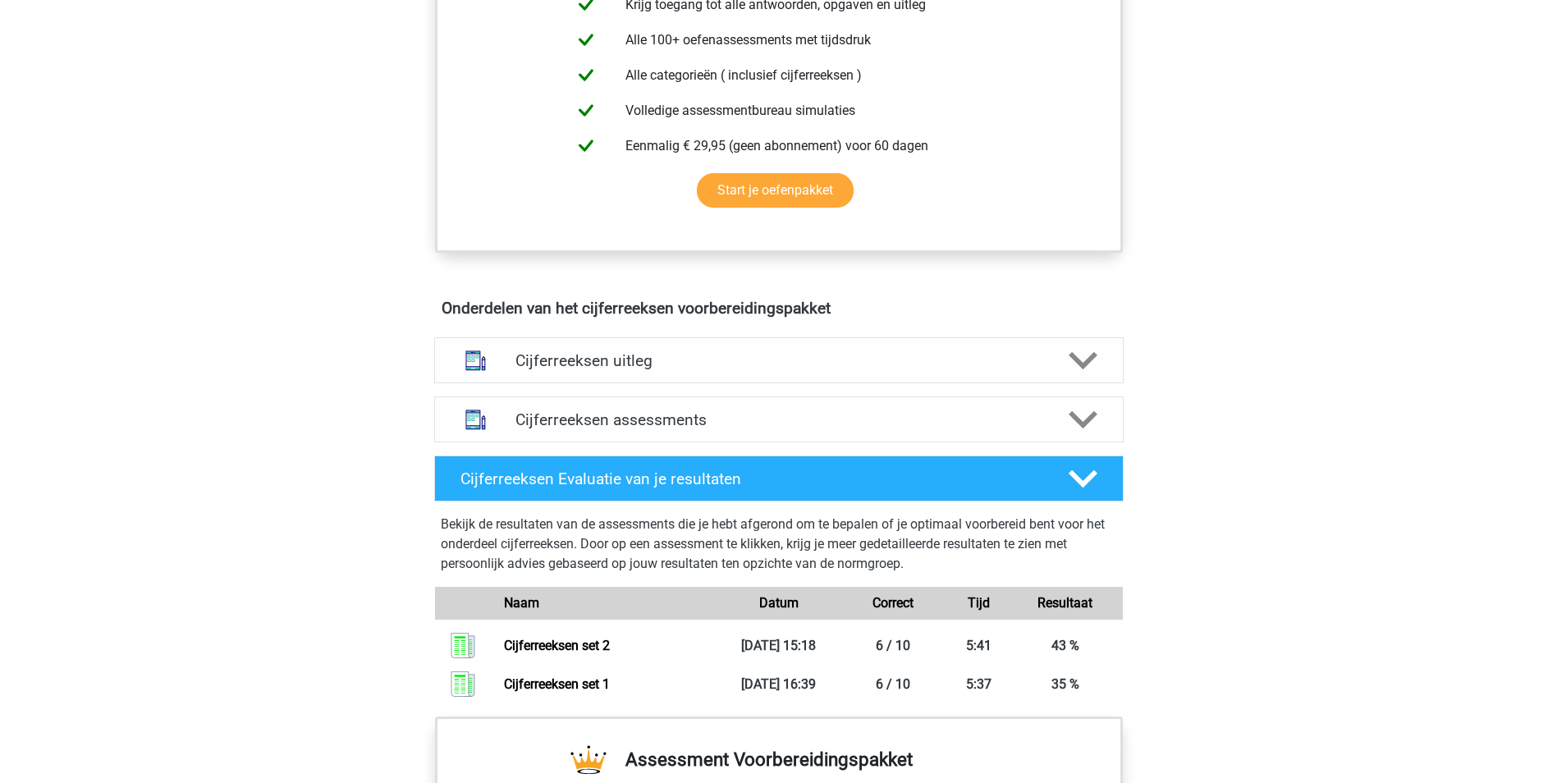
scroll to position [738, 0]
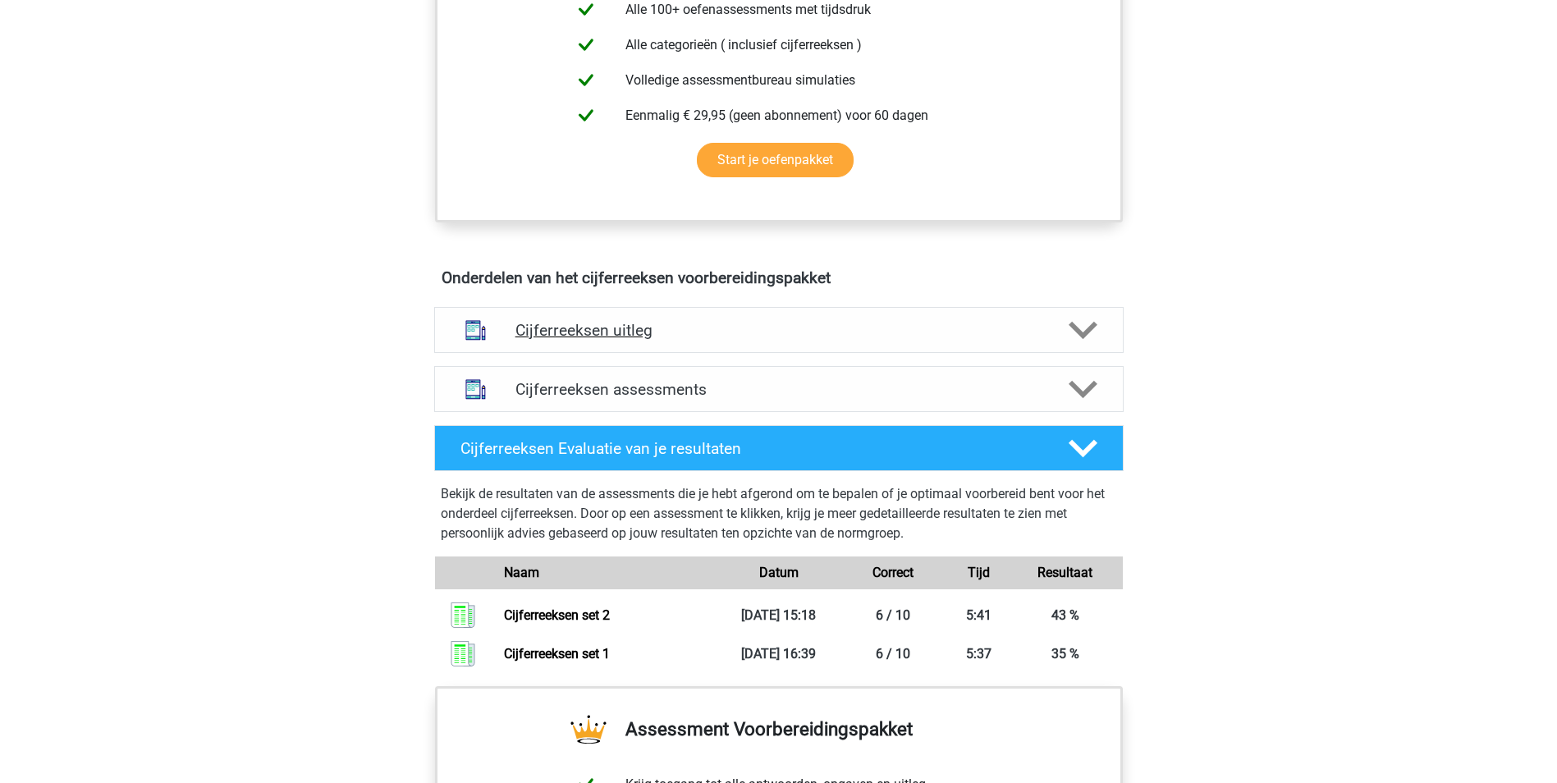
click at [658, 340] on h4 "Cijferreeksen uitleg" at bounding box center [778, 330] width 527 height 19
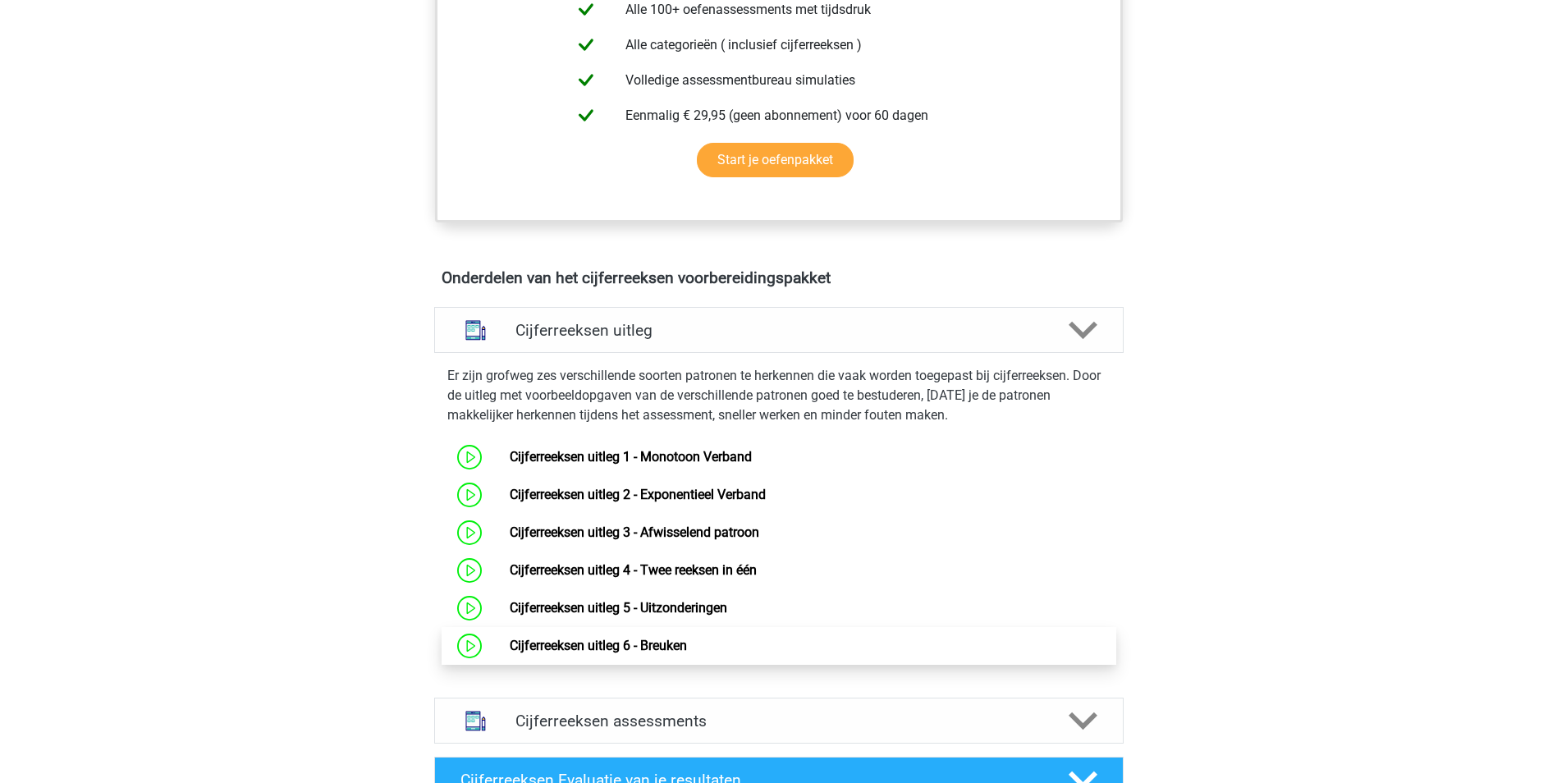
click at [642, 653] on link "Cijferreeksen uitleg 6 - Breuken" at bounding box center [598, 646] width 177 height 16
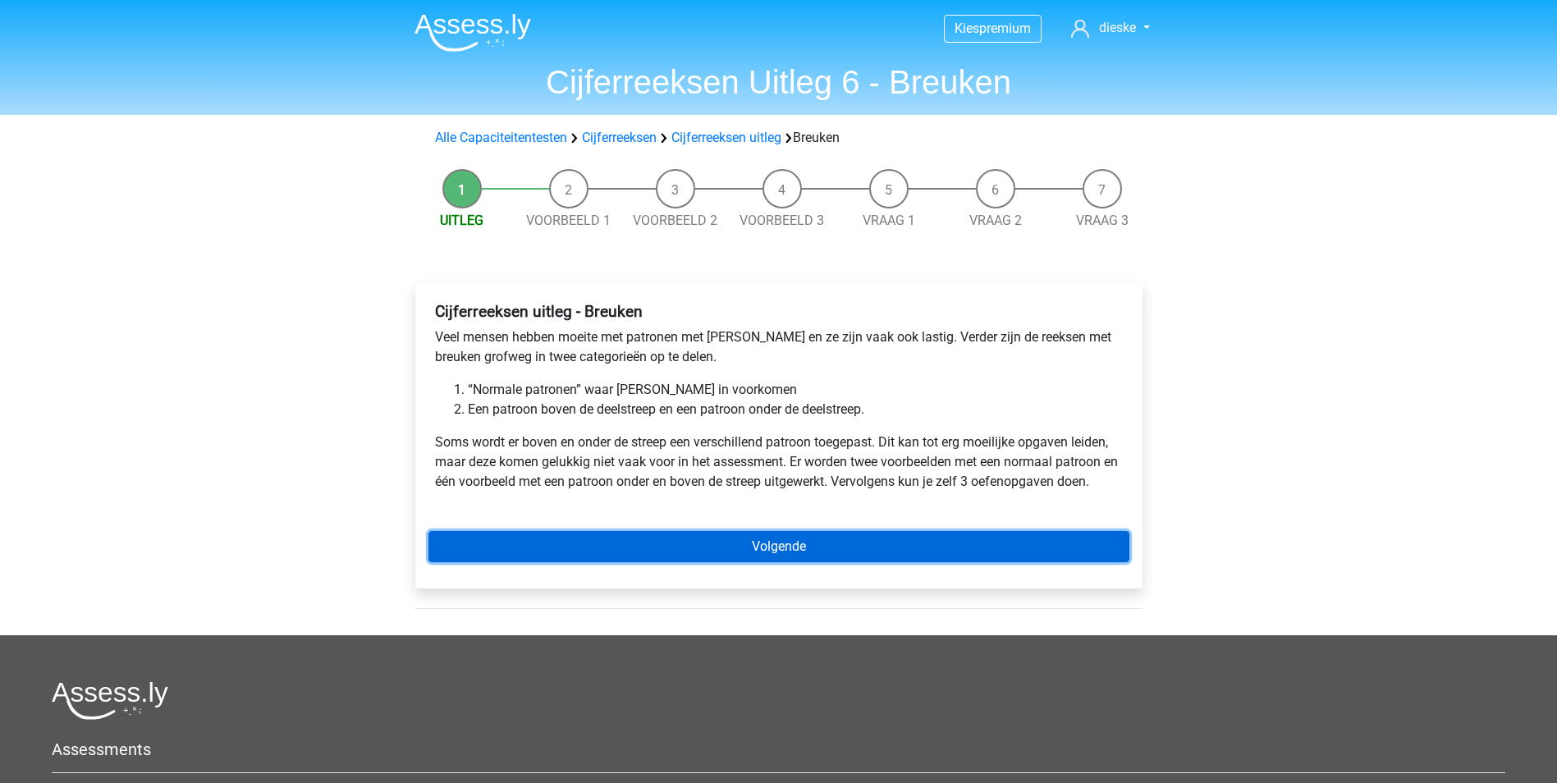
click at [689, 556] on link "Volgende" at bounding box center [778, 546] width 701 height 31
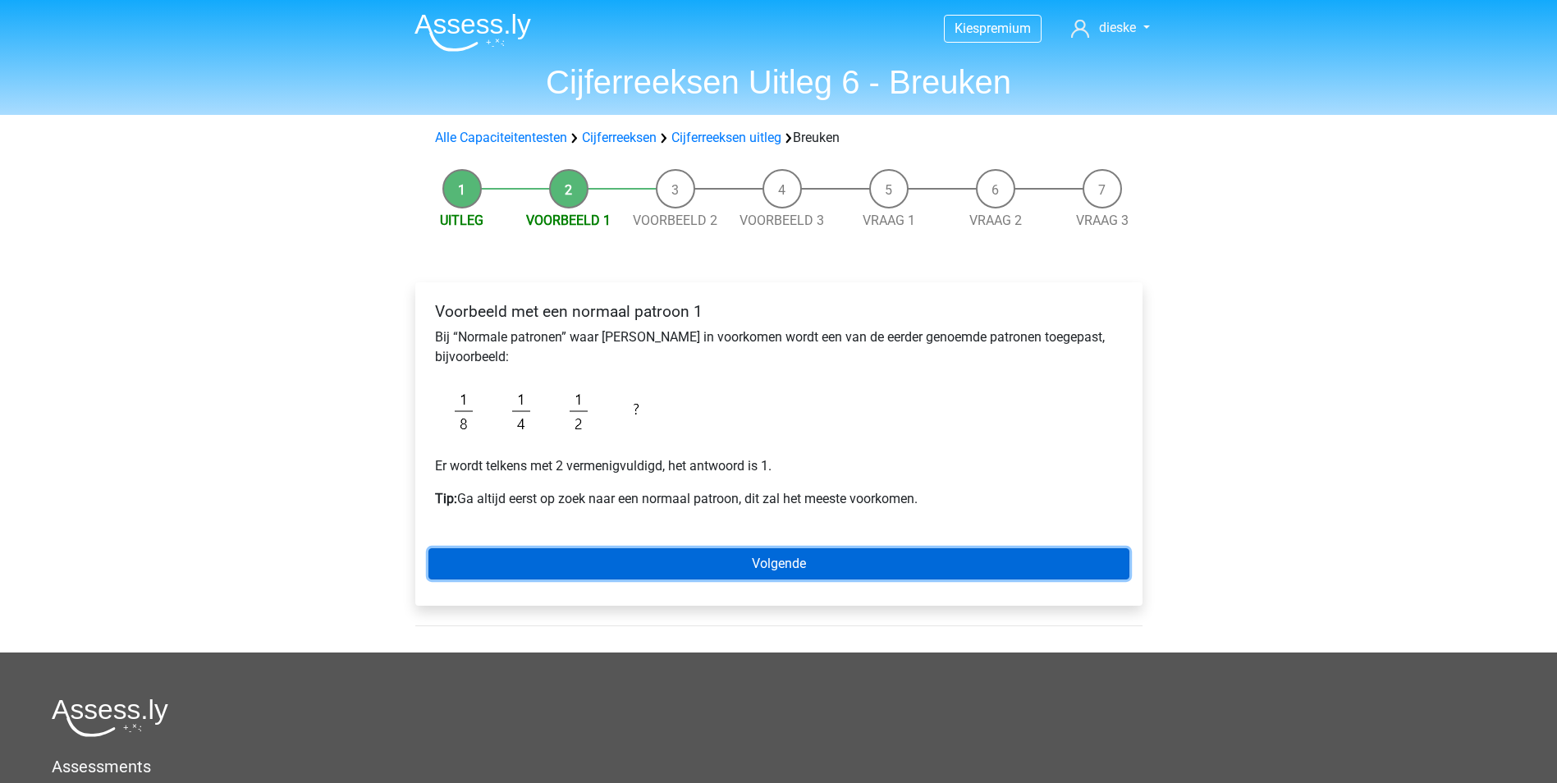
click at [649, 566] on link "Volgende" at bounding box center [778, 563] width 701 height 31
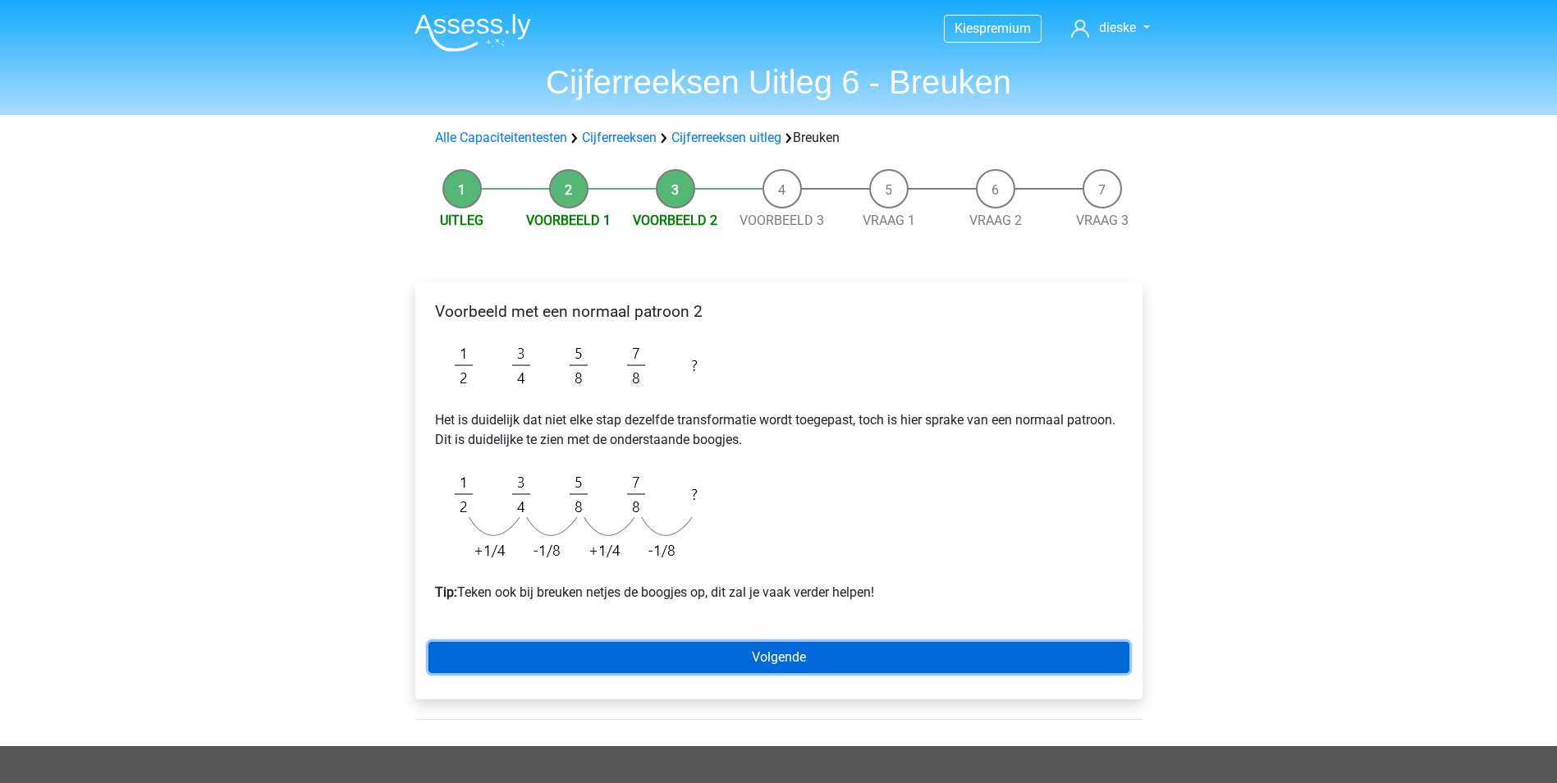
click at [650, 653] on link "Volgende" at bounding box center [778, 657] width 701 height 31
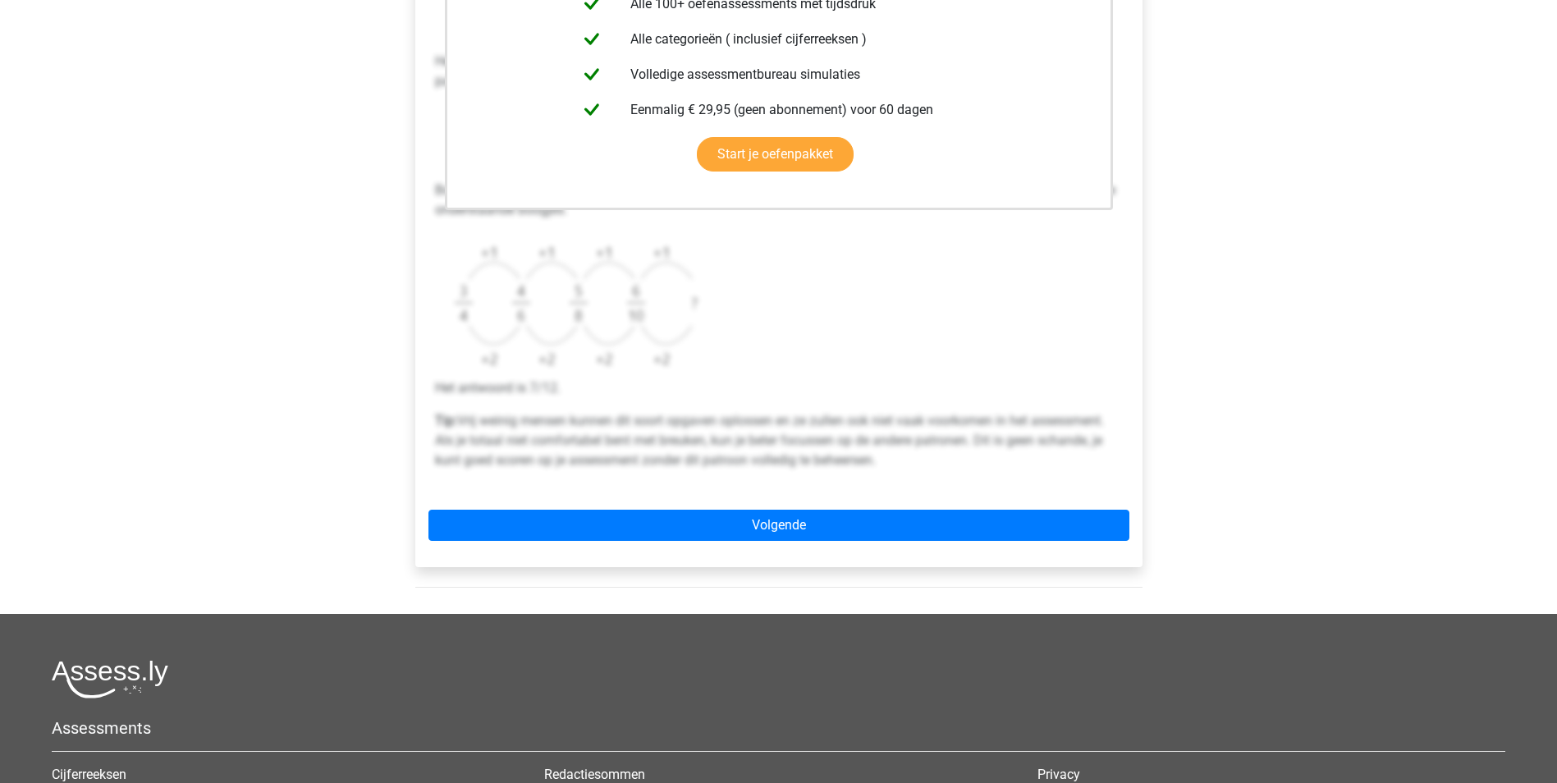
scroll to position [492, 0]
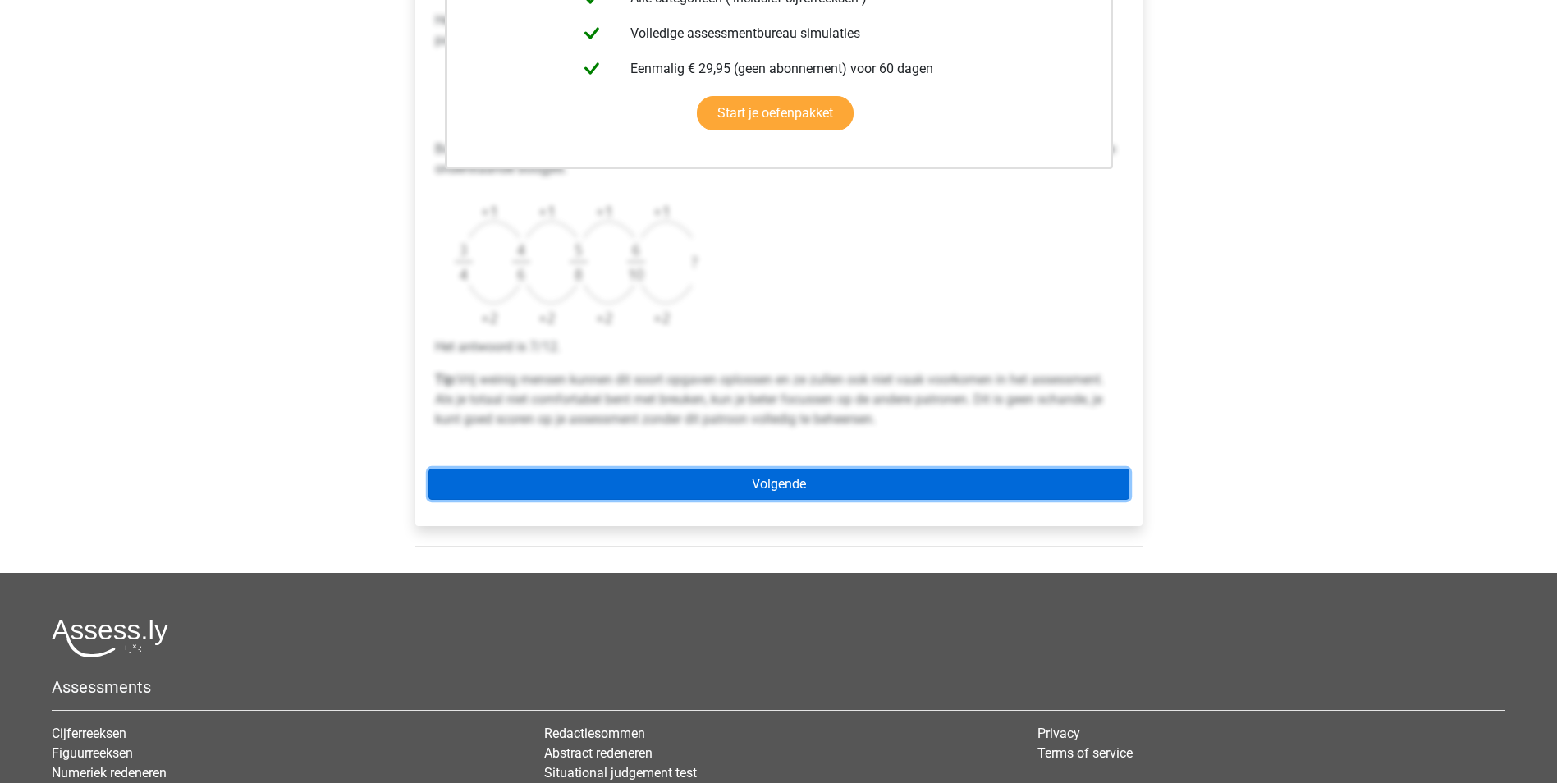
click at [964, 494] on link "Volgende" at bounding box center [778, 484] width 701 height 31
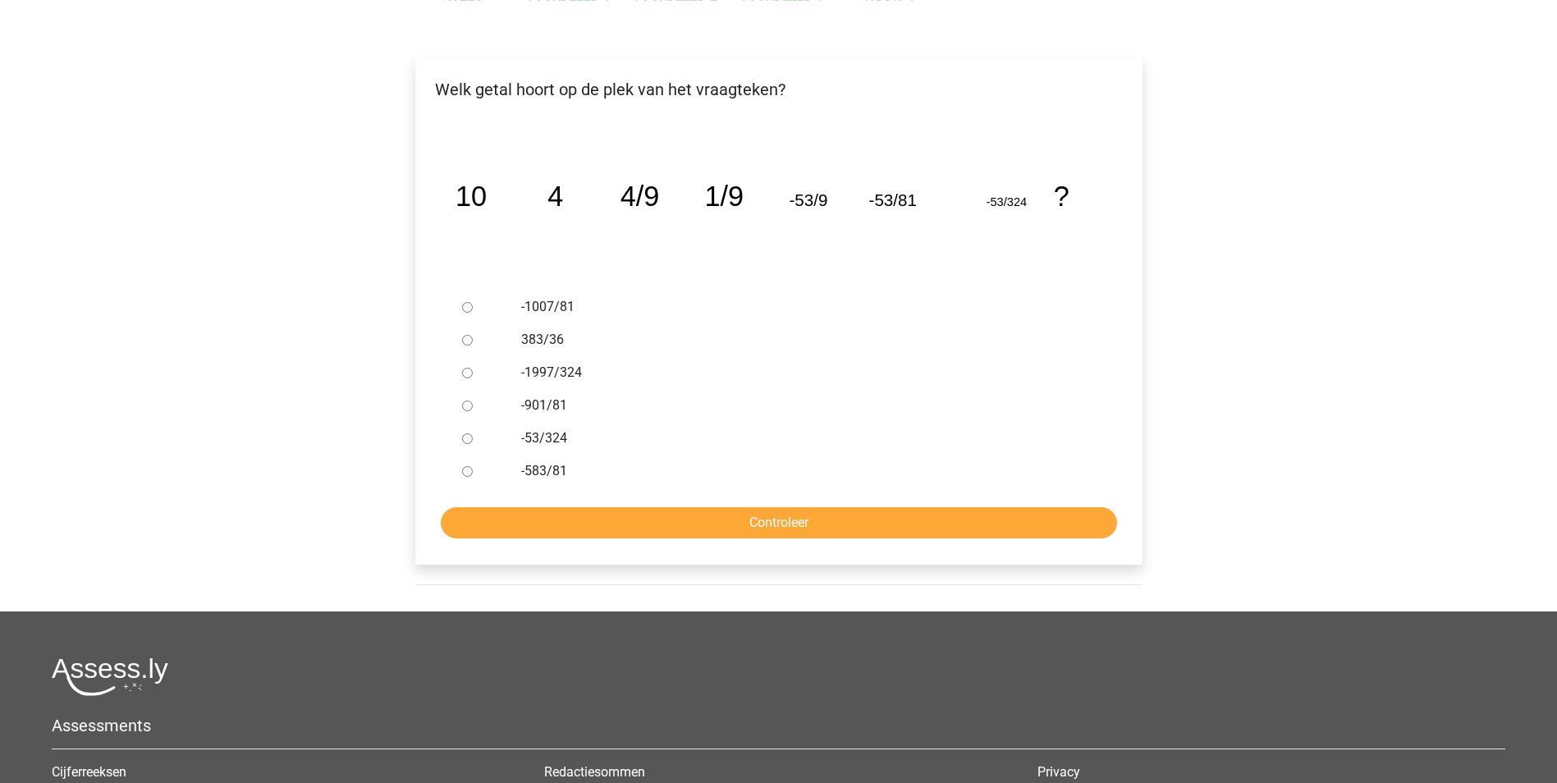
scroll to position [246, 0]
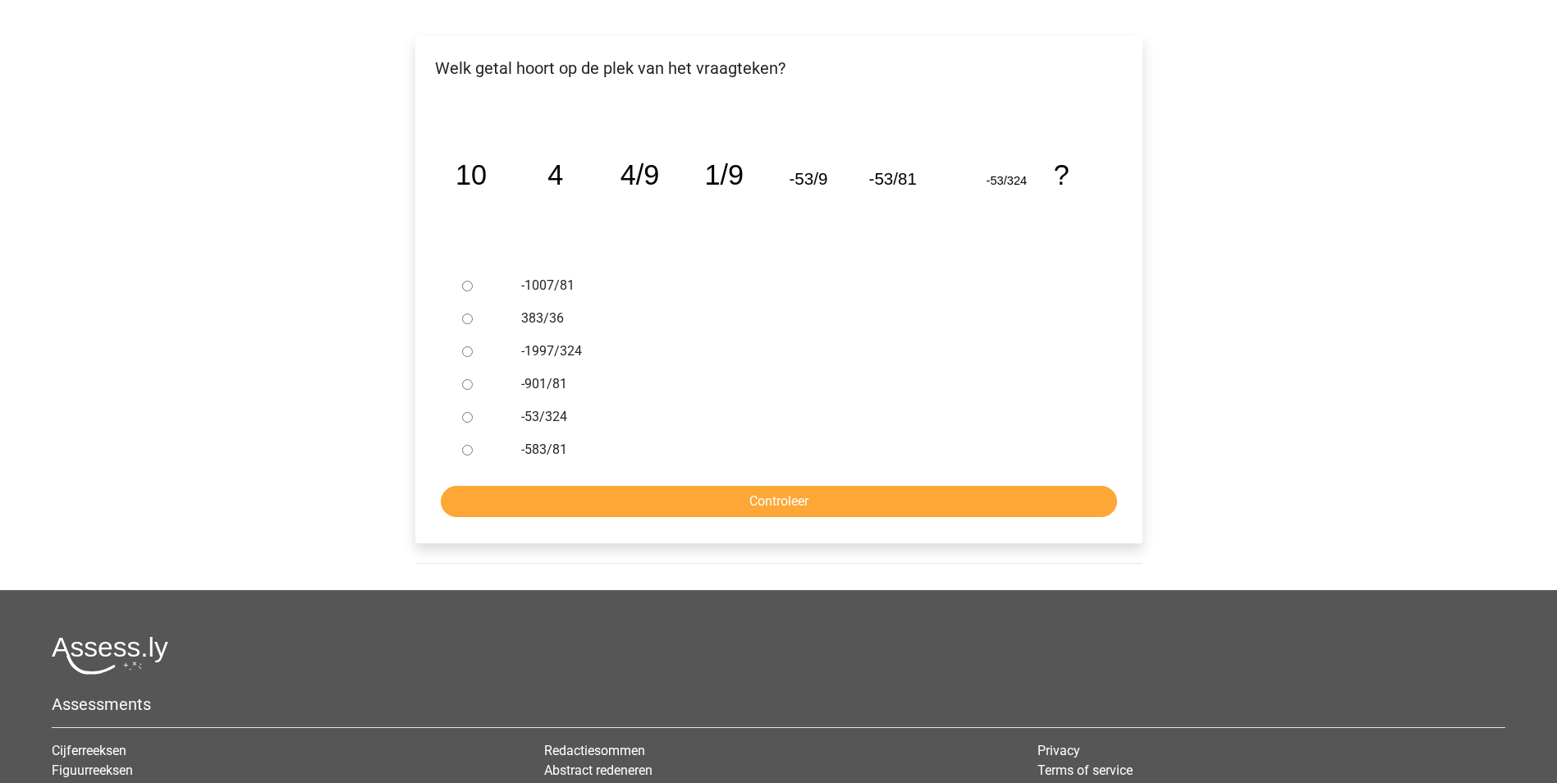
click at [463, 294] on div at bounding box center [482, 285] width 54 height 33
click at [469, 289] on input "-1007/81" at bounding box center [467, 286] width 11 height 11
radio input "true"
click at [619, 505] on input "Controleer" at bounding box center [779, 501] width 676 height 31
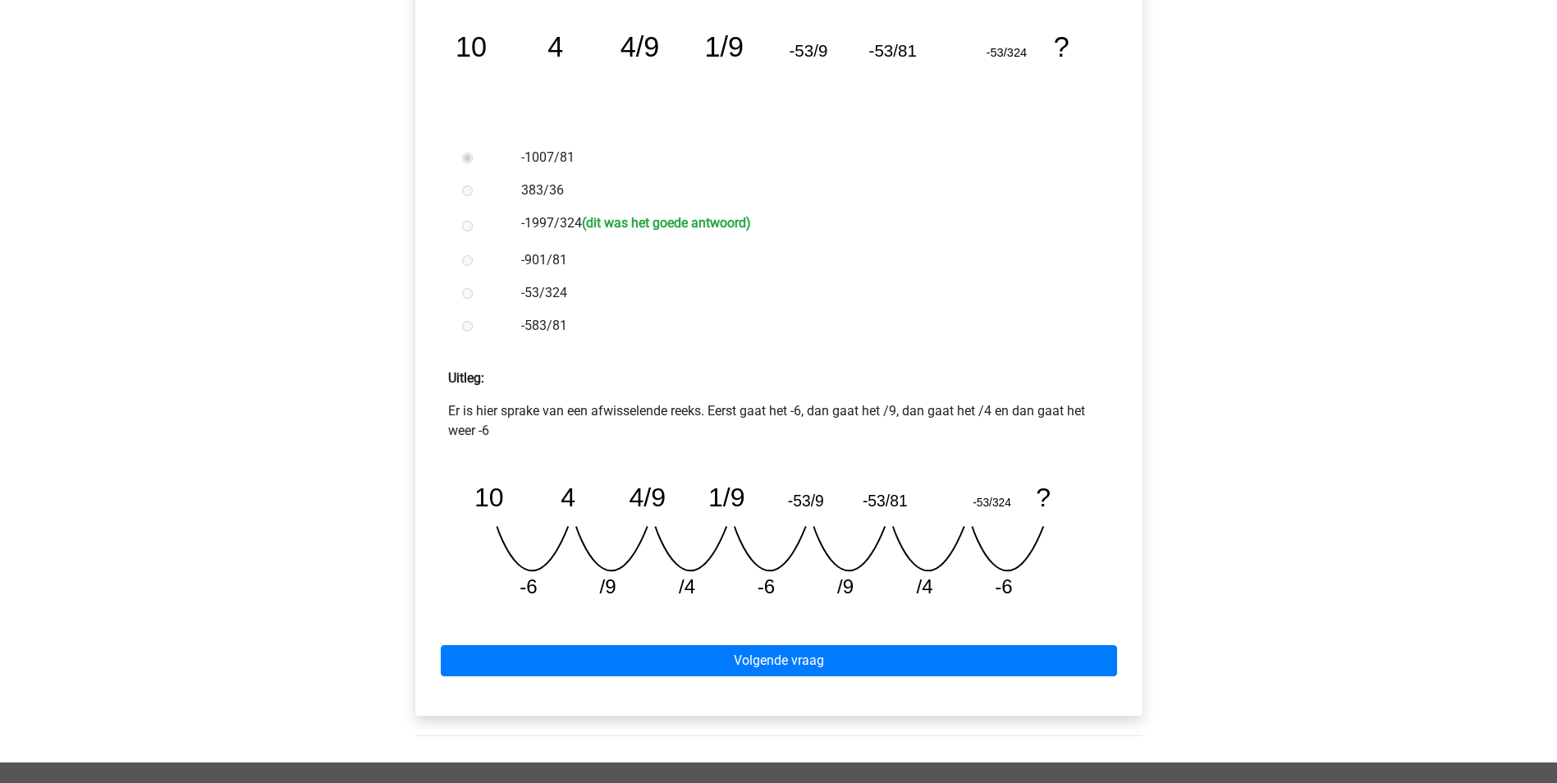
scroll to position [410, 0]
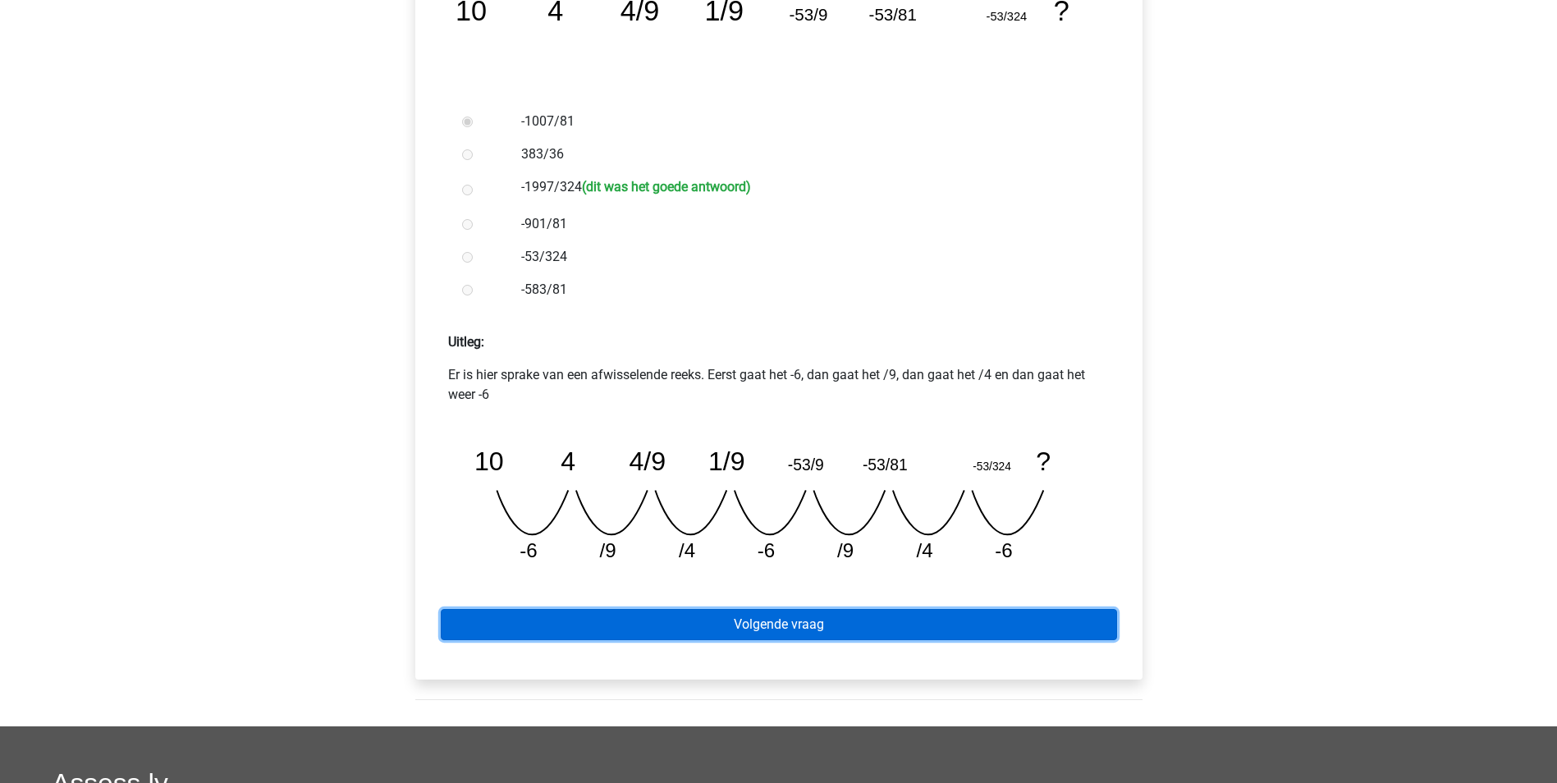
click at [729, 627] on link "Volgende vraag" at bounding box center [779, 624] width 676 height 31
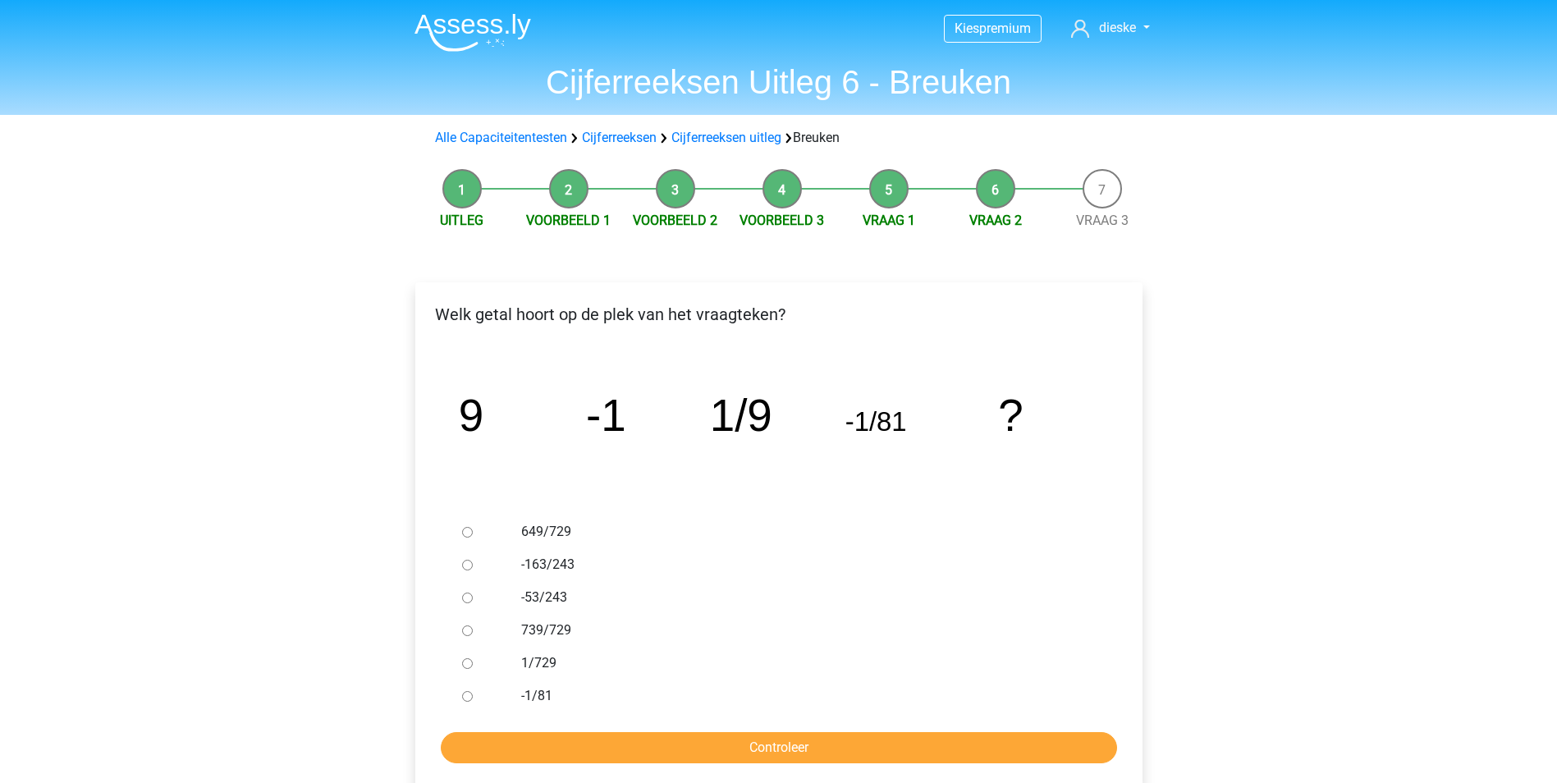
click at [468, 694] on input "-1/81" at bounding box center [467, 696] width 11 height 11
radio input "true"
click at [521, 746] on input "Controleer" at bounding box center [779, 747] width 676 height 31
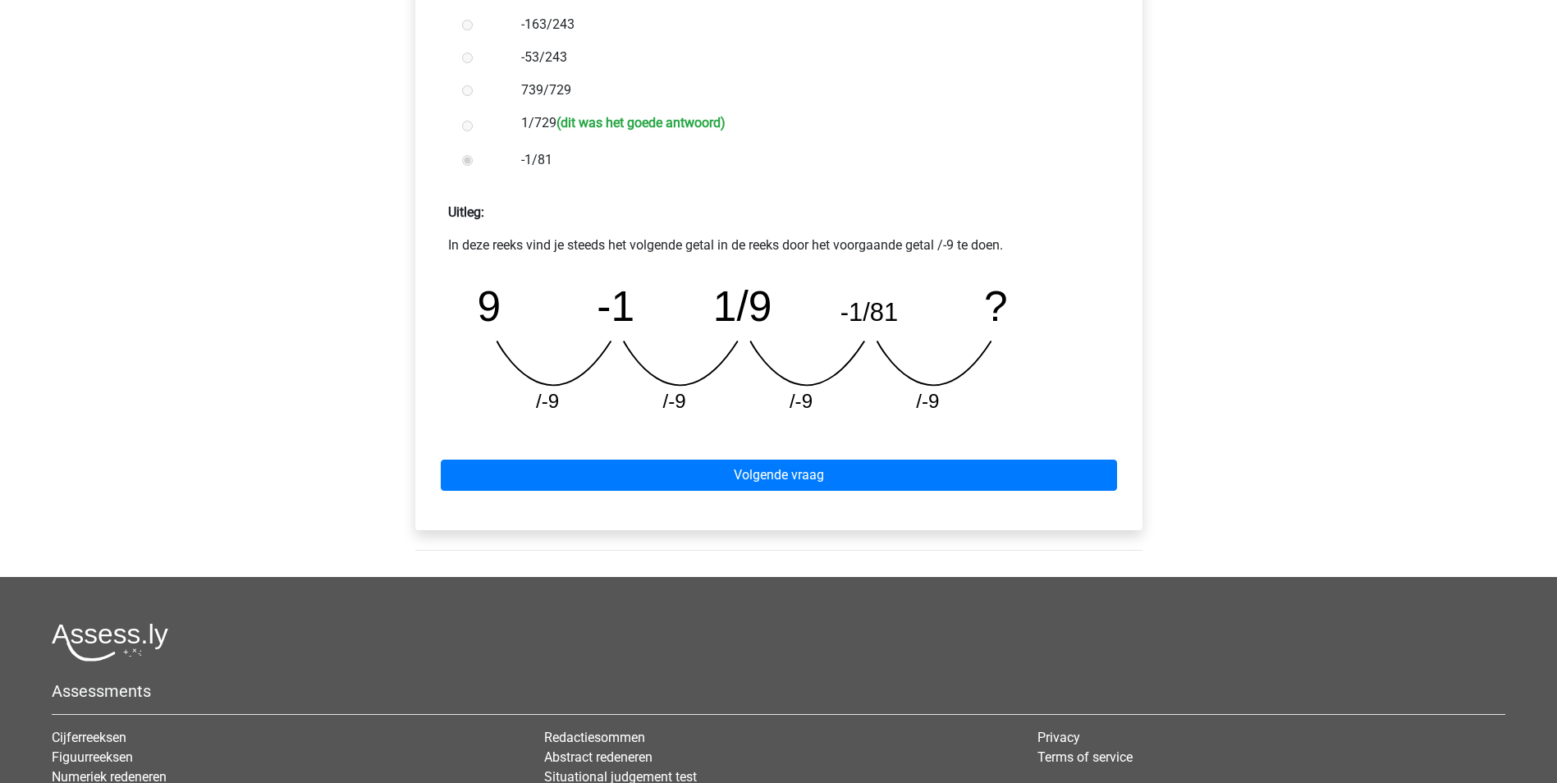
scroll to position [574, 0]
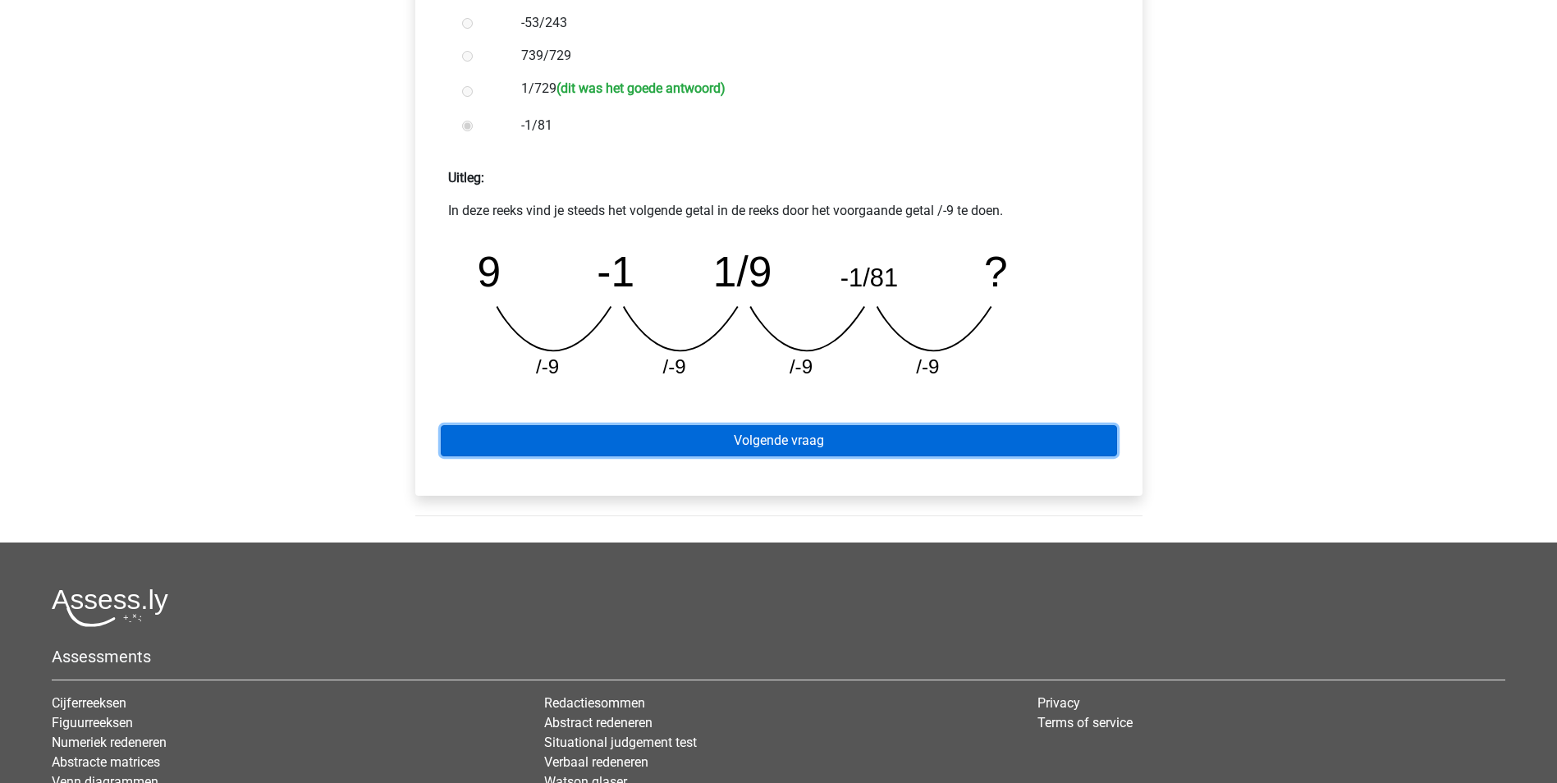
click at [793, 447] on link "Volgende vraag" at bounding box center [779, 440] width 676 height 31
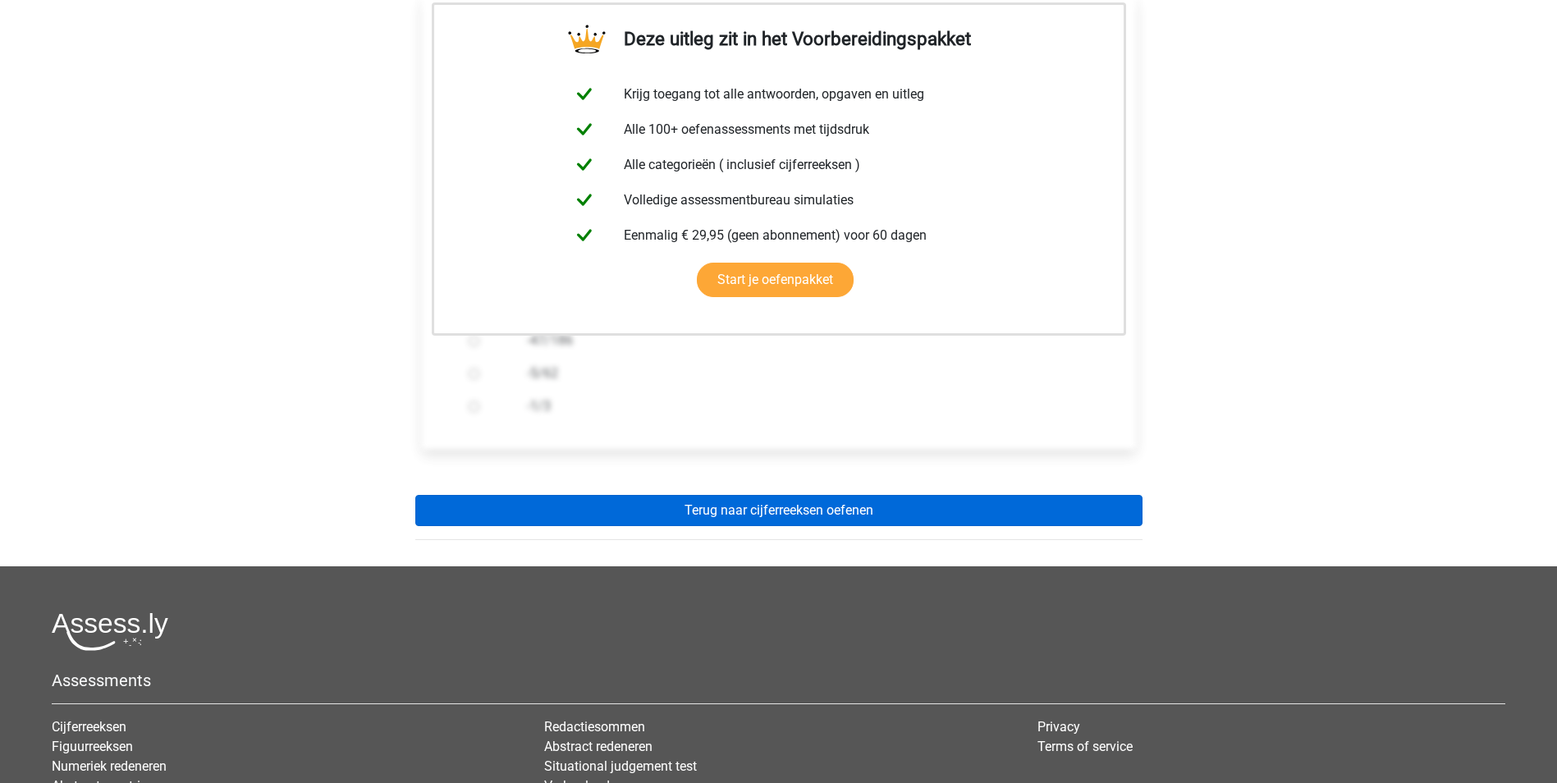
scroll to position [328, 0]
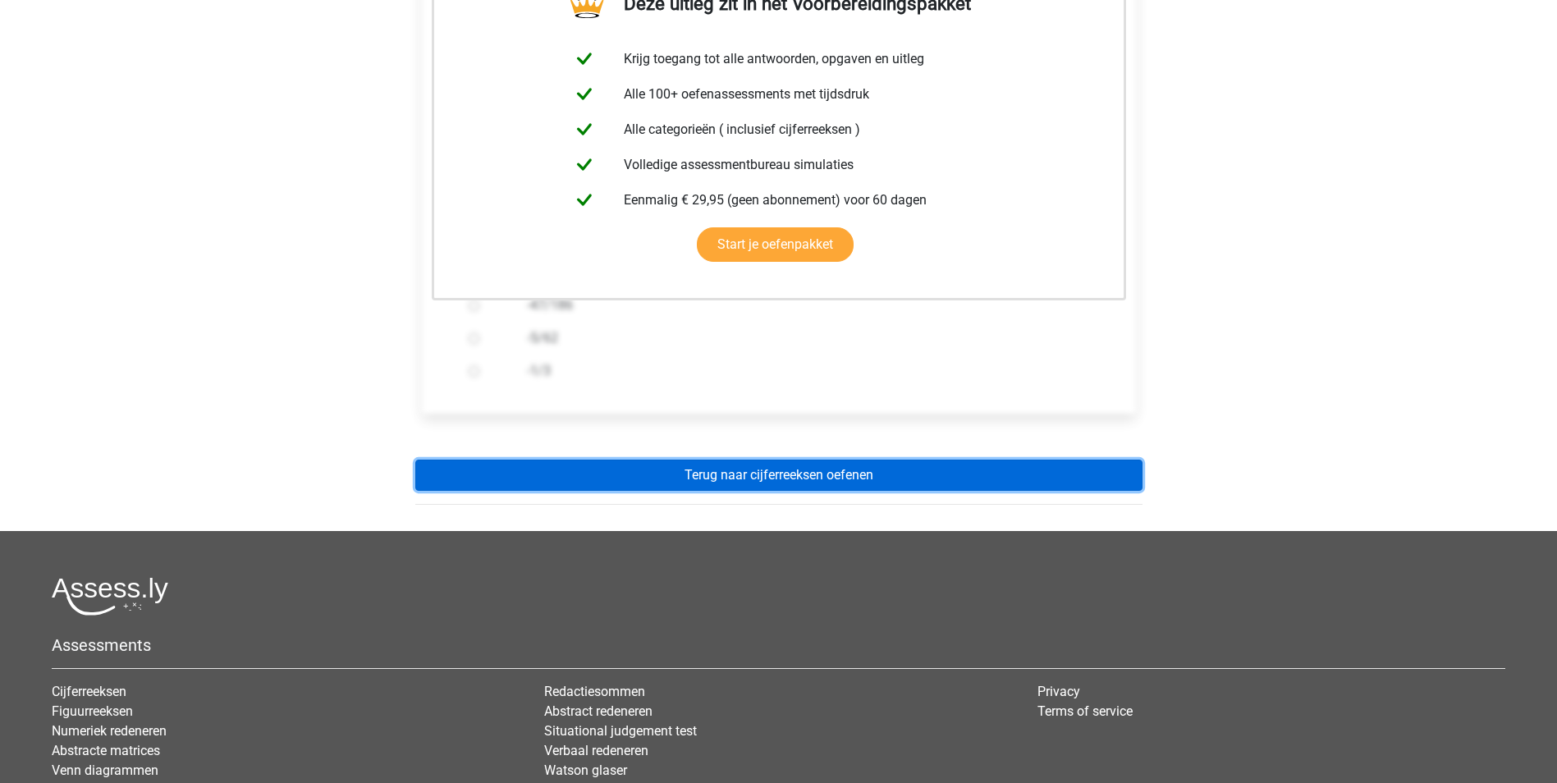
click at [802, 470] on link "Terug naar cijferreeksen oefenen" at bounding box center [778, 474] width 727 height 31
